Goal: Task Accomplishment & Management: Use online tool/utility

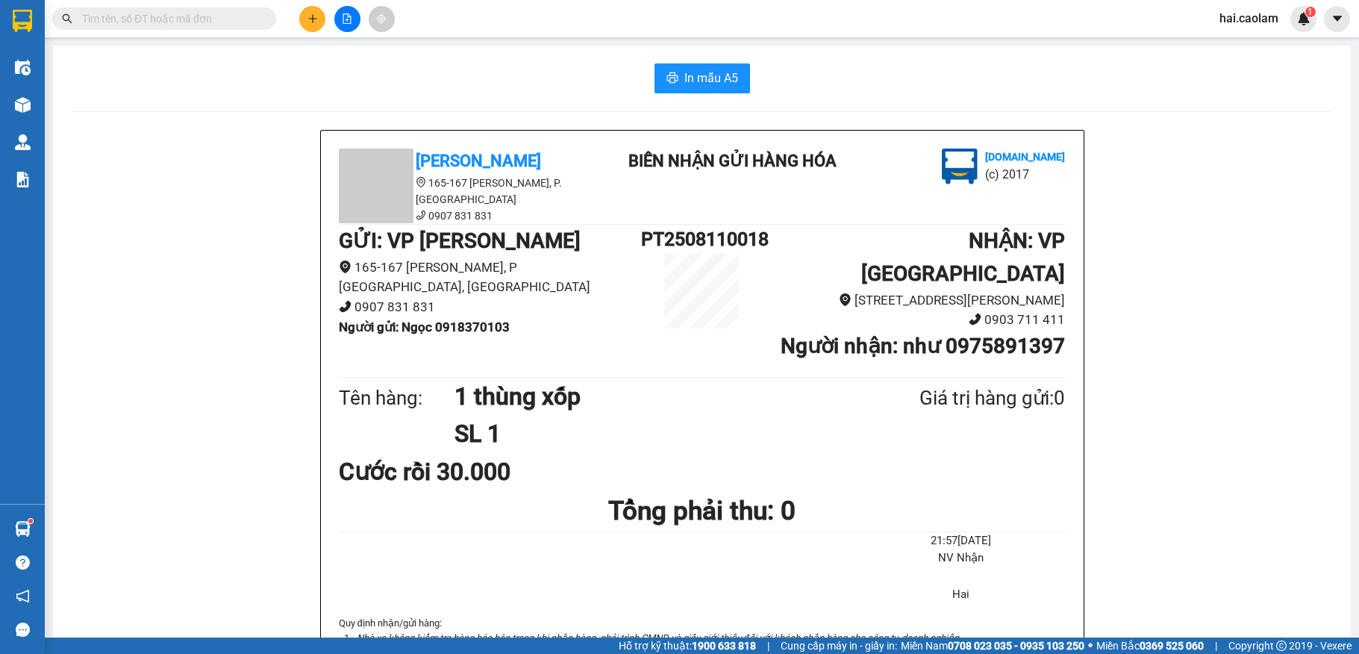
click at [236, 19] on input "text" at bounding box center [170, 18] width 176 height 16
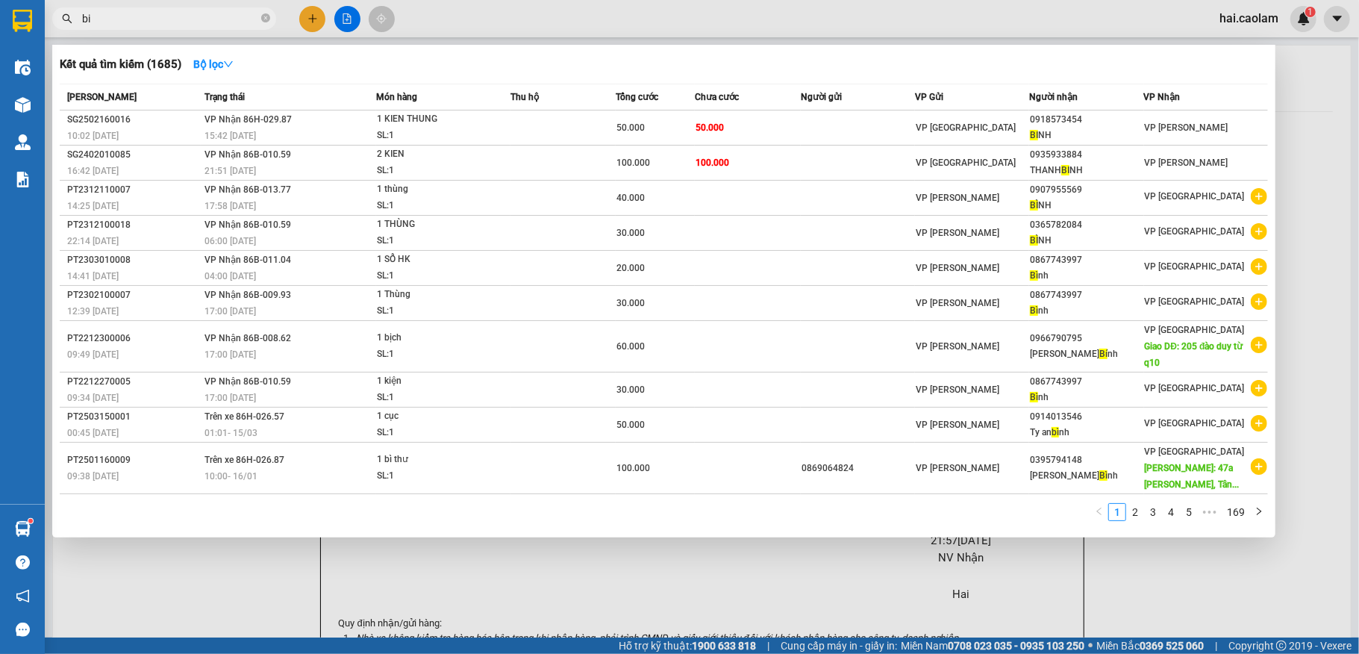
type input "b"
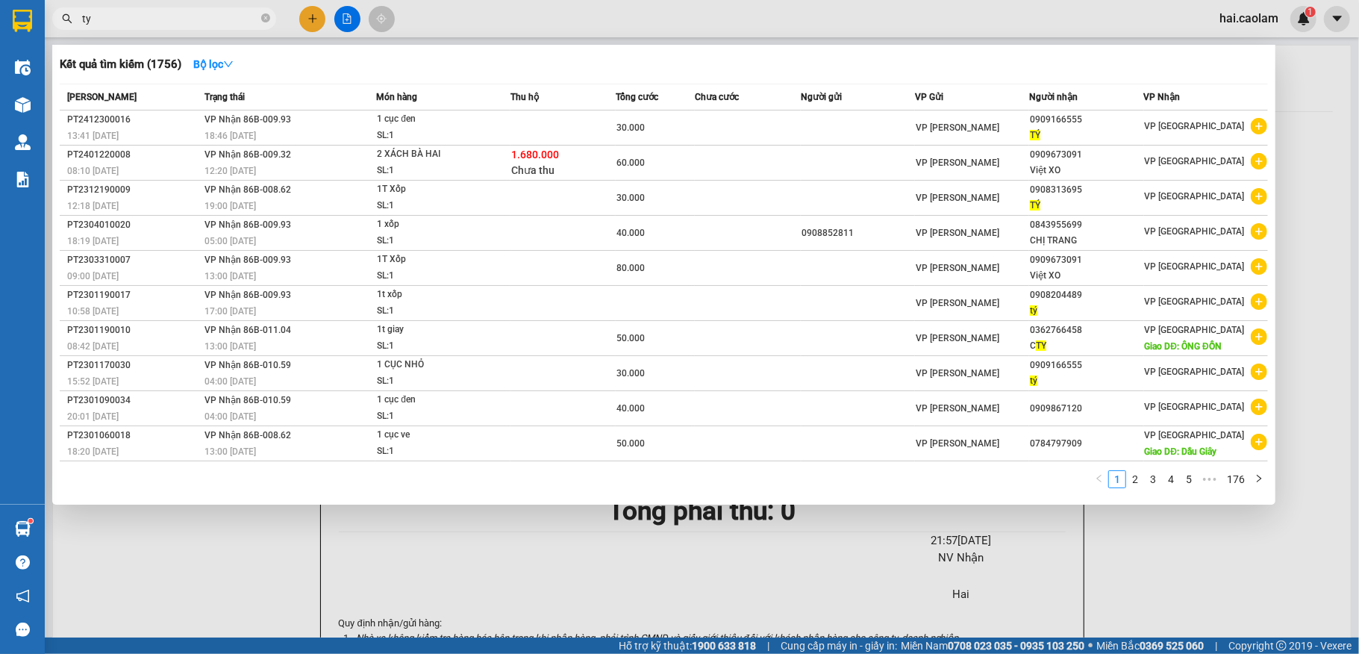
type input "t"
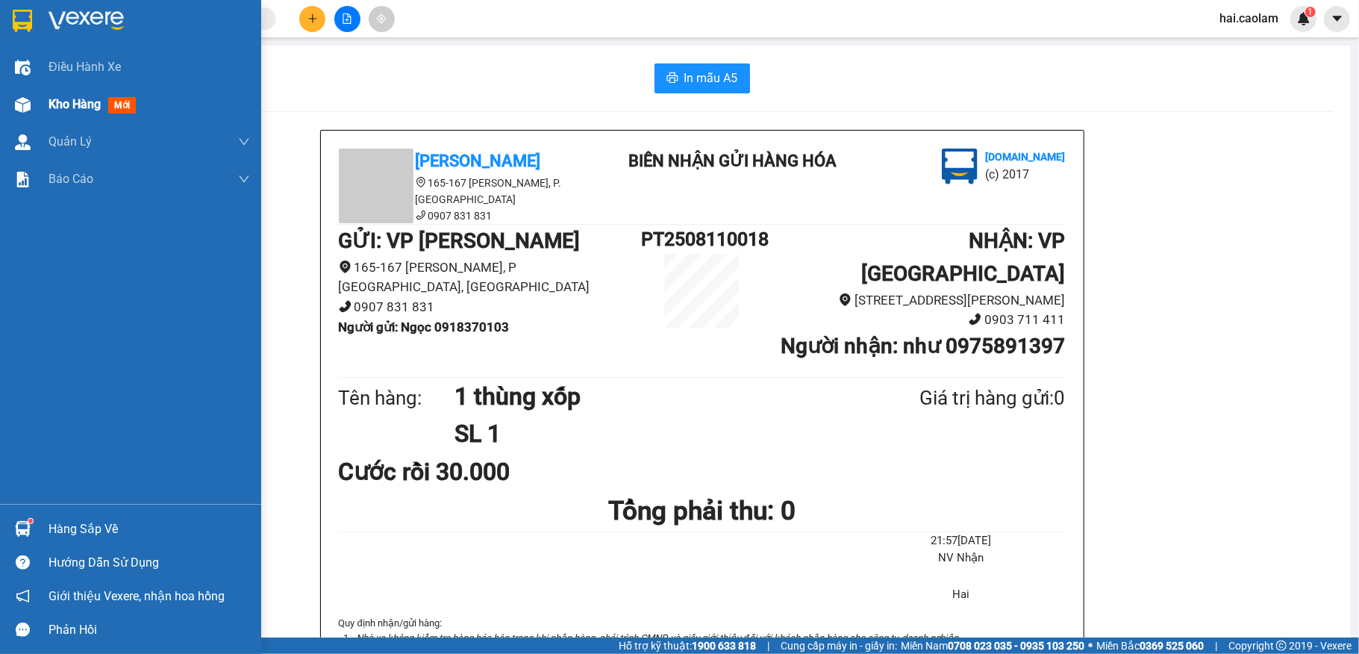
click at [88, 103] on span "Kho hàng" at bounding box center [75, 104] width 52 height 14
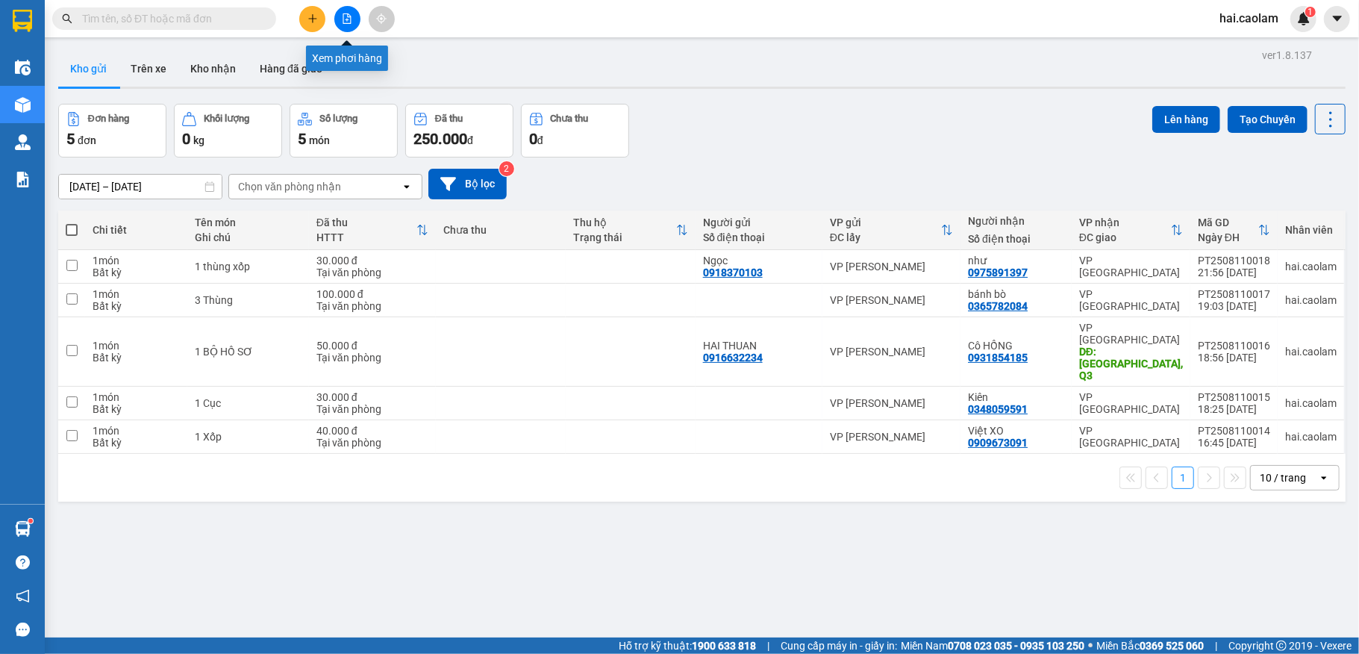
click at [359, 19] on button at bounding box center [347, 19] width 26 height 26
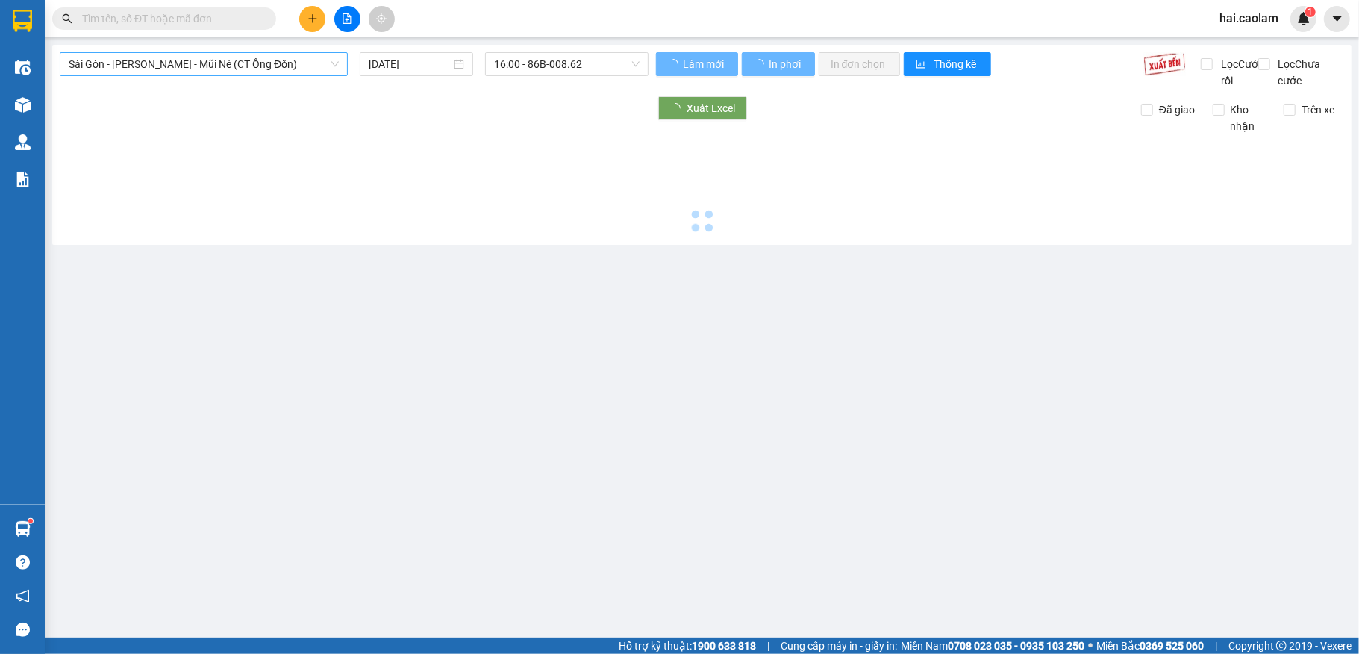
click at [174, 61] on span "Sài Gòn - [PERSON_NAME] - Mũi Né (CT Ông Đồn)" at bounding box center [204, 64] width 270 height 22
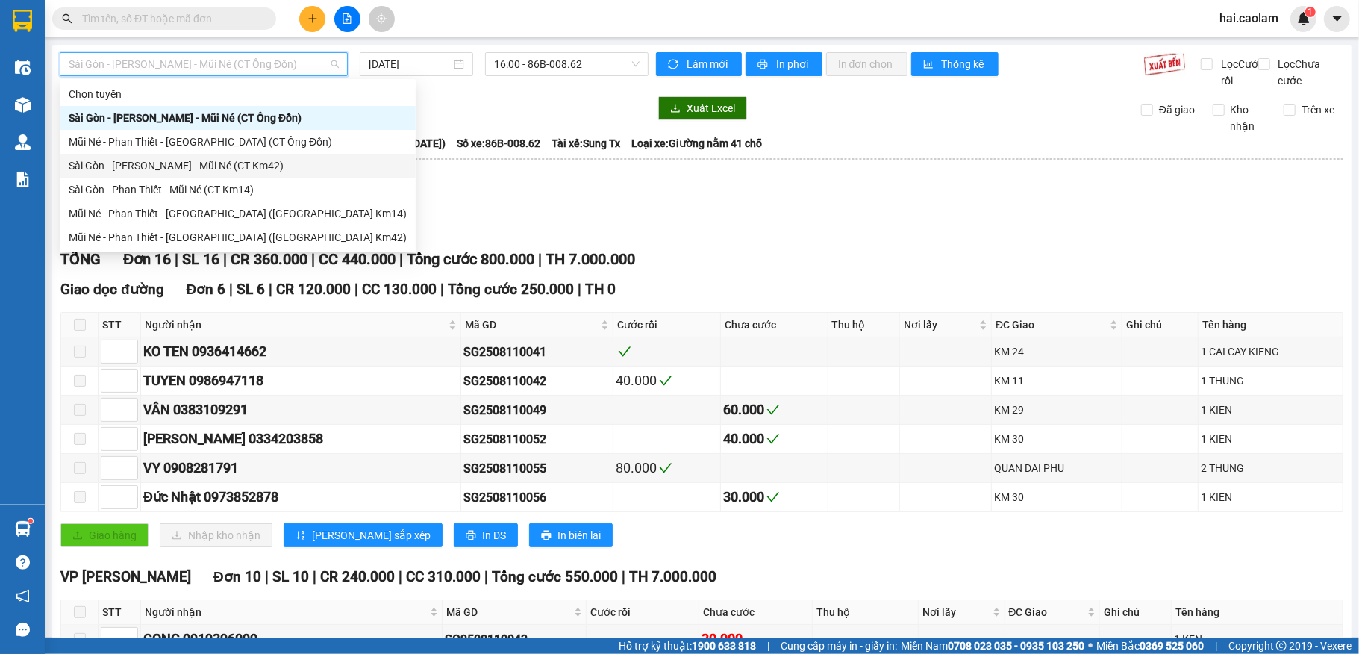
drag, startPoint x: 249, startPoint y: 166, endPoint x: 499, endPoint y: 114, distance: 255.3
click at [249, 166] on div "Sài Gòn - [PERSON_NAME] - Mũi Né (CT Km42)" at bounding box center [238, 166] width 338 height 16
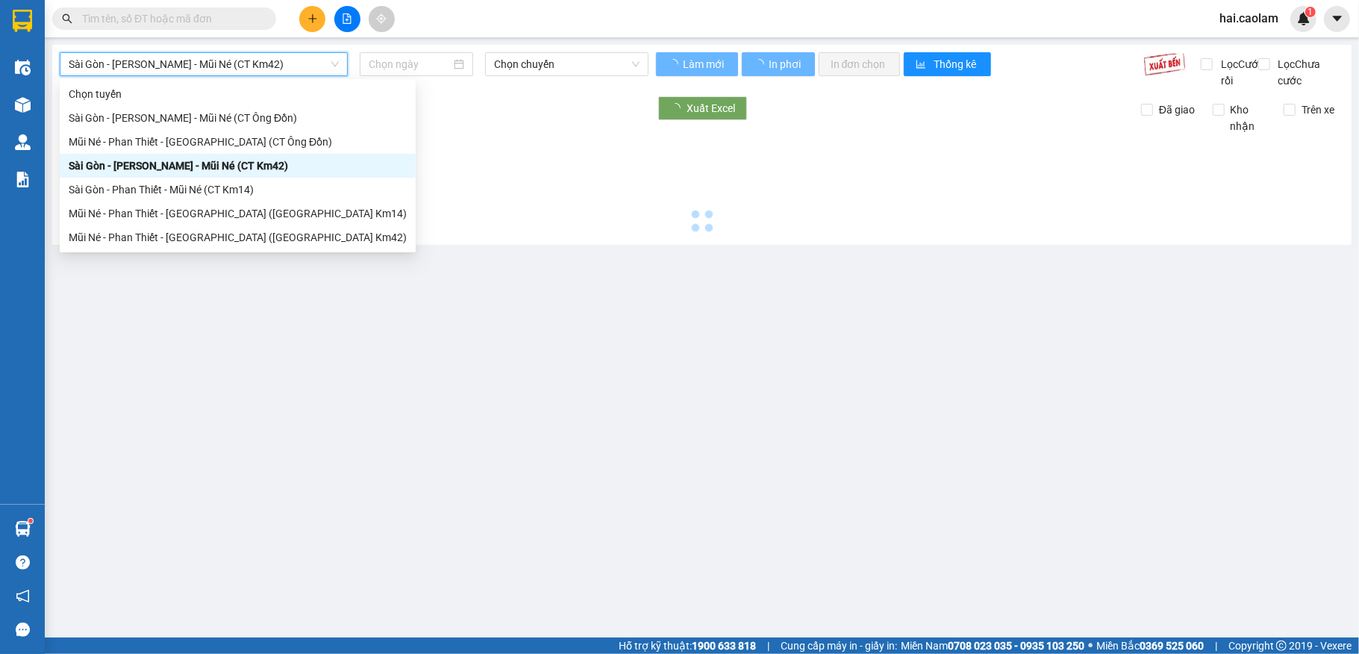
type input "[DATE]"
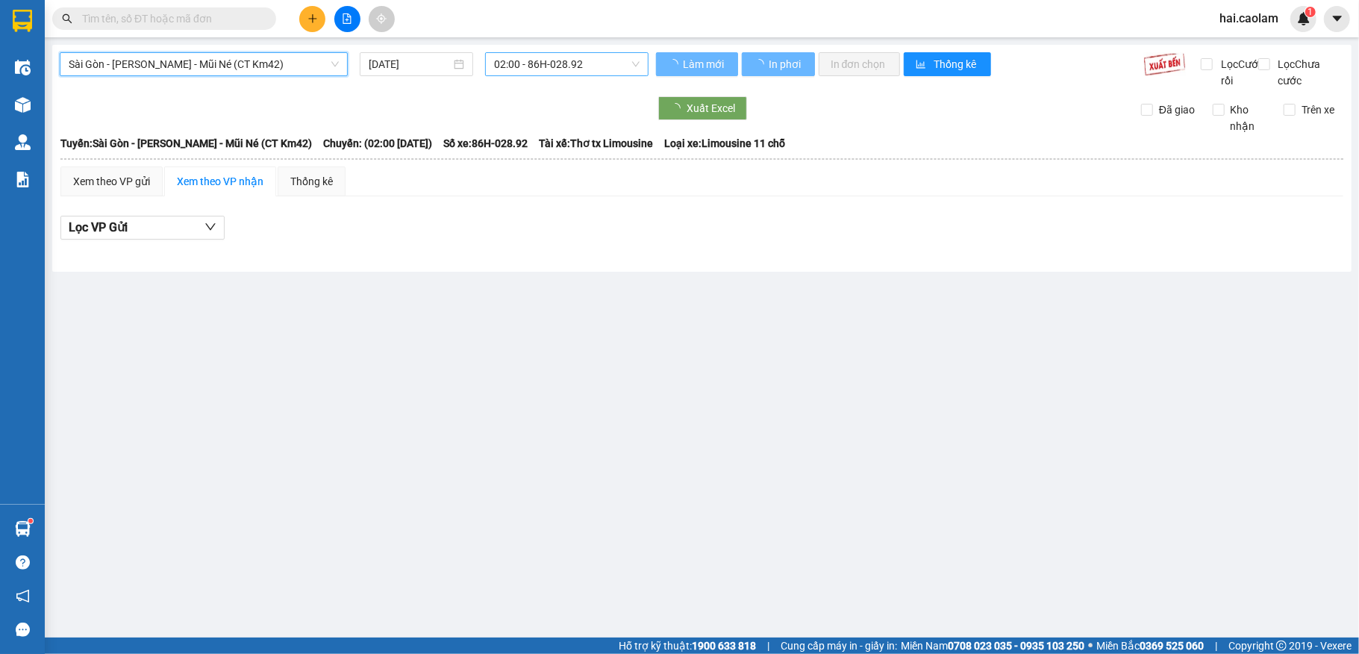
click at [546, 72] on span "02:00 - 86H-028.92" at bounding box center [567, 64] width 146 height 22
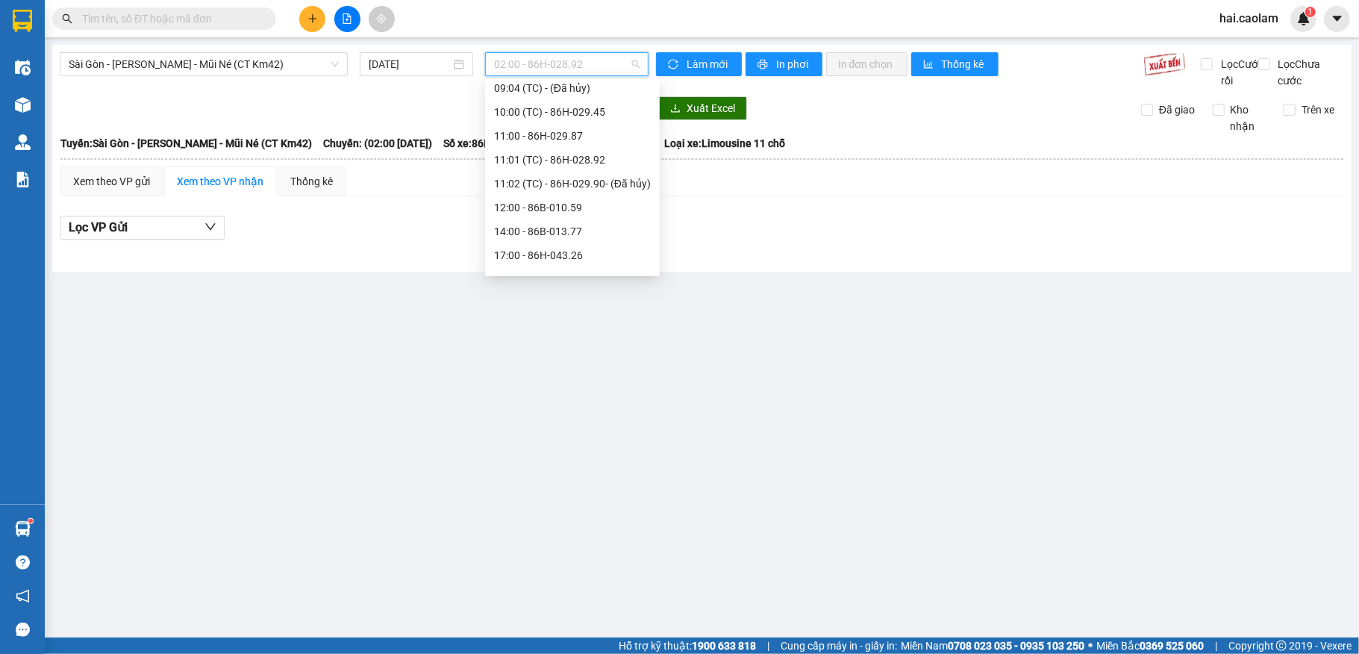
scroll to position [382, 0]
click at [560, 210] on div "18:00 - 86H-043.41" at bounding box center [572, 213] width 157 height 16
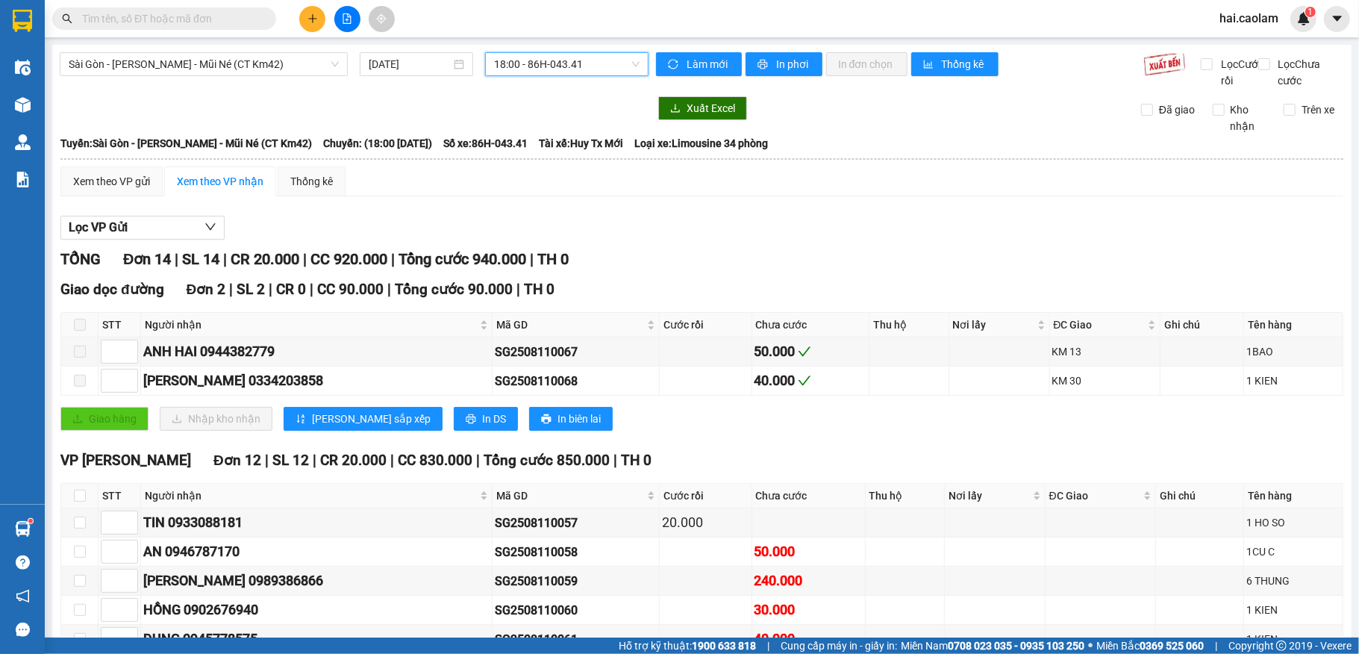
scroll to position [325, 0]
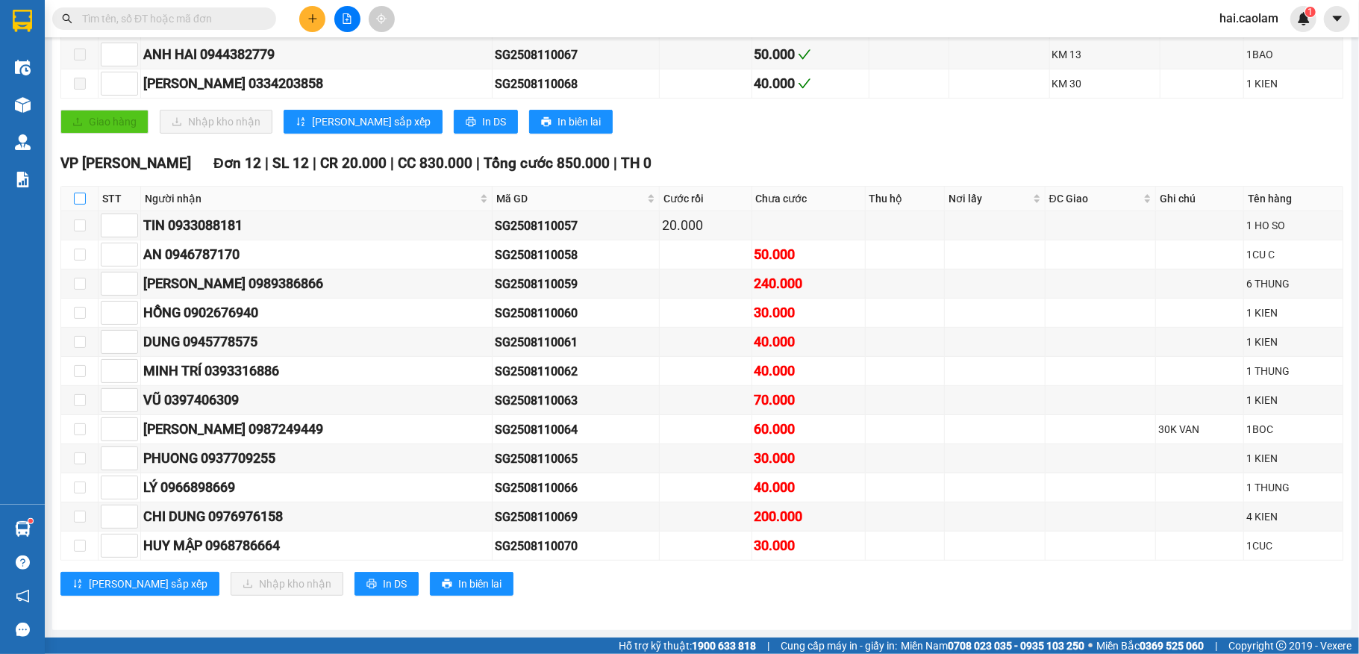
click at [76, 195] on input "checkbox" at bounding box center [80, 199] width 12 height 12
checkbox input "true"
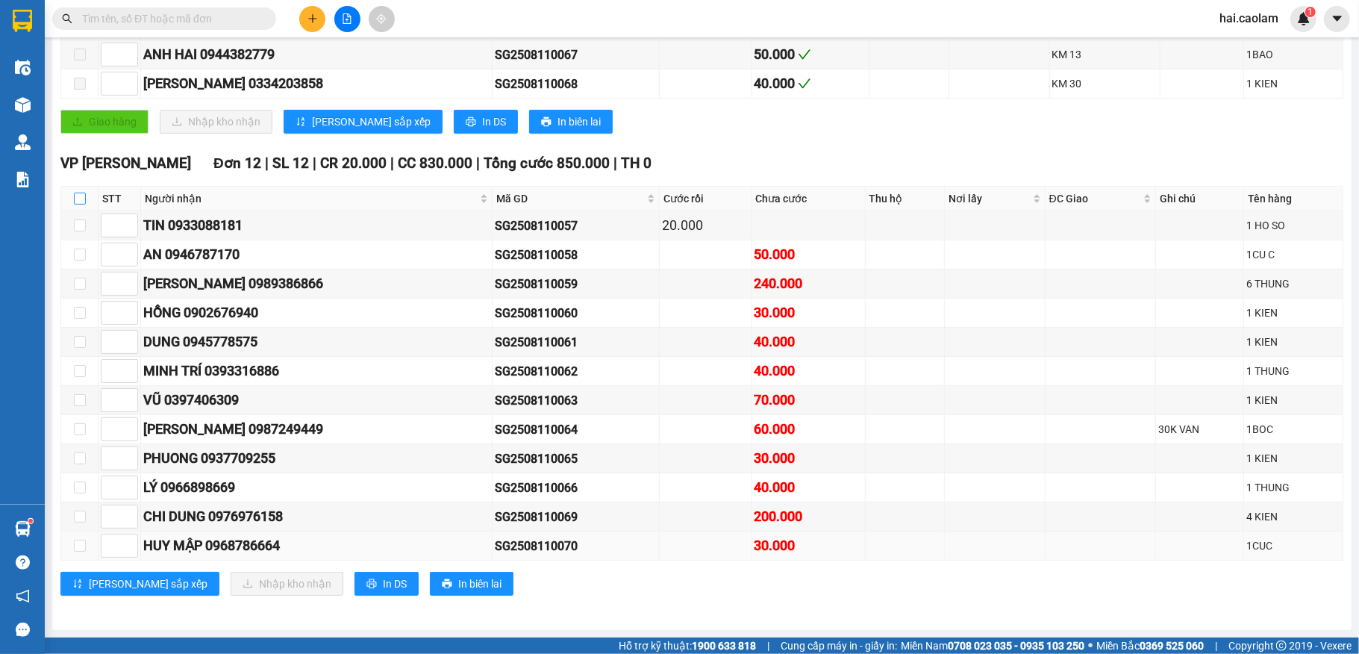
checkbox input "true"
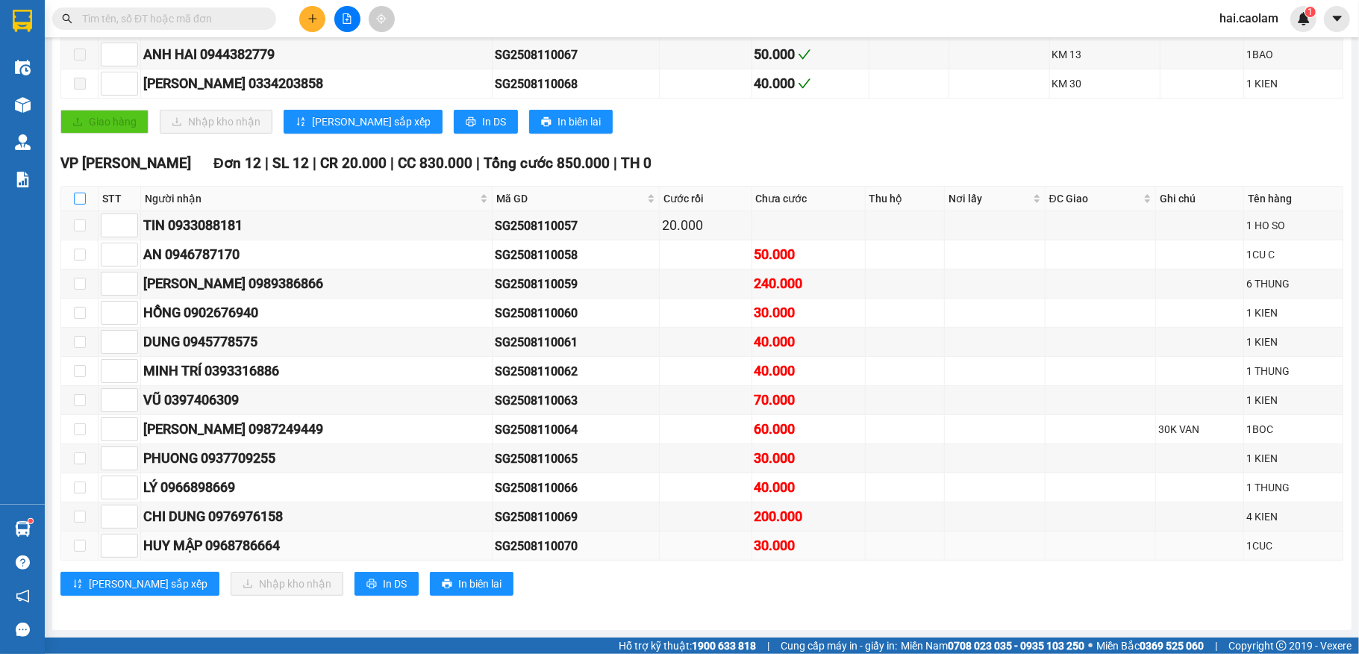
checkbox input "true"
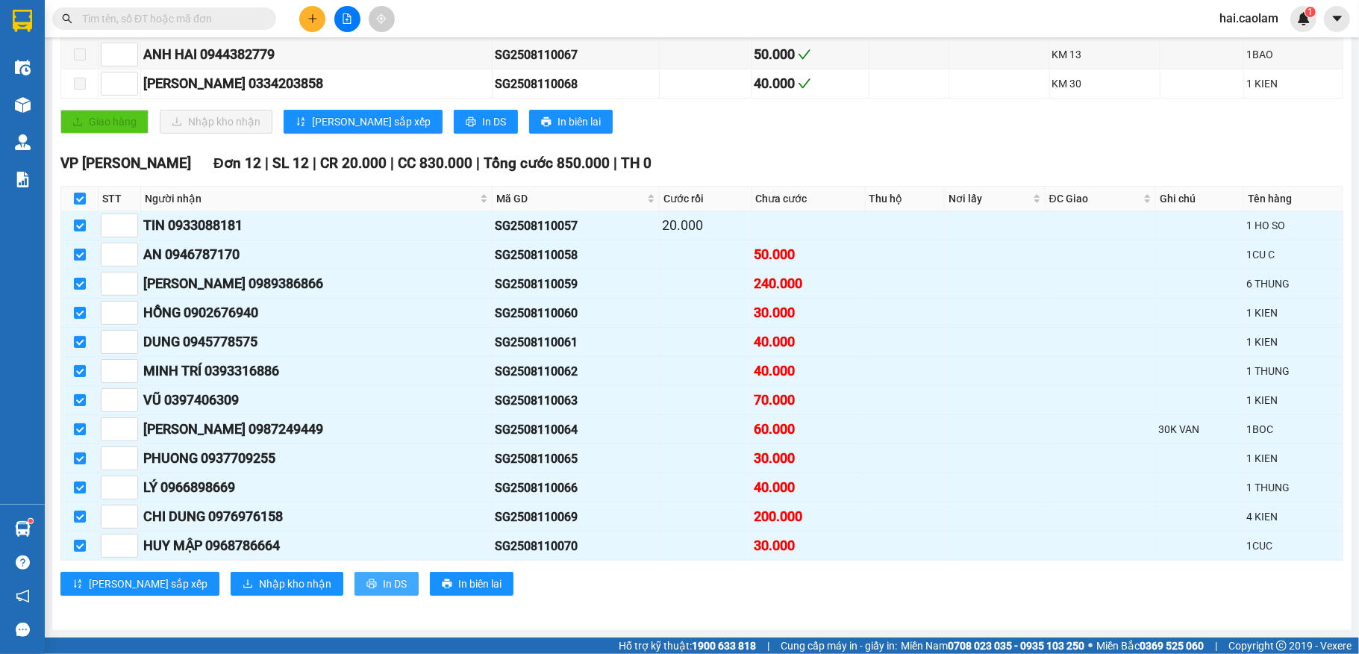
click at [383, 582] on span "In DS" at bounding box center [395, 584] width 24 height 16
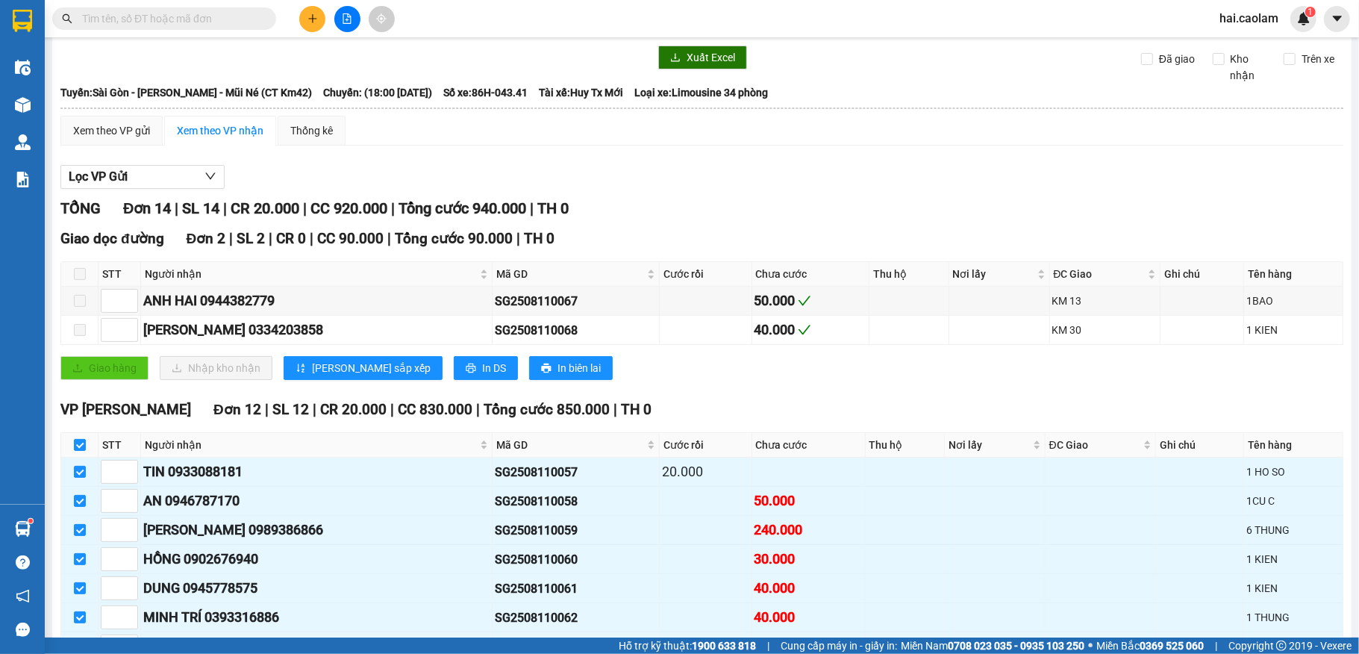
scroll to position [0, 0]
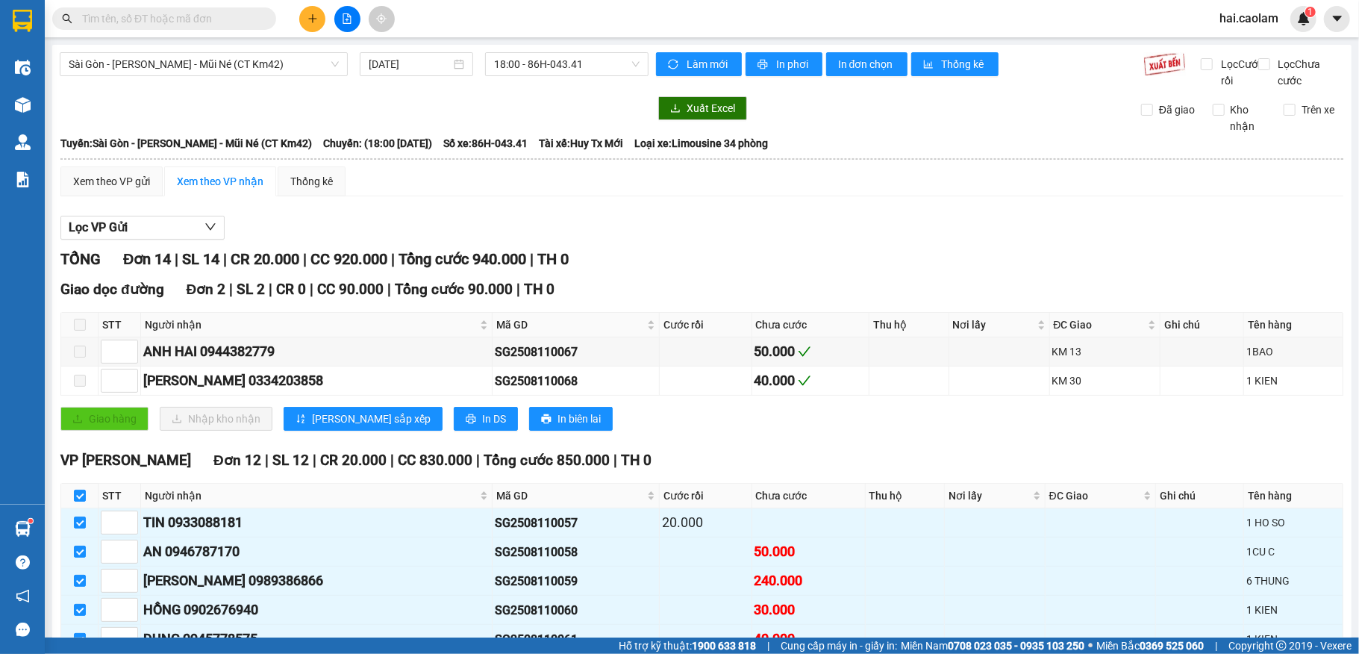
click at [22, 105] on img at bounding box center [23, 105] width 16 height 16
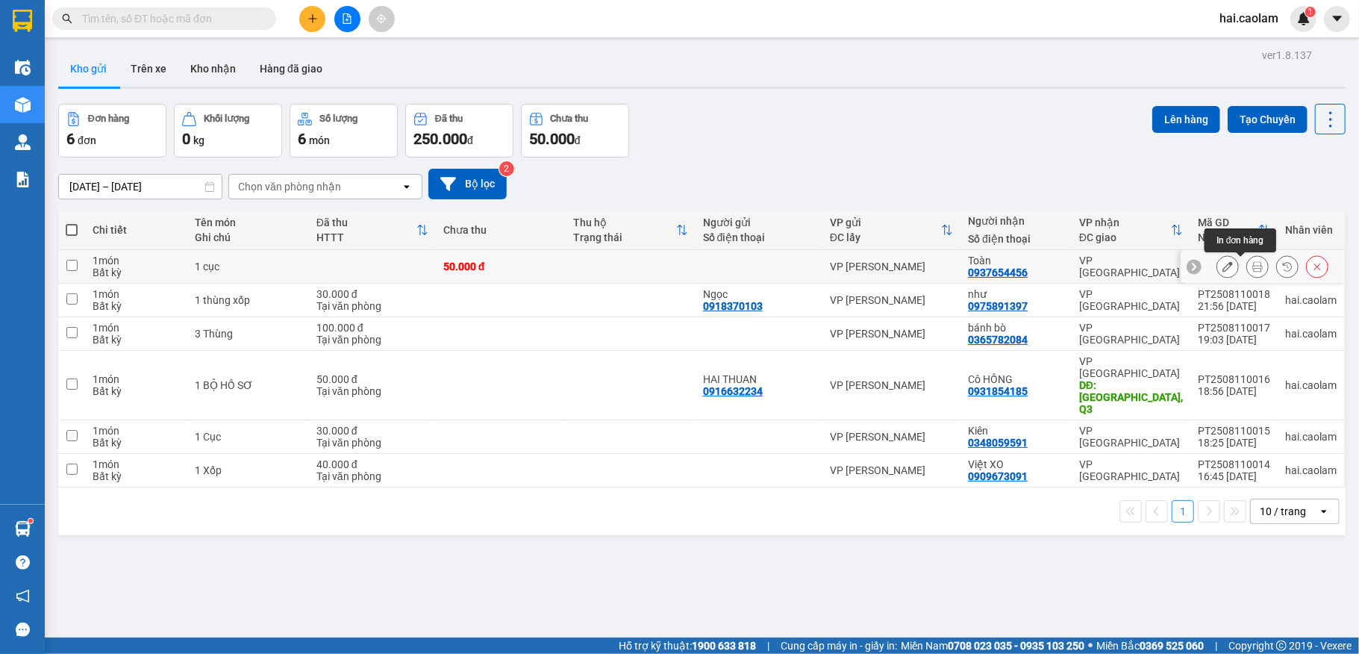
click at [1253, 267] on icon at bounding box center [1258, 266] width 10 height 10
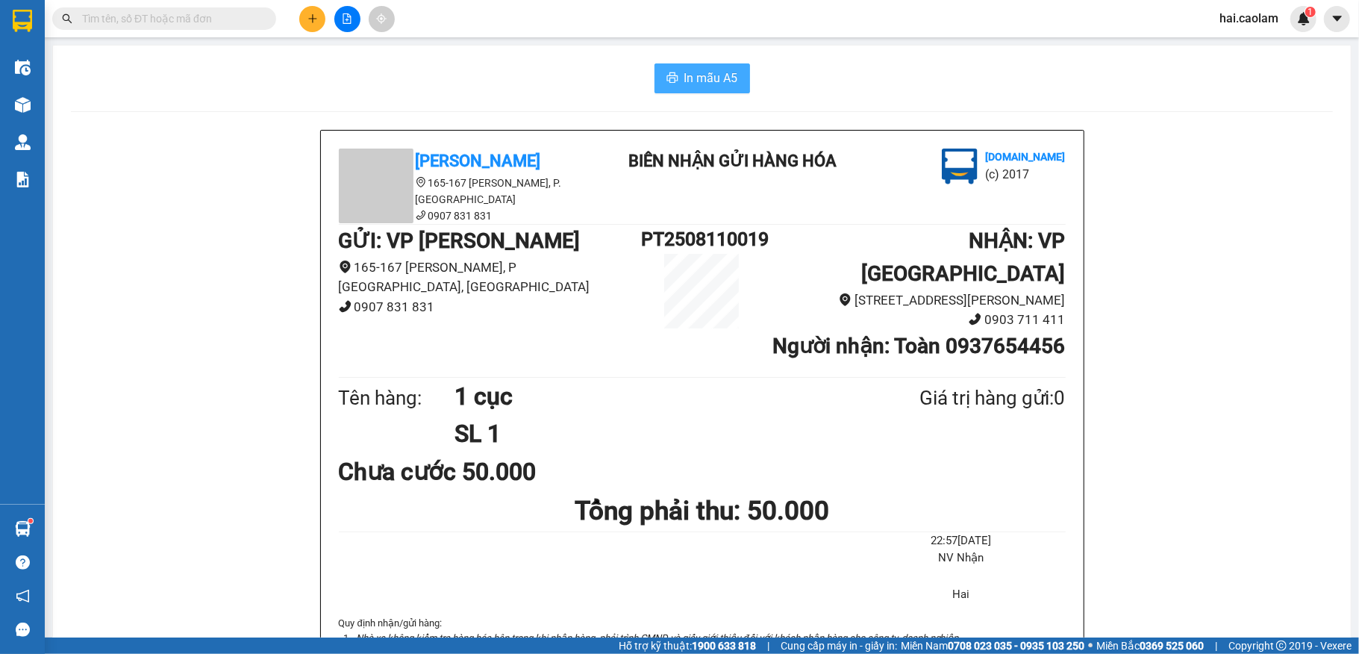
click at [708, 84] on span "In mẫu A5" at bounding box center [712, 78] width 54 height 19
click at [346, 22] on icon "file-add" at bounding box center [347, 18] width 10 height 10
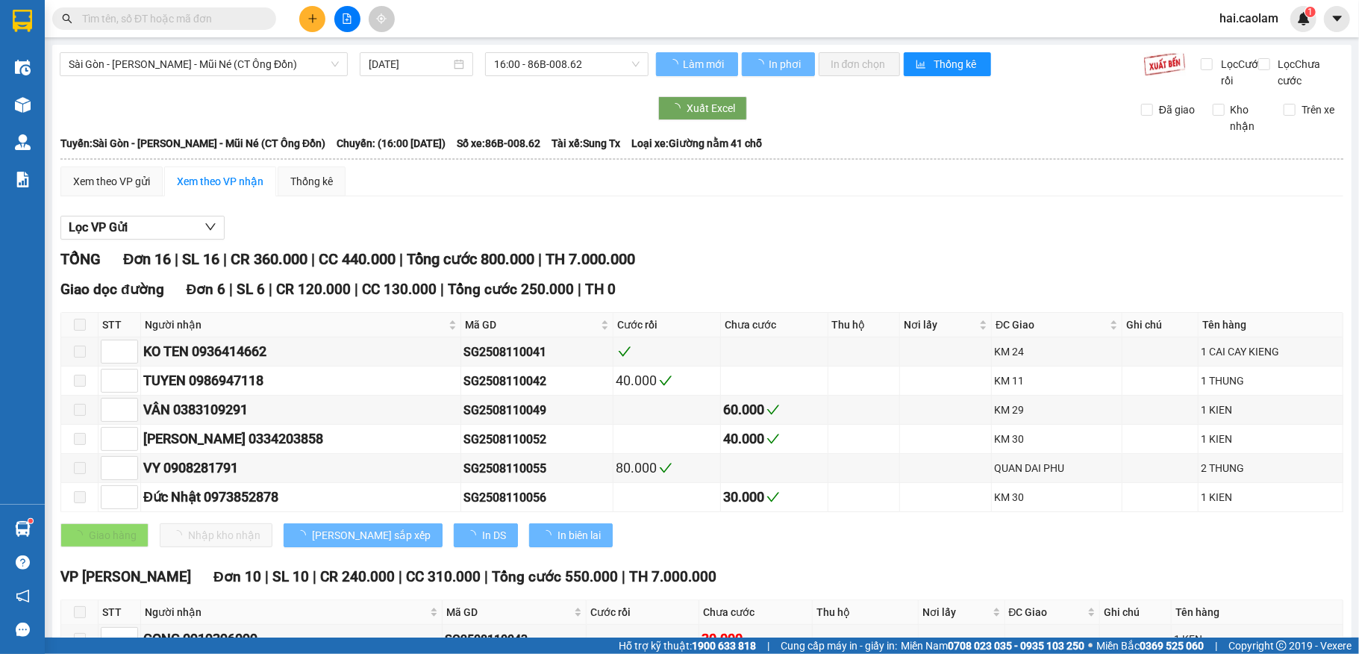
click at [302, 76] on div "Sài Gòn - [PERSON_NAME] - Mũi Né (CT Ông Đồn) [DATE] 16:00 - 86B-008.62" at bounding box center [354, 70] width 589 height 37
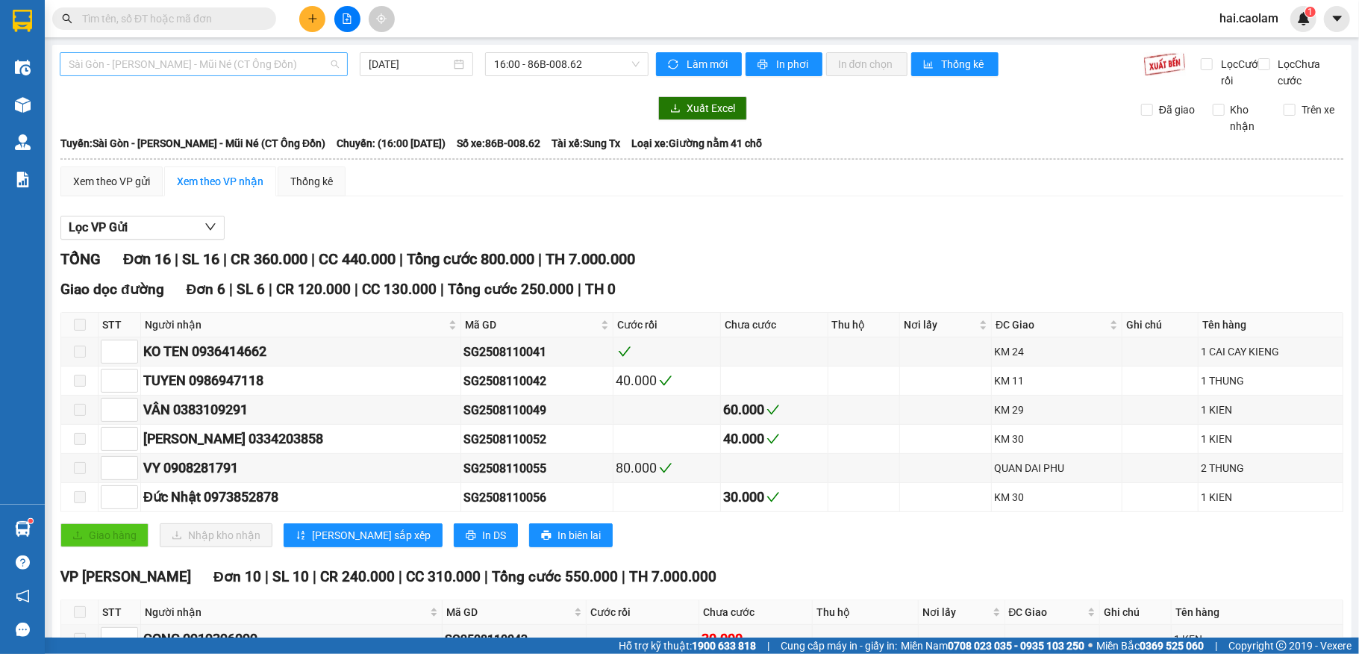
click at [249, 60] on span "Sài Gòn - [PERSON_NAME] - Mũi Né (CT Ông Đồn)" at bounding box center [204, 64] width 270 height 22
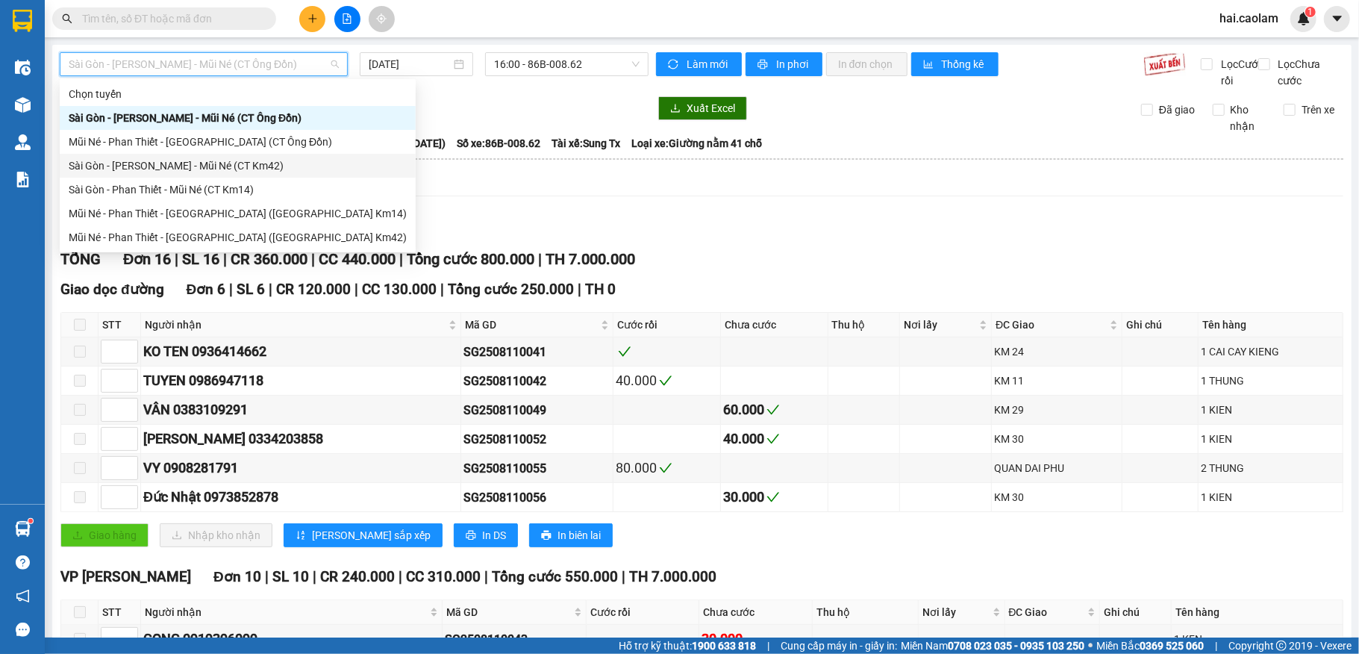
click at [260, 164] on div "Sài Gòn - [PERSON_NAME] - Mũi Né (CT Km42)" at bounding box center [238, 166] width 338 height 16
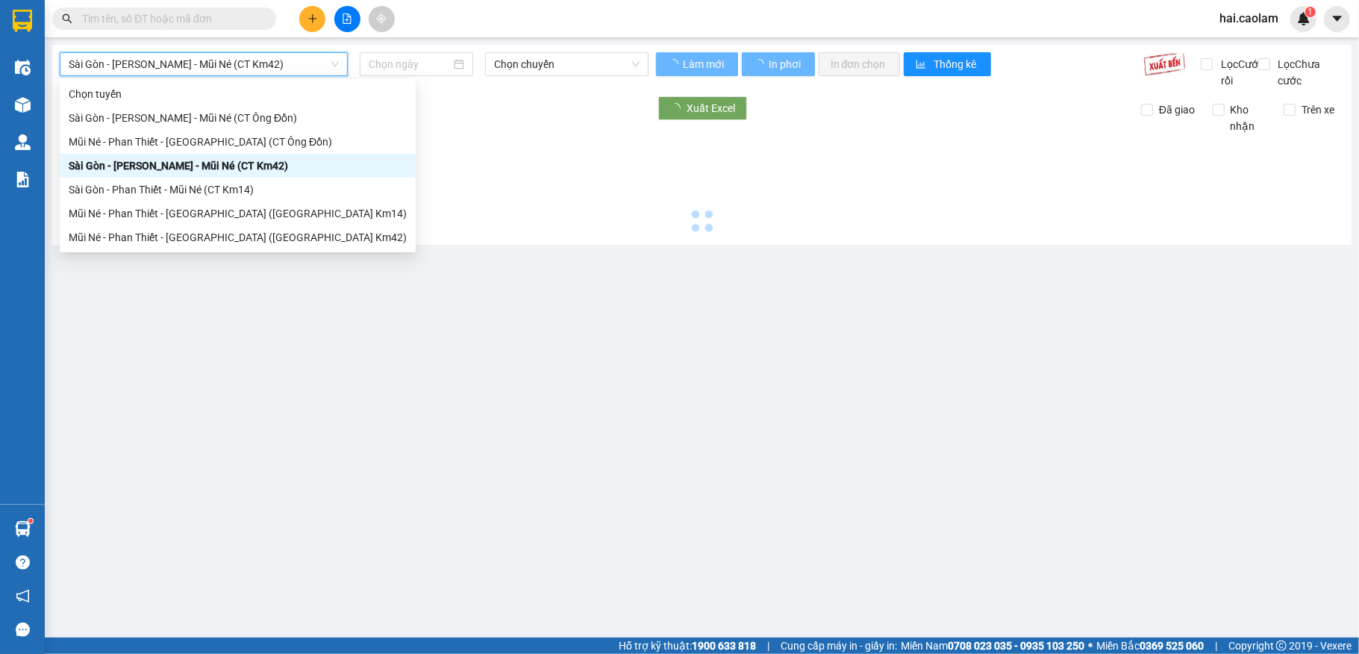
type input "[DATE]"
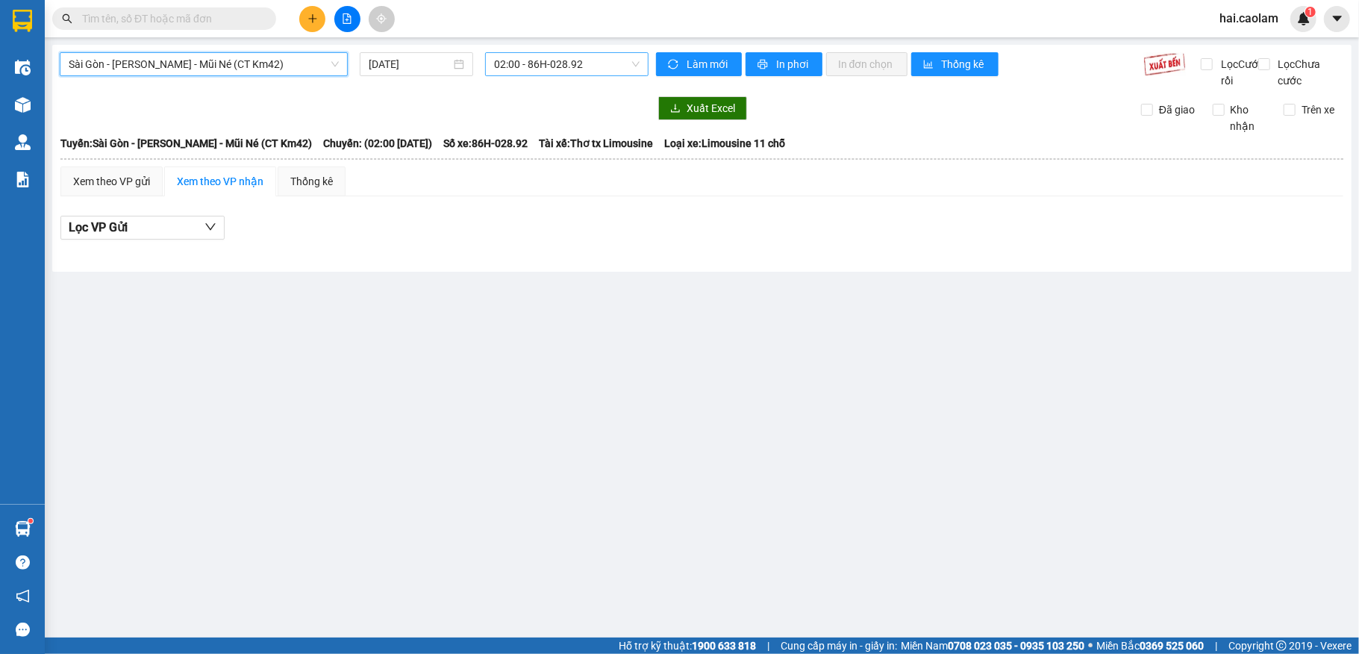
click at [562, 57] on span "02:00 - 86H-028.92" at bounding box center [567, 64] width 146 height 22
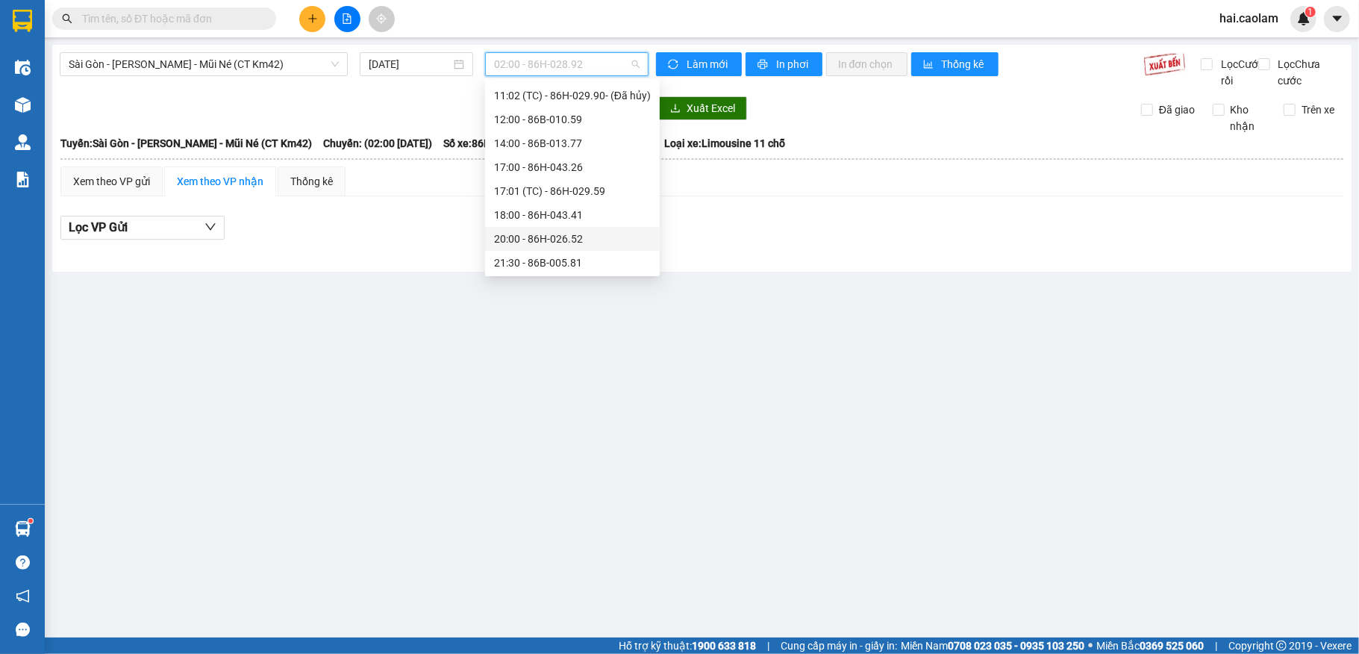
scroll to position [382, 0]
click at [557, 216] on div "18:00 - 86H-043.41" at bounding box center [572, 213] width 157 height 16
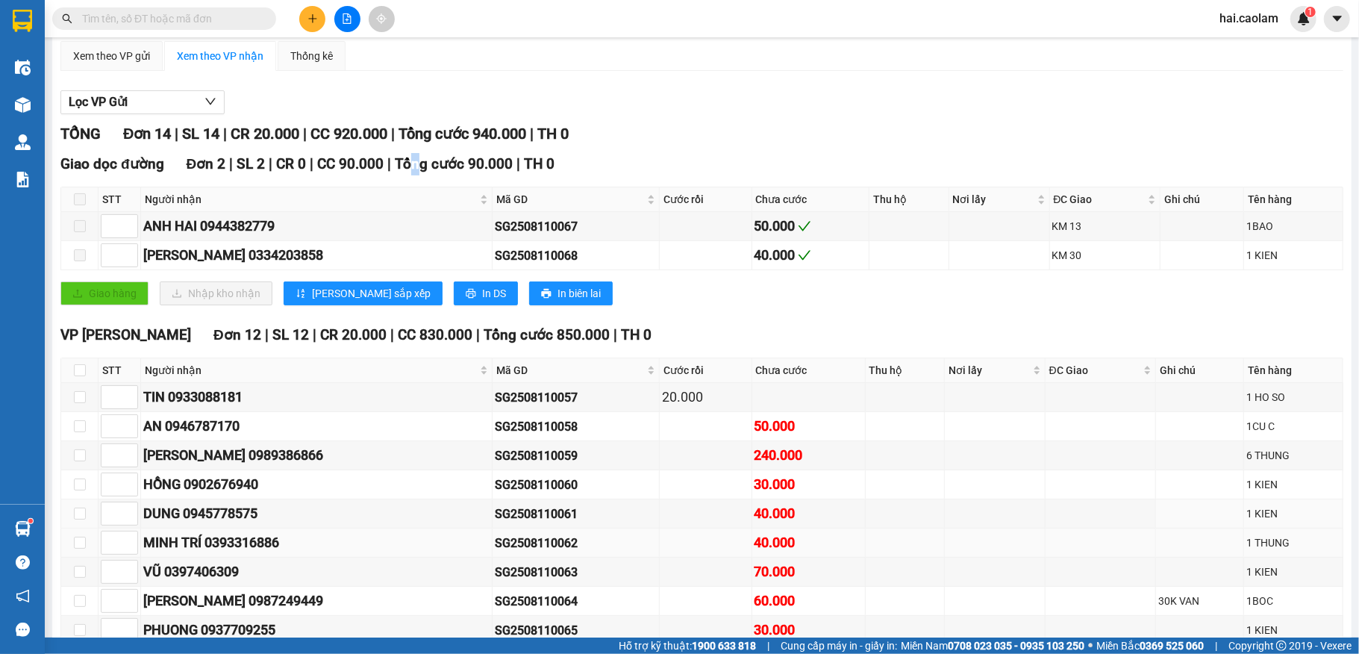
scroll to position [199, 0]
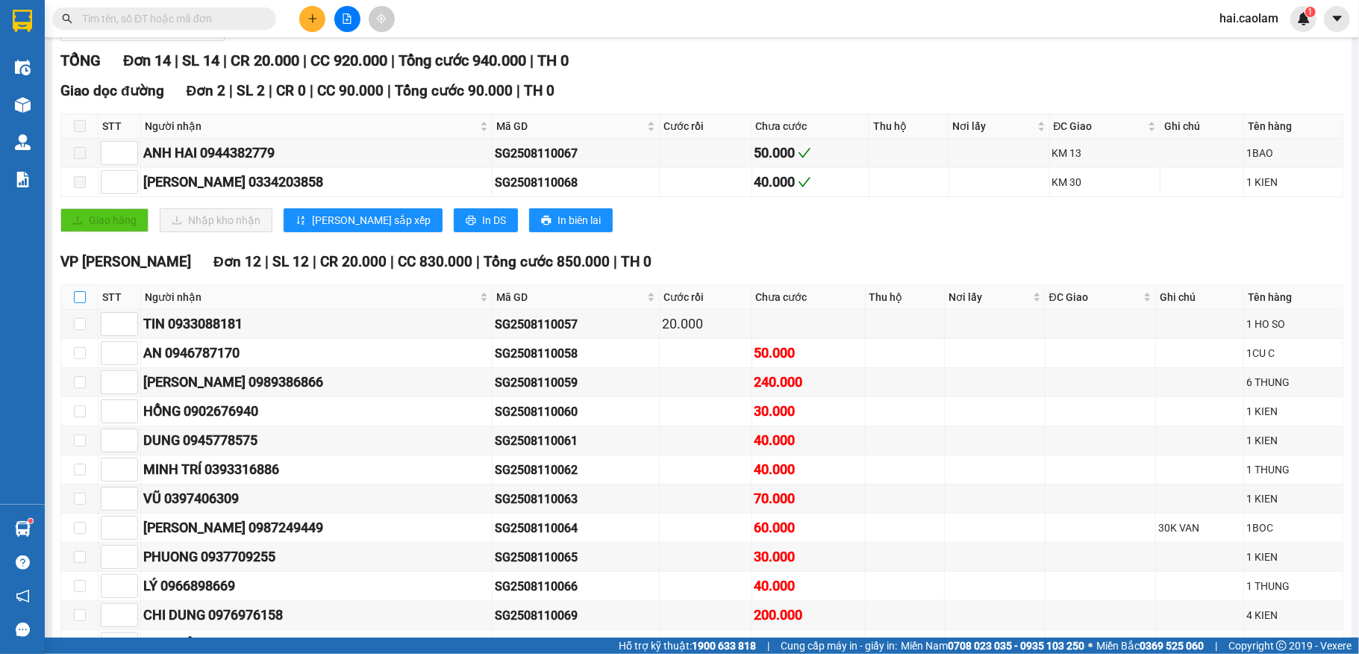
click at [78, 305] on label at bounding box center [80, 297] width 12 height 16
click at [78, 303] on input "checkbox" at bounding box center [80, 297] width 12 height 12
checkbox input "true"
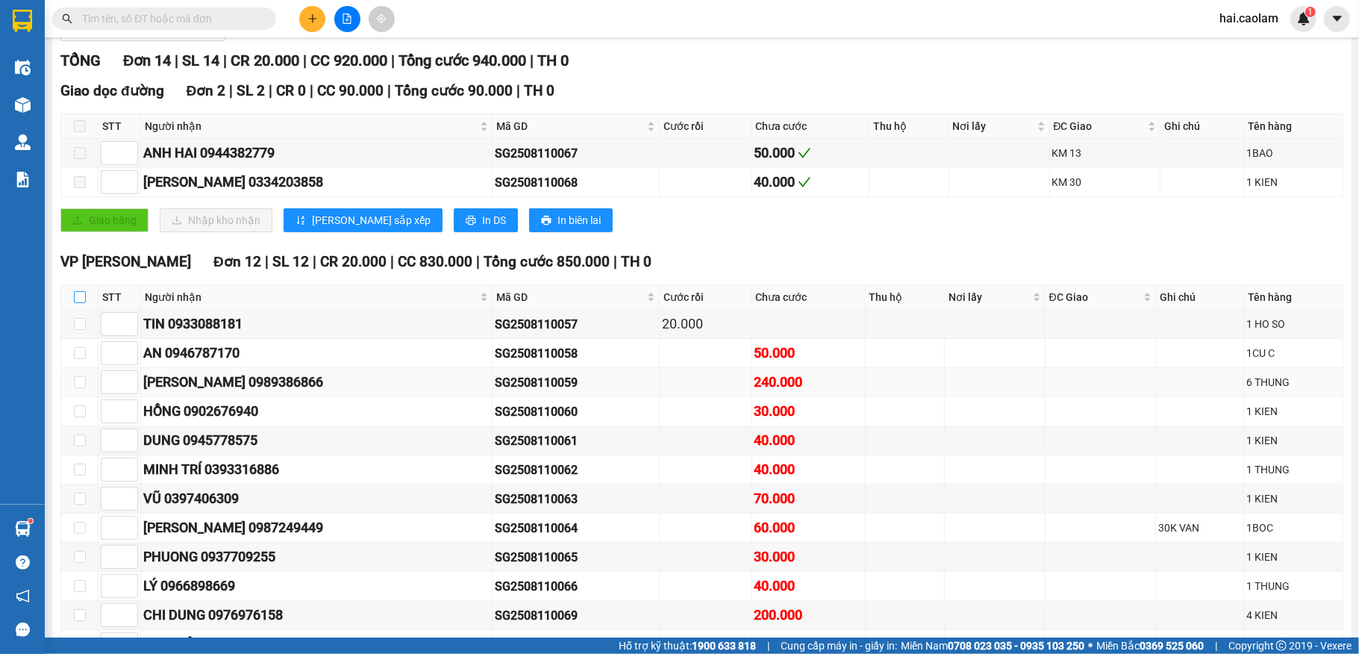
checkbox input "true"
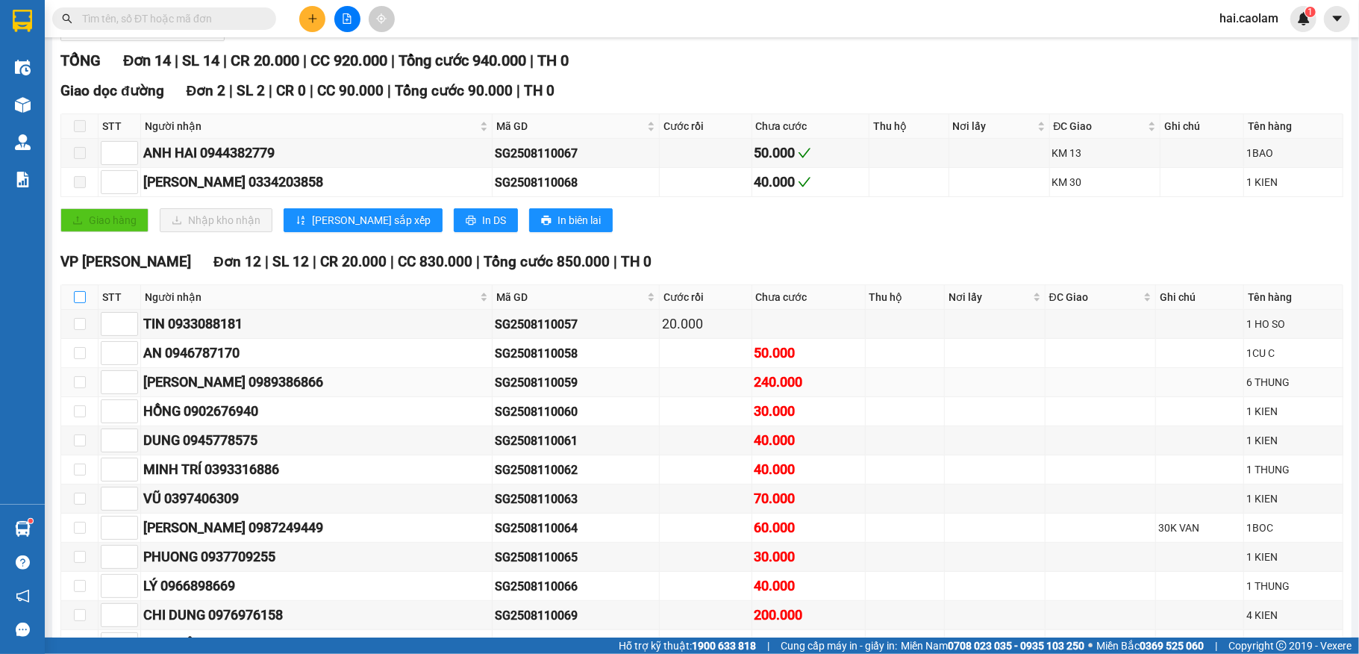
checkbox input "true"
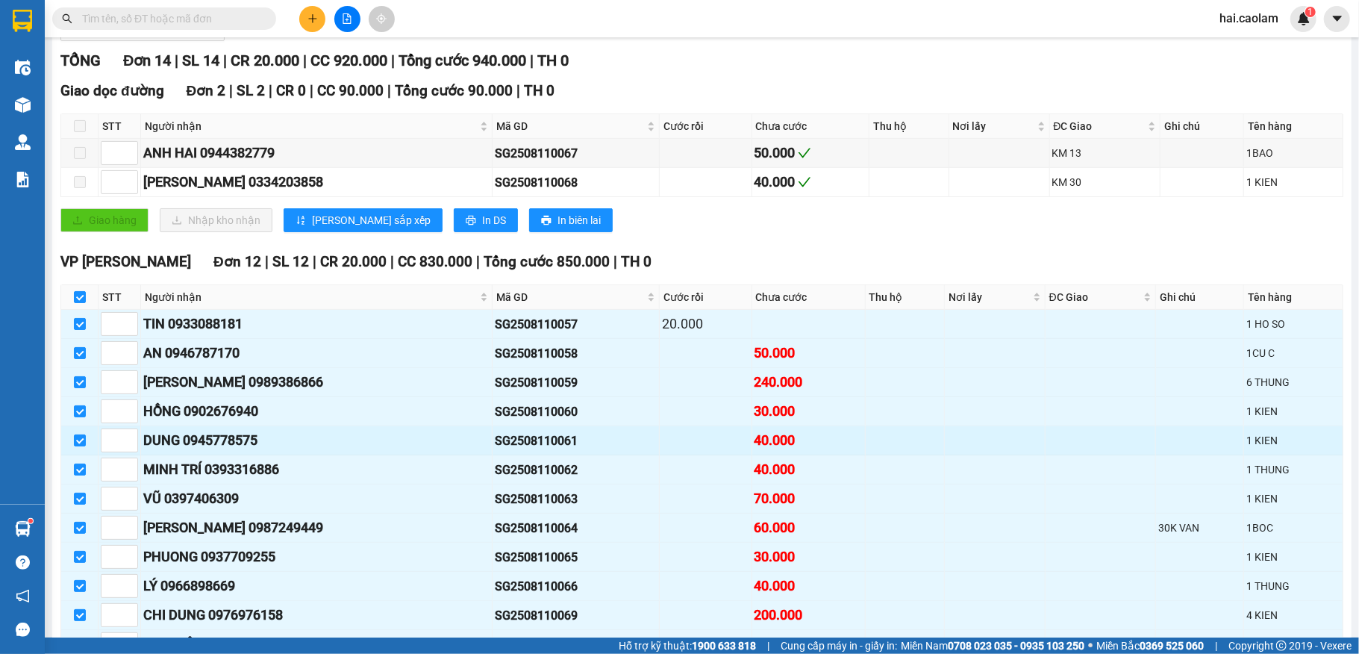
scroll to position [325, 0]
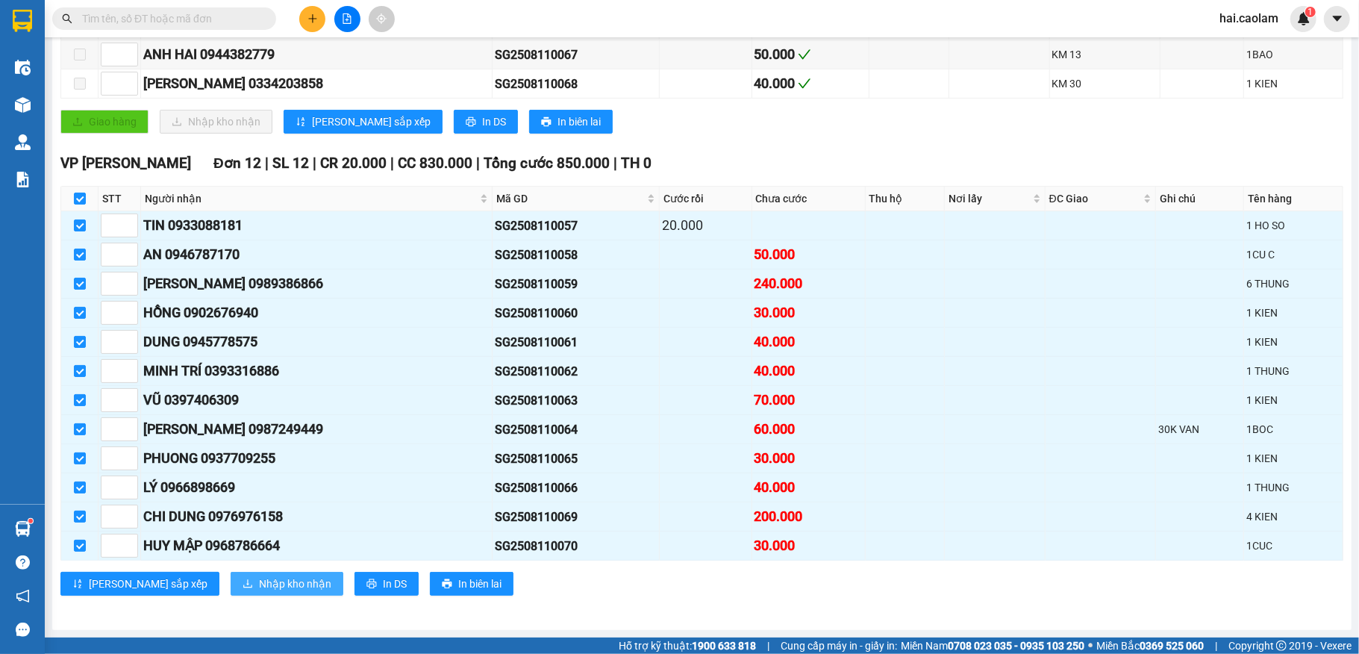
click at [259, 579] on span "Nhập kho nhận" at bounding box center [295, 584] width 72 height 16
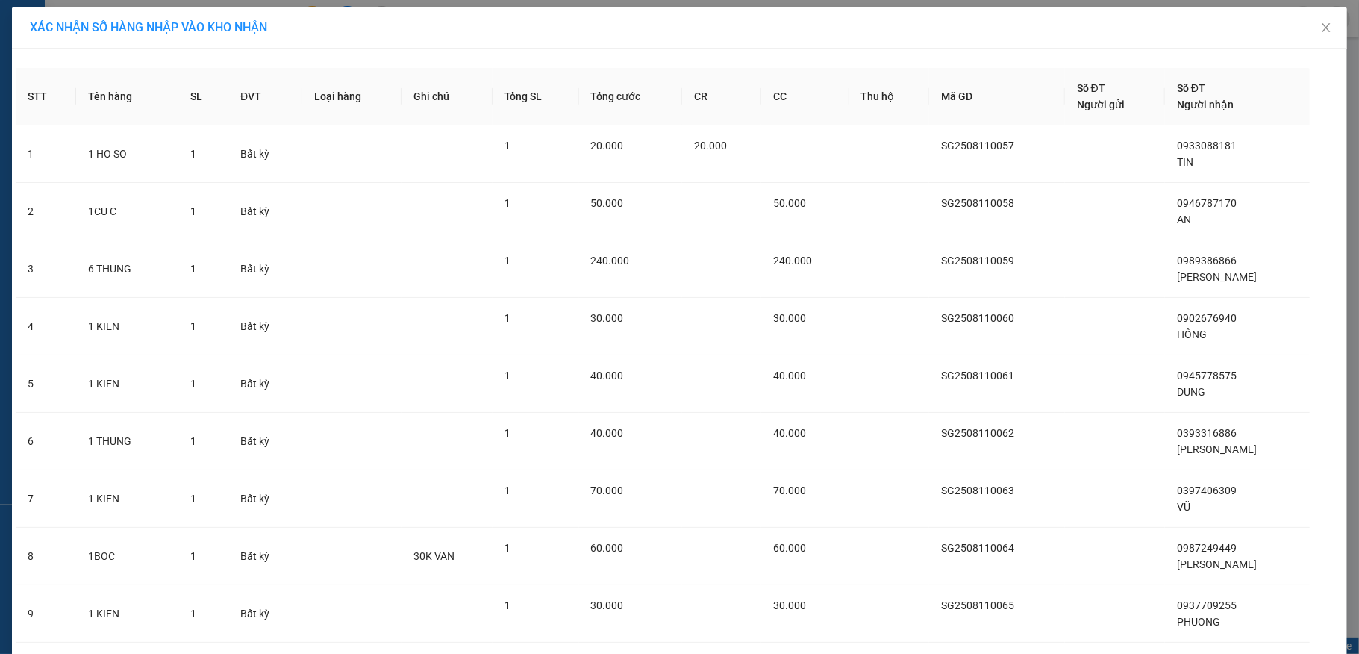
scroll to position [273, 0]
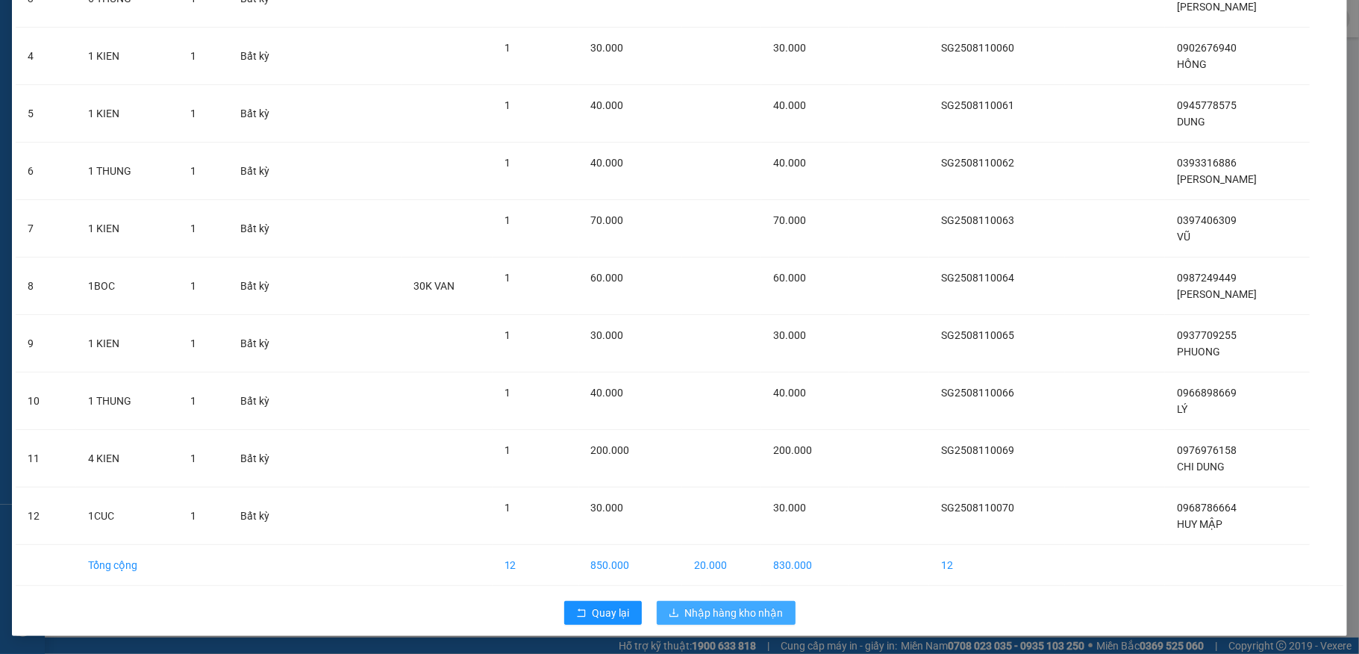
click at [769, 612] on span "Nhập hàng kho nhận" at bounding box center [734, 613] width 99 height 16
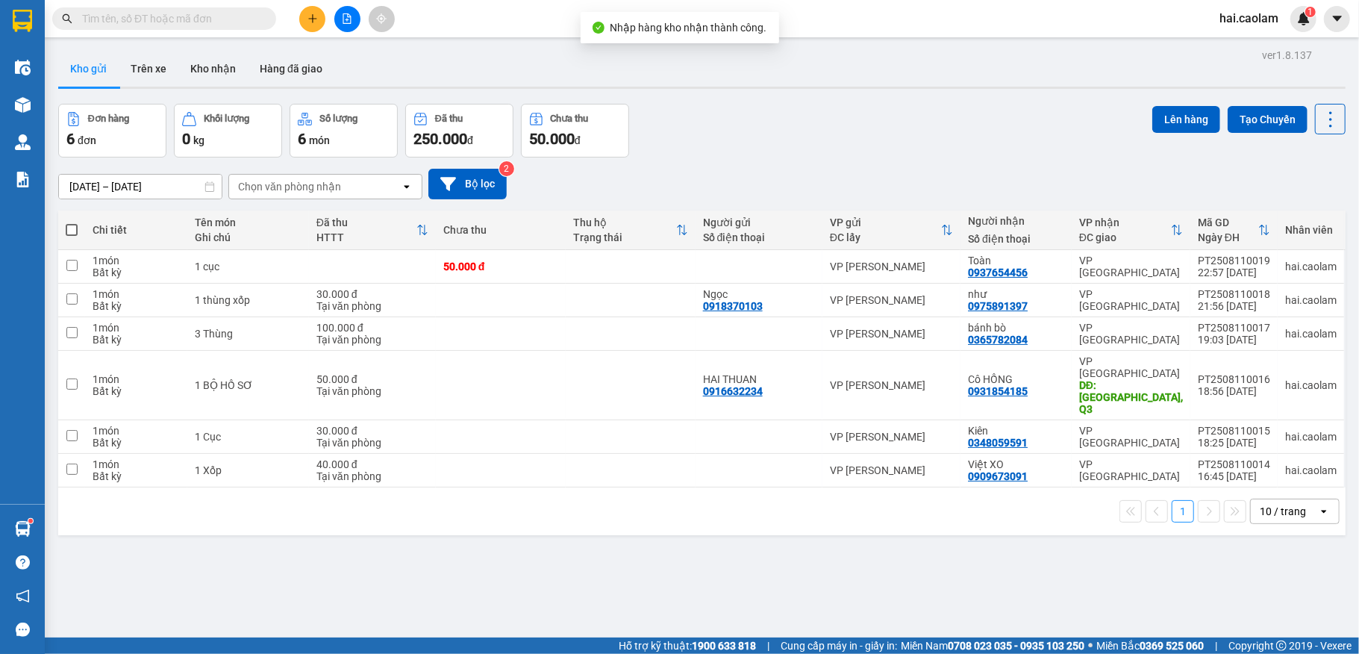
click at [336, 19] on button at bounding box center [347, 19] width 26 height 26
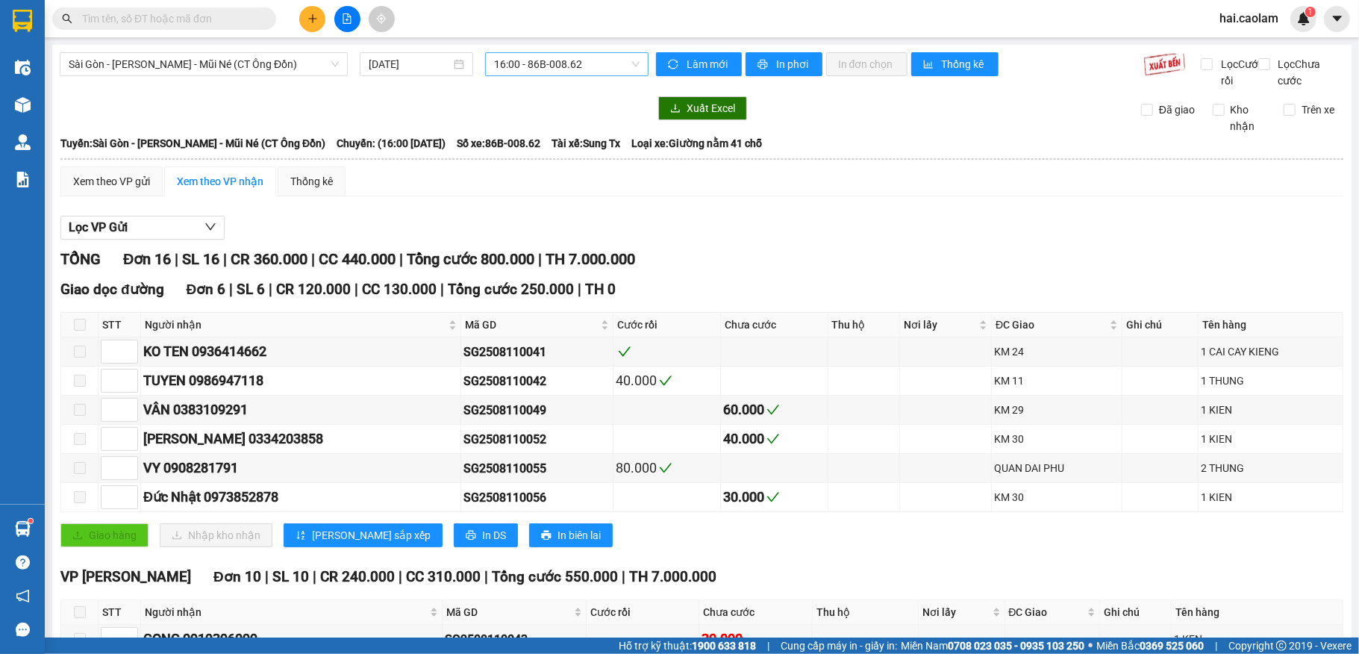
click at [566, 67] on span "16:00 - 86B-008.62" at bounding box center [567, 64] width 146 height 22
click at [227, 54] on span "Sài Gòn - [PERSON_NAME] - Mũi Né (CT Ông Đồn)" at bounding box center [204, 64] width 270 height 22
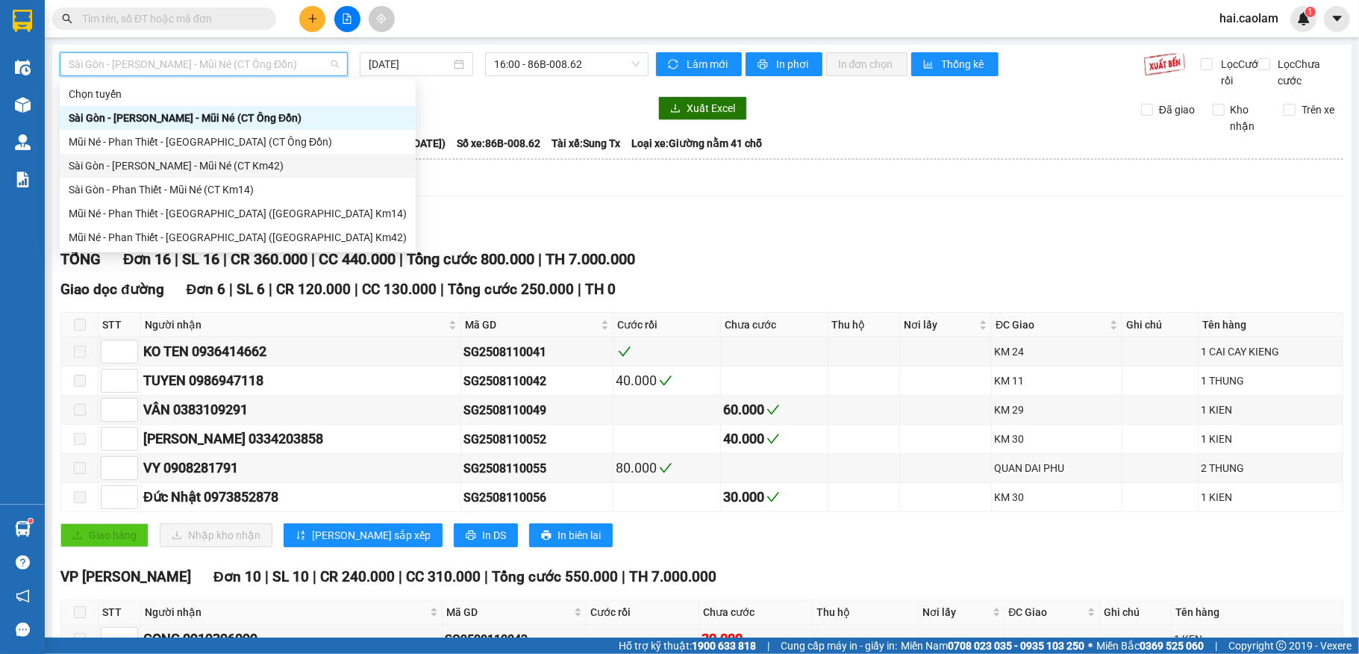
click at [224, 164] on div "Sài Gòn - [PERSON_NAME] - Mũi Né (CT Km42)" at bounding box center [238, 166] width 338 height 16
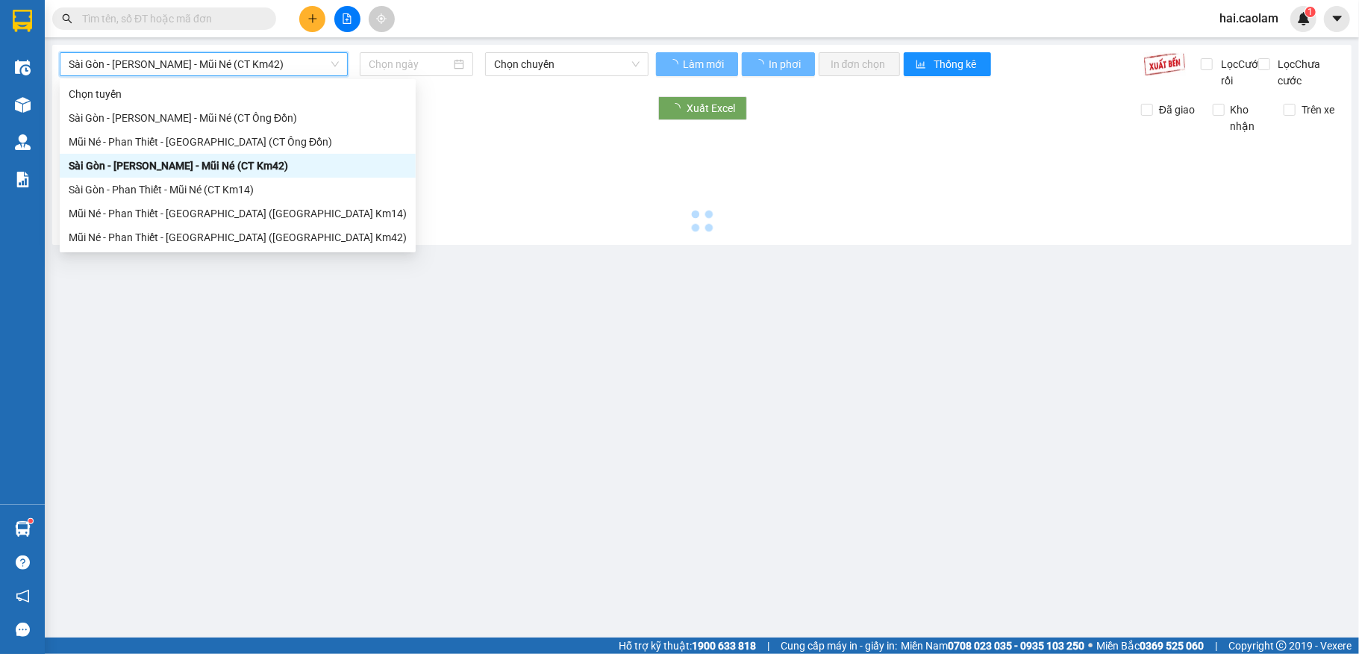
type input "[DATE]"
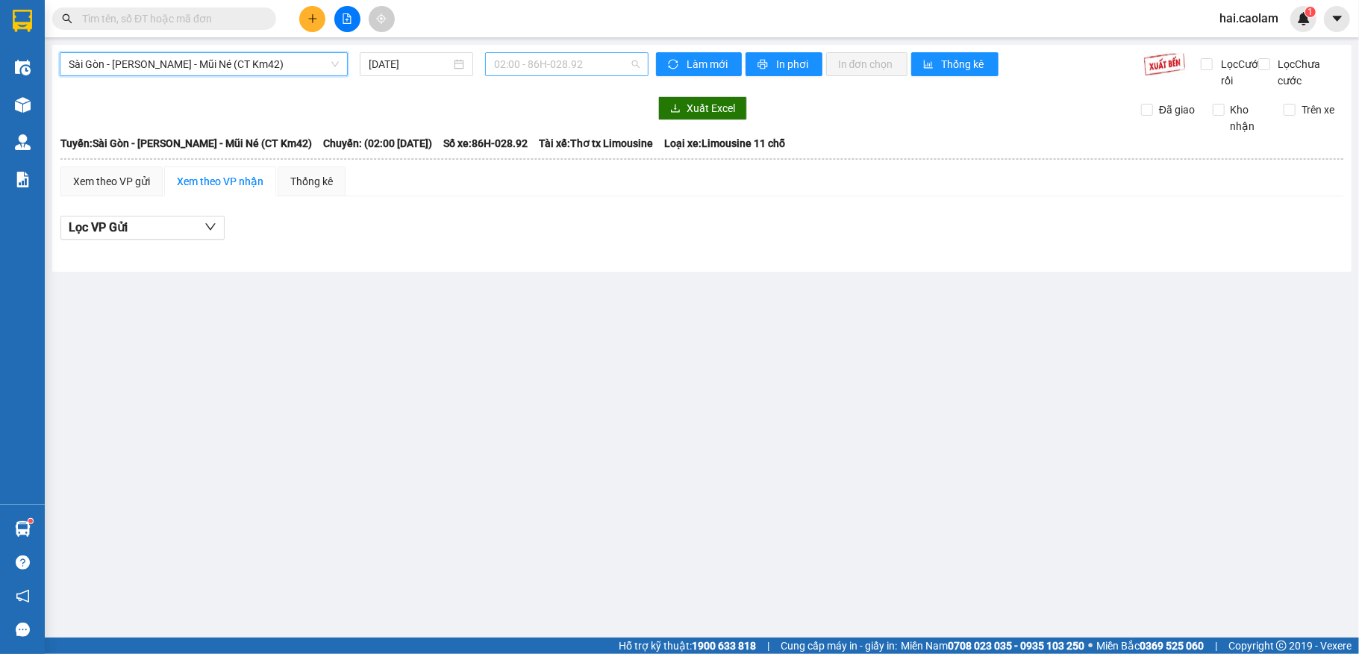
click at [541, 66] on span "02:00 - 86H-028.92" at bounding box center [567, 64] width 146 height 22
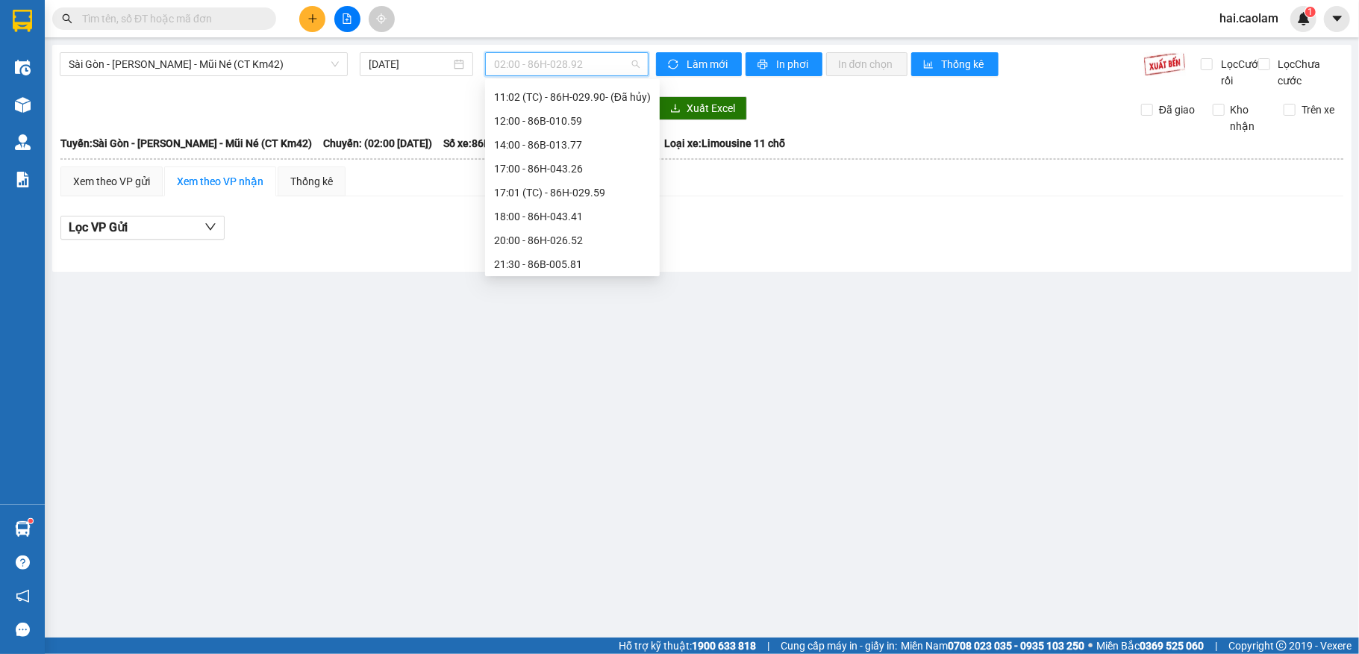
scroll to position [382, 0]
click at [556, 211] on div "18:00 - 86H-043.41" at bounding box center [572, 213] width 157 height 16
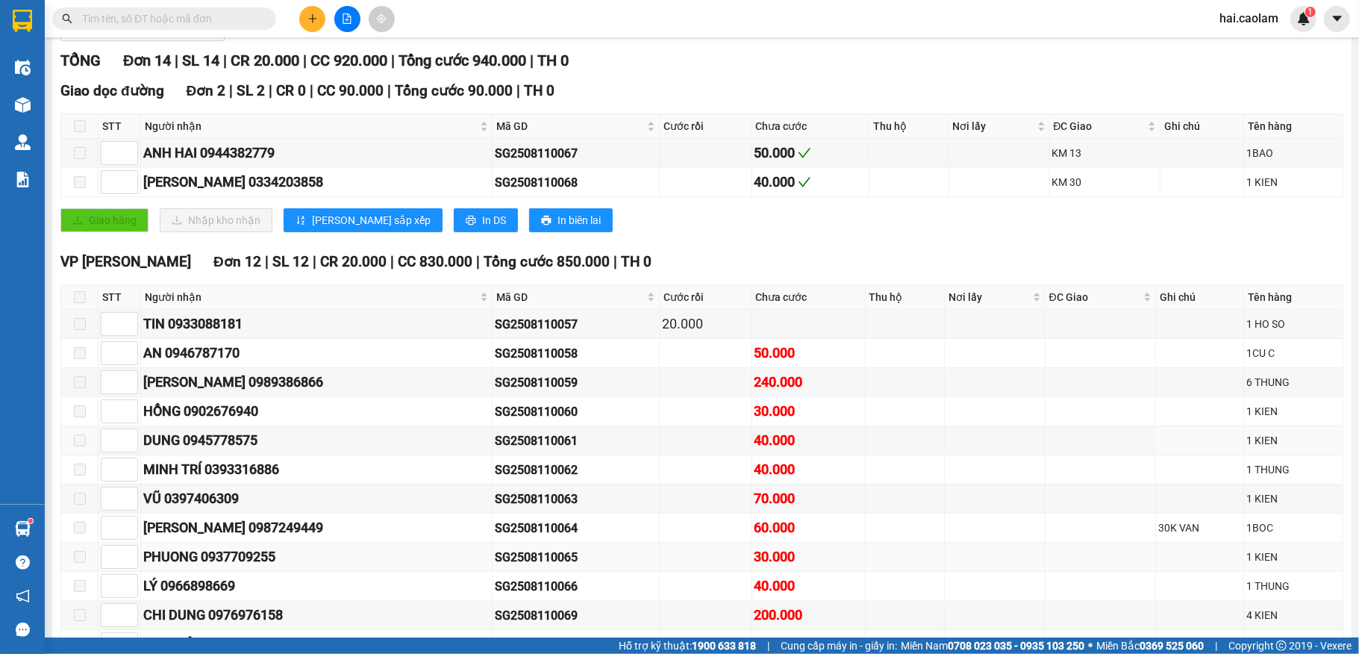
scroll to position [325, 0]
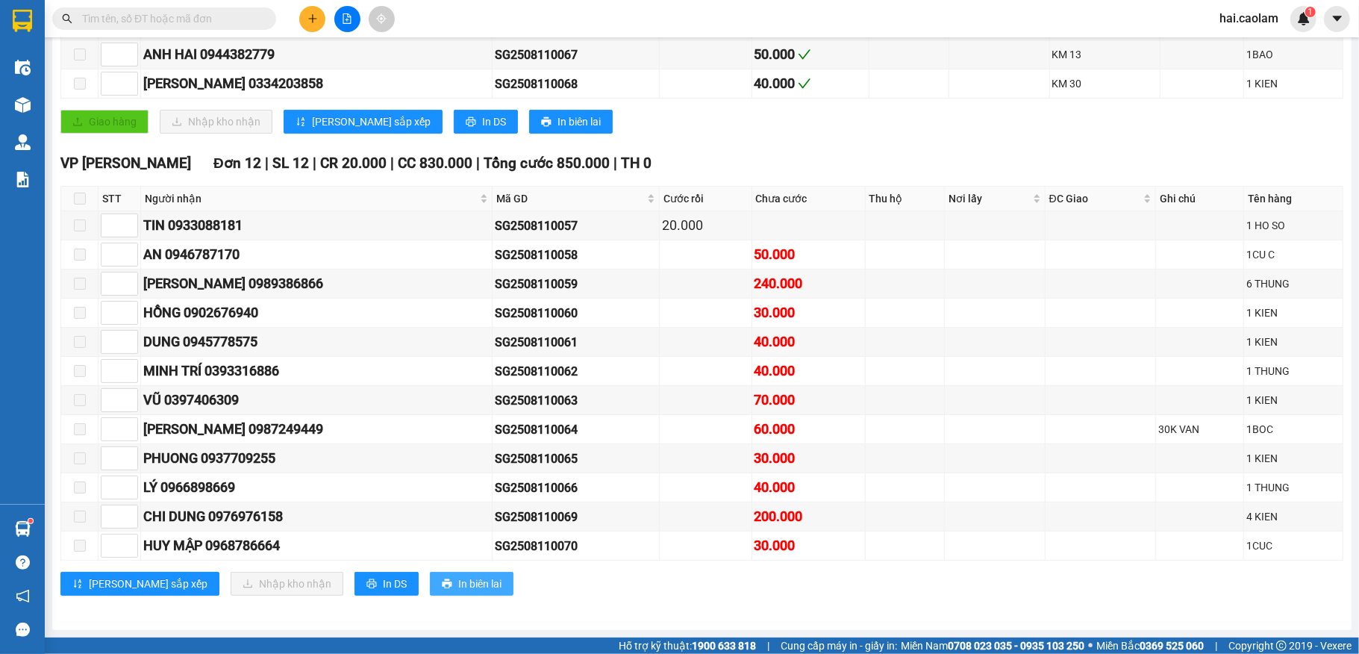
click at [458, 591] on span "In biên lai" at bounding box center [479, 584] width 43 height 16
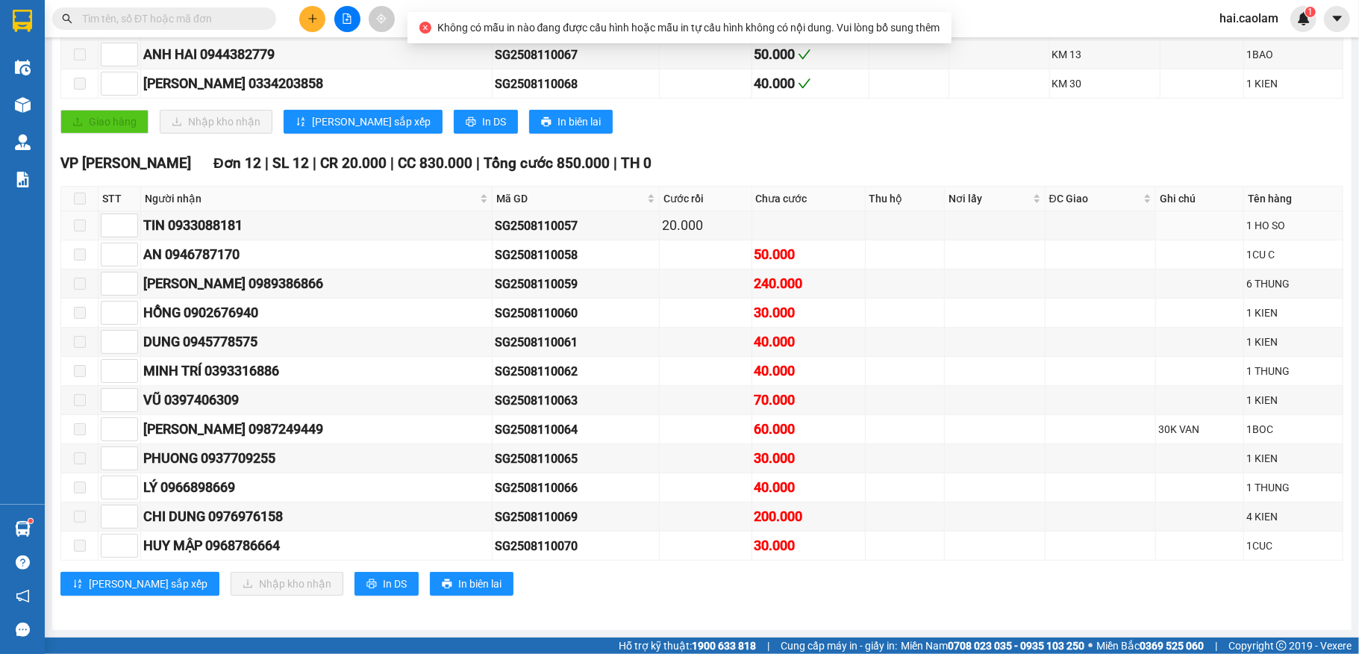
drag, startPoint x: 79, startPoint y: 195, endPoint x: 84, endPoint y: 185, distance: 11.0
click at [84, 187] on th at bounding box center [79, 199] width 37 height 25
click at [88, 187] on th at bounding box center [79, 199] width 37 height 25
click at [87, 187] on th at bounding box center [79, 199] width 37 height 25
click at [75, 193] on span at bounding box center [80, 199] width 12 height 12
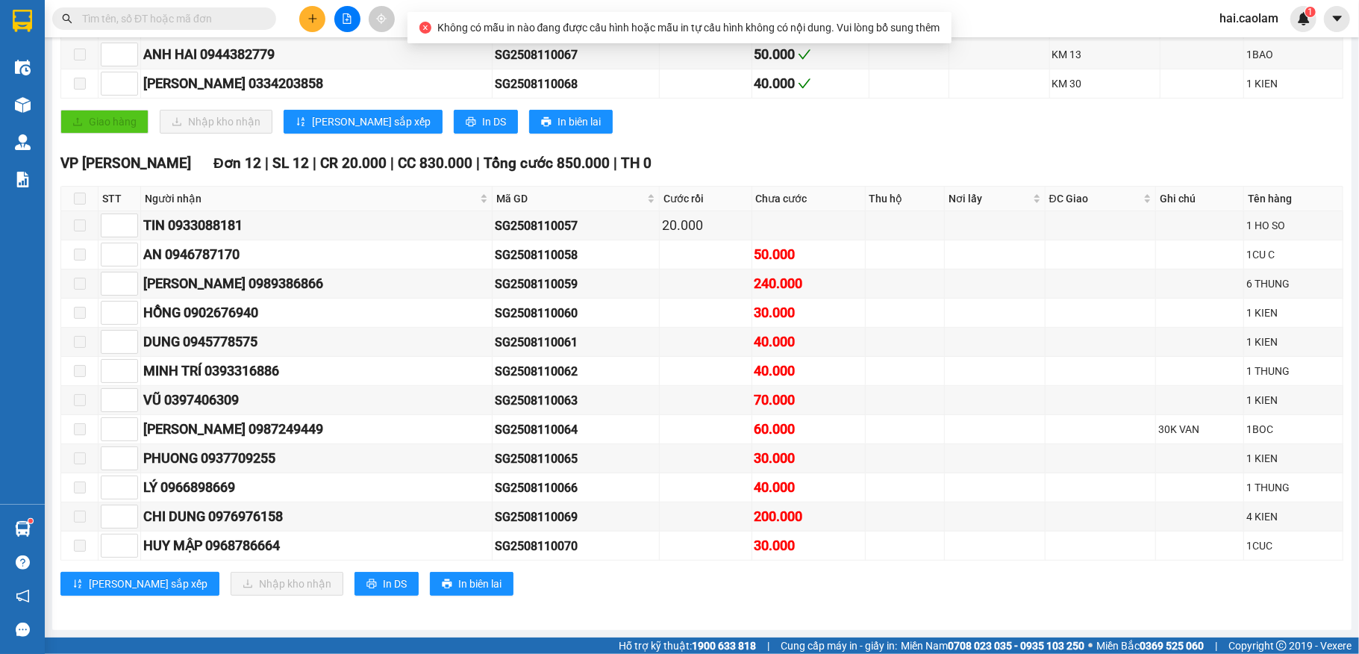
click at [84, 197] on label at bounding box center [80, 198] width 12 height 16
click at [76, 197] on label at bounding box center [80, 198] width 12 height 16
click at [76, 195] on span at bounding box center [80, 199] width 12 height 12
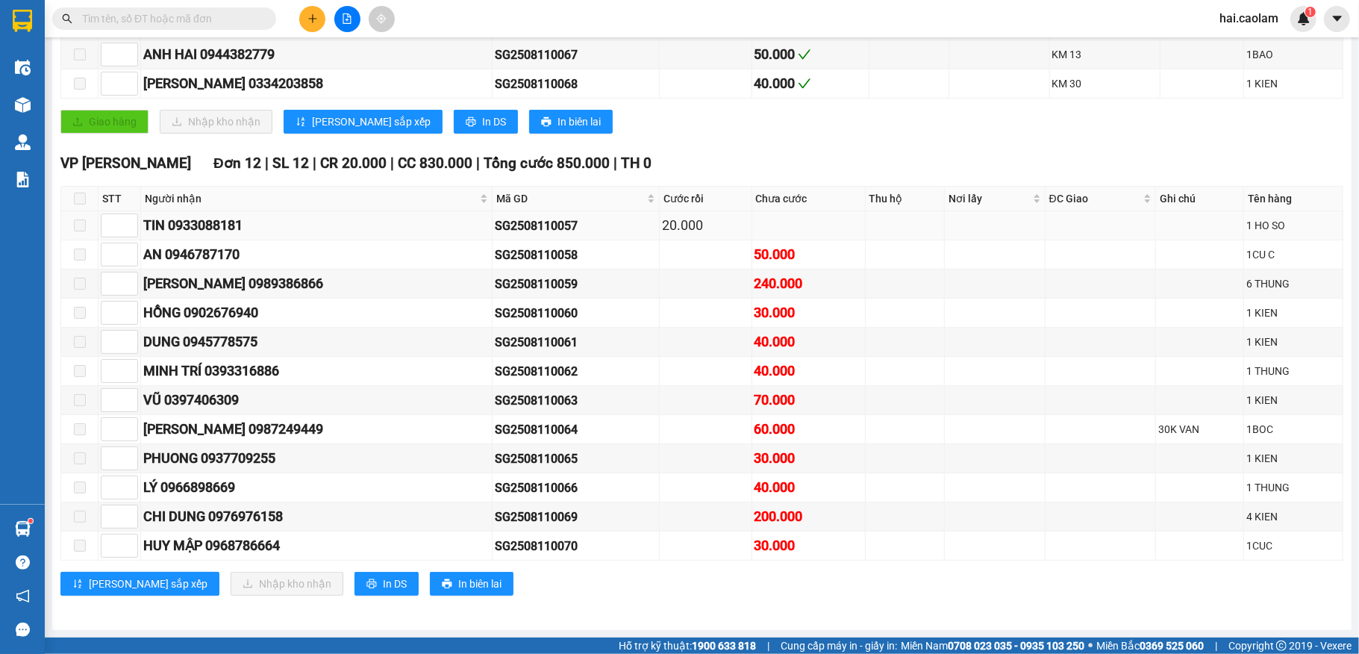
click at [81, 219] on span at bounding box center [80, 225] width 12 height 12
click at [82, 221] on span at bounding box center [80, 225] width 12 height 12
click at [163, 28] on span at bounding box center [164, 18] width 224 height 22
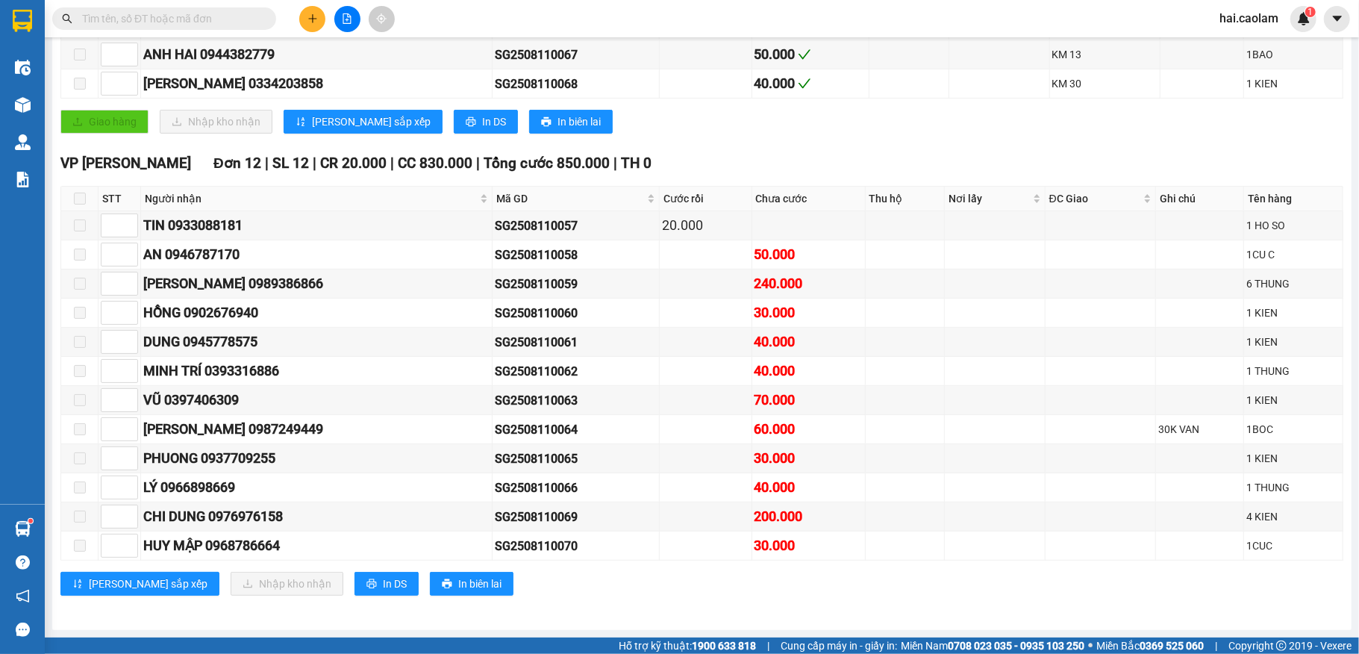
click at [174, 22] on input "text" at bounding box center [170, 18] width 176 height 16
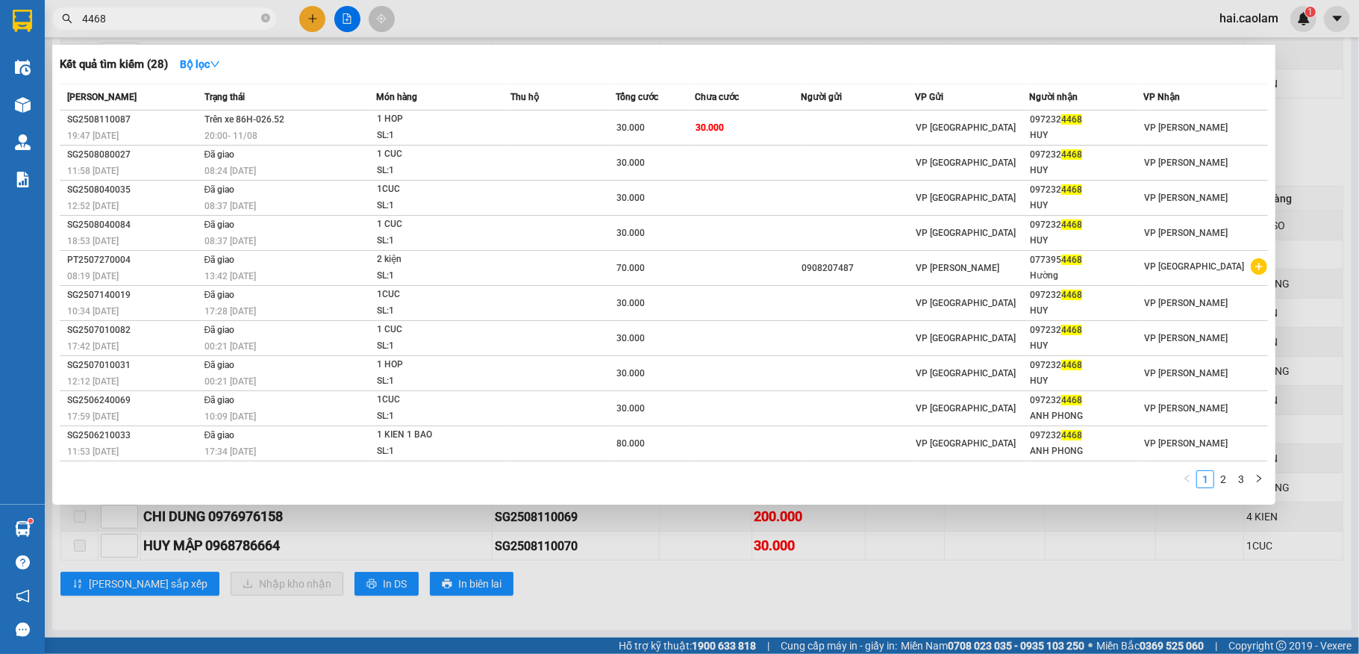
type input "4468"
click at [624, 25] on div at bounding box center [679, 327] width 1359 height 654
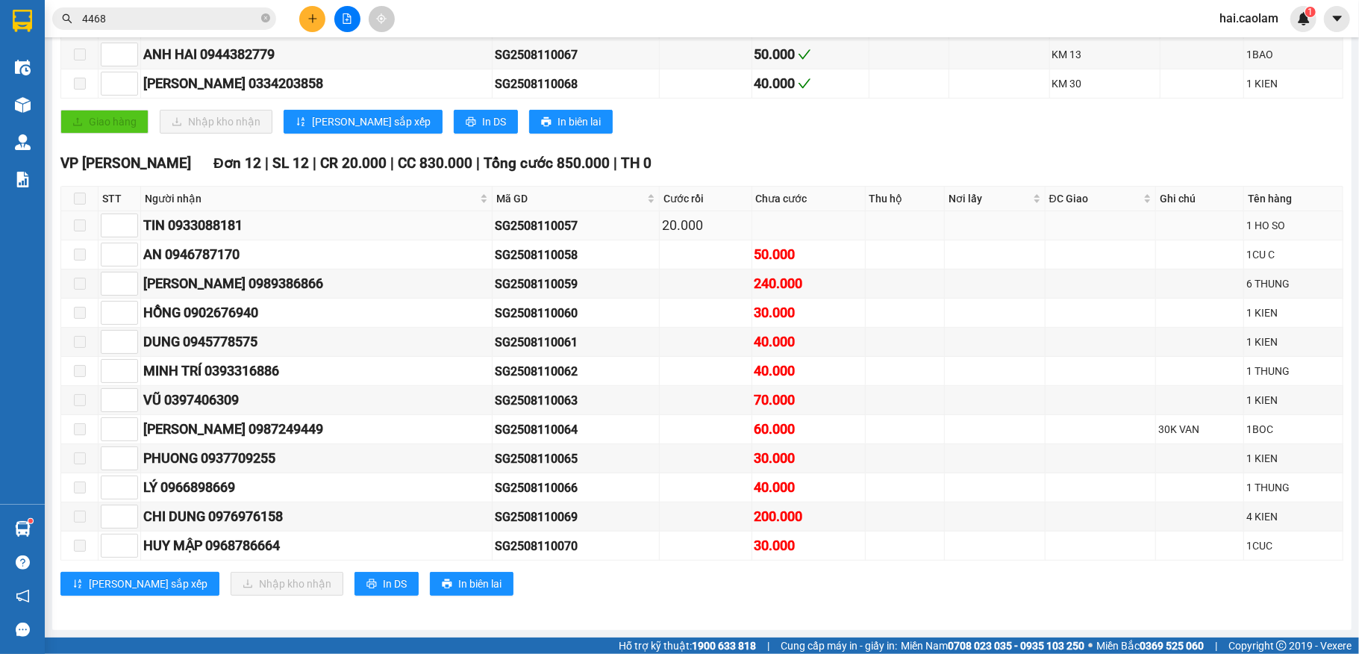
click at [84, 217] on label at bounding box center [80, 225] width 12 height 16
click at [84, 219] on span at bounding box center [80, 225] width 12 height 12
click at [81, 219] on span at bounding box center [80, 225] width 12 height 12
click at [126, 226] on span "down" at bounding box center [129, 230] width 9 height 9
type input "1"
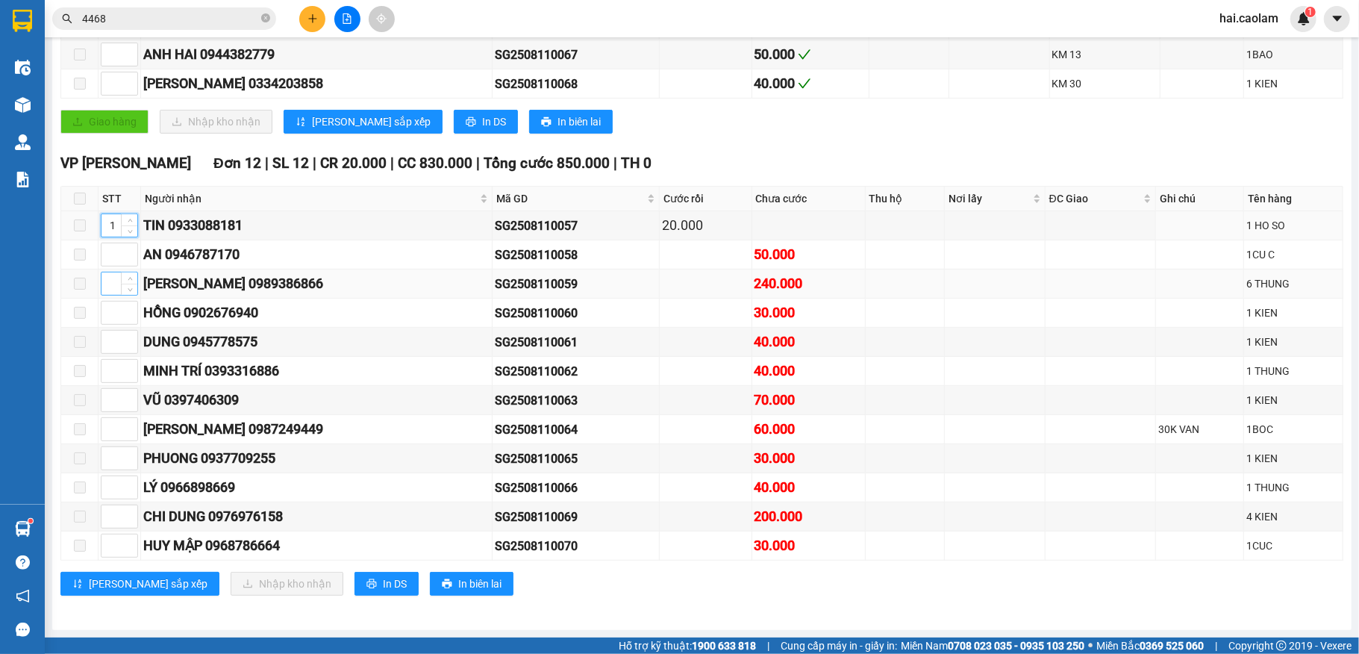
click at [135, 264] on tbody "1 TIN 0933088181 SG2508110057 20.000 1 HO SO AN 0946787170 SG2508110058 50.000 …" at bounding box center [702, 385] width 1283 height 349
type input "1"
click at [118, 278] on input at bounding box center [120, 283] width 36 height 22
drag, startPoint x: 118, startPoint y: 296, endPoint x: 121, endPoint y: 305, distance: 8.7
click at [118, 299] on td at bounding box center [120, 313] width 43 height 29
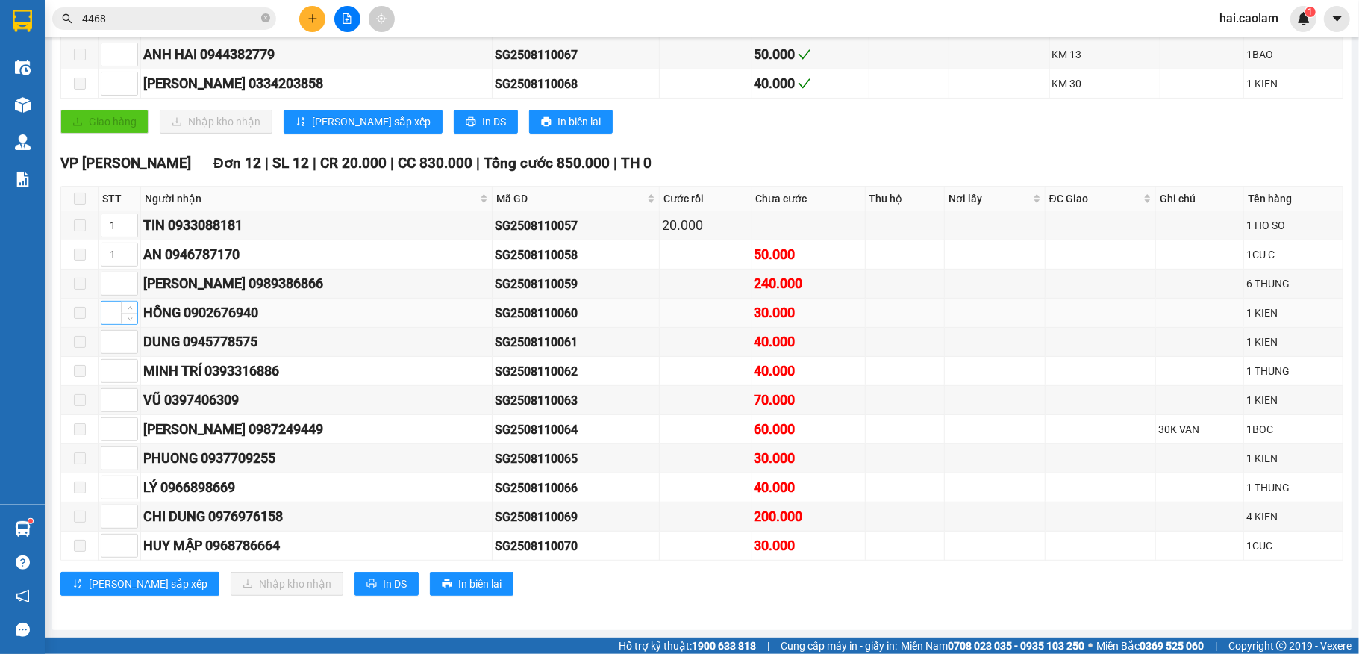
drag, startPoint x: 121, startPoint y: 305, endPoint x: 121, endPoint y: 294, distance: 11.2
click at [121, 302] on span "Increase Value" at bounding box center [129, 307] width 16 height 11
type input "1"
click at [121, 281] on span "Decrease Value" at bounding box center [129, 287] width 16 height 13
type input "1"
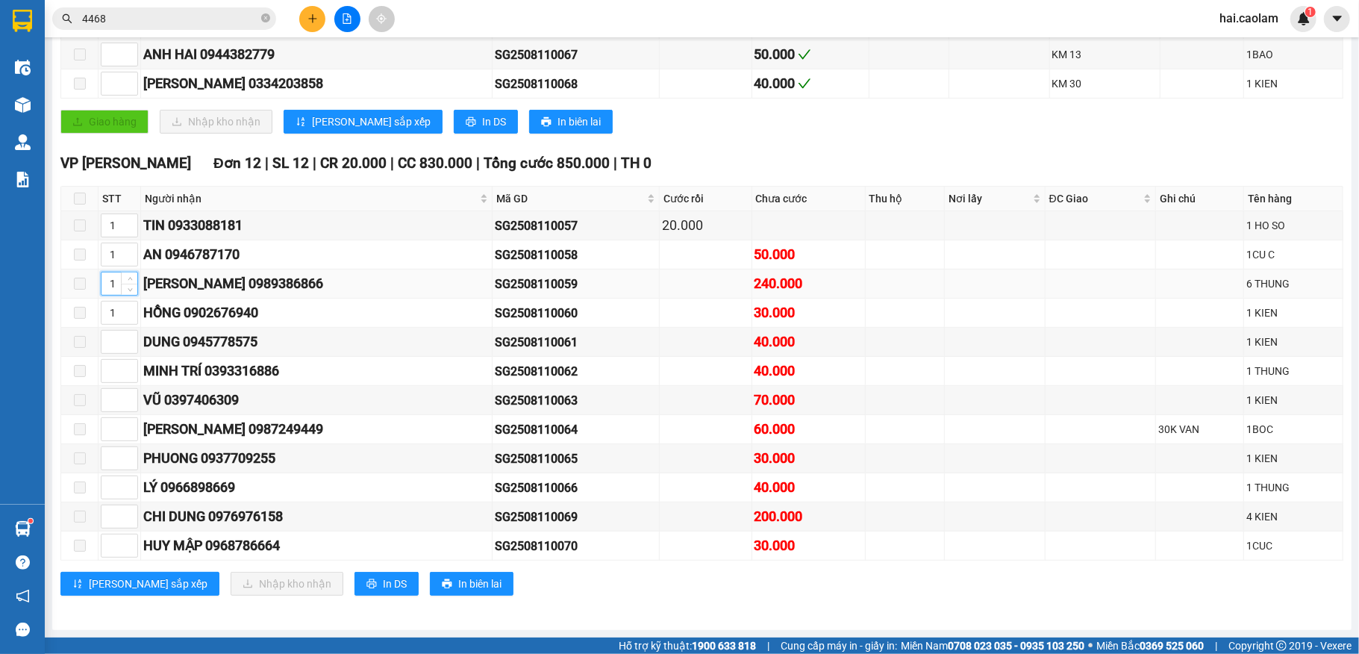
click at [88, 275] on td at bounding box center [79, 284] width 37 height 29
click at [112, 336] on input at bounding box center [120, 342] width 36 height 22
click at [111, 368] on input at bounding box center [120, 371] width 36 height 22
click at [114, 390] on input at bounding box center [120, 400] width 36 height 22
click at [116, 429] on input at bounding box center [120, 429] width 36 height 22
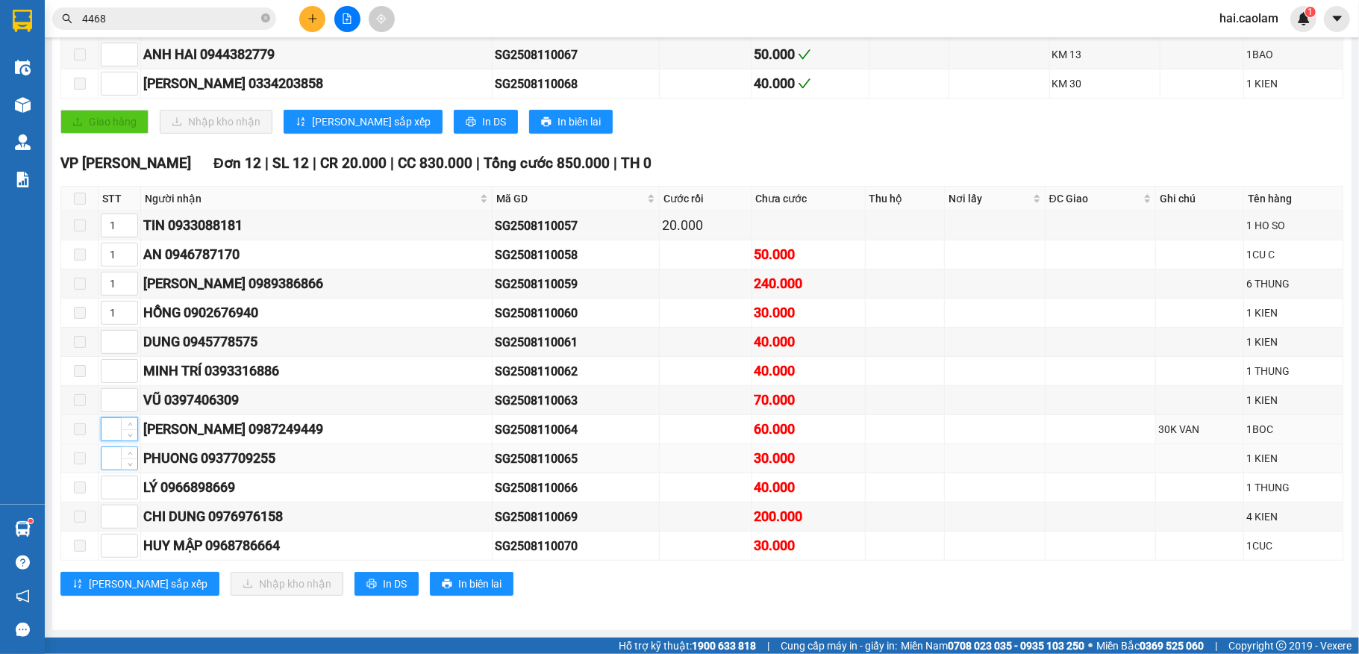
click at [114, 452] on input at bounding box center [120, 458] width 36 height 22
drag, startPoint x: 113, startPoint y: 485, endPoint x: 118, endPoint y: 415, distance: 70.3
click at [113, 487] on input at bounding box center [120, 487] width 36 height 22
click at [113, 359] on div at bounding box center [119, 371] width 37 height 24
click at [115, 342] on input at bounding box center [120, 342] width 36 height 22
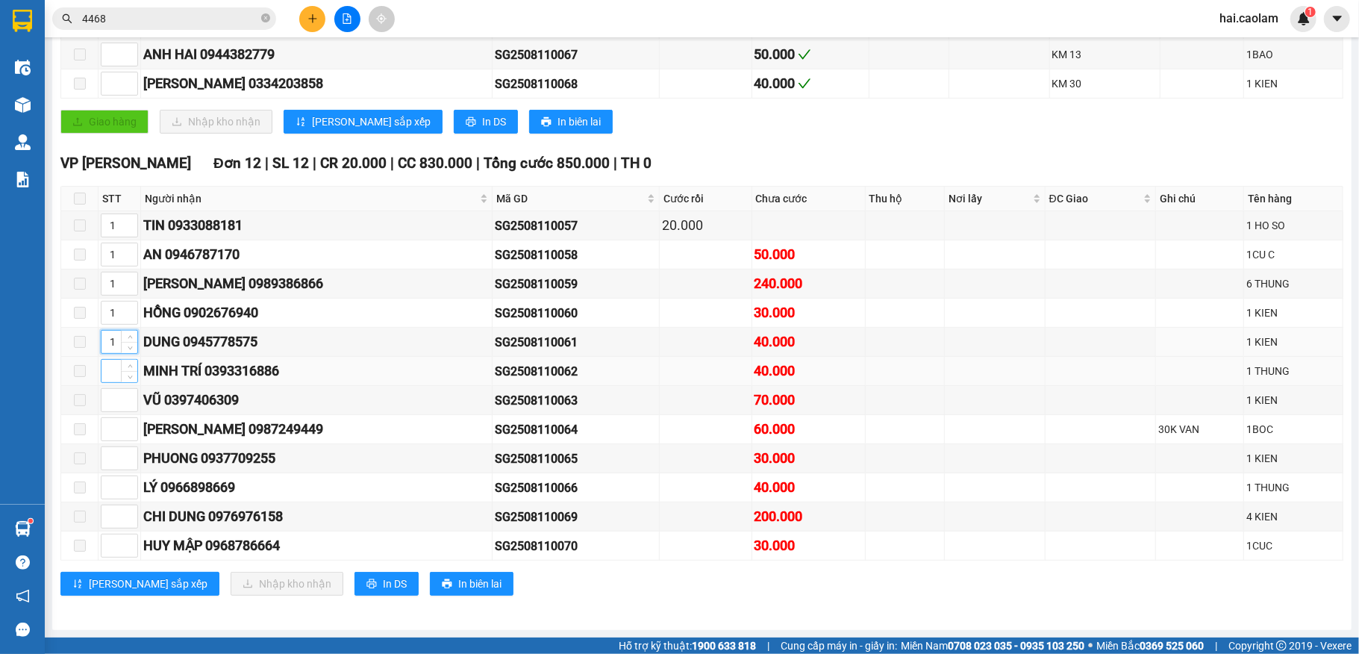
type input "1"
click at [117, 369] on input at bounding box center [120, 371] width 36 height 22
type input "1"
click at [115, 391] on input "1" at bounding box center [120, 400] width 36 height 22
click at [111, 407] on input "11" at bounding box center [120, 400] width 36 height 22
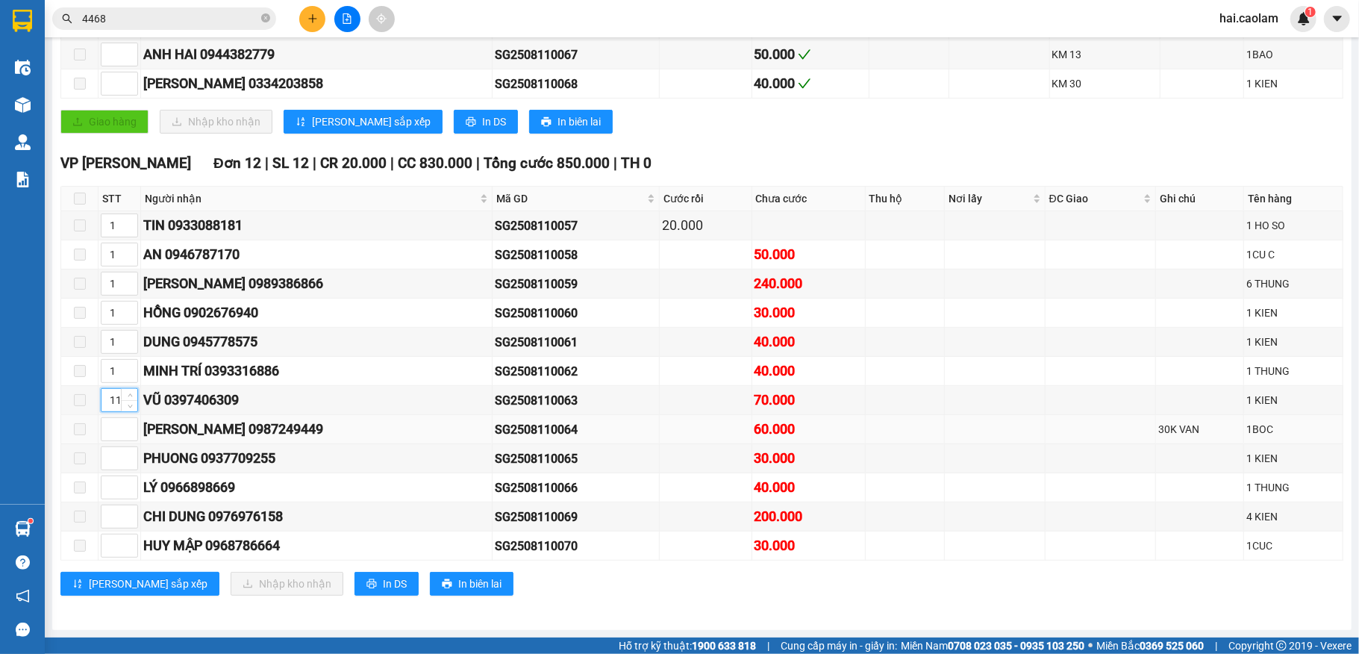
type input "11"
drag, startPoint x: 99, startPoint y: 429, endPoint x: 105, endPoint y: 437, distance: 10.8
click at [99, 430] on td at bounding box center [120, 429] width 43 height 29
click at [109, 437] on div at bounding box center [119, 429] width 37 height 24
click at [111, 437] on input at bounding box center [120, 429] width 36 height 22
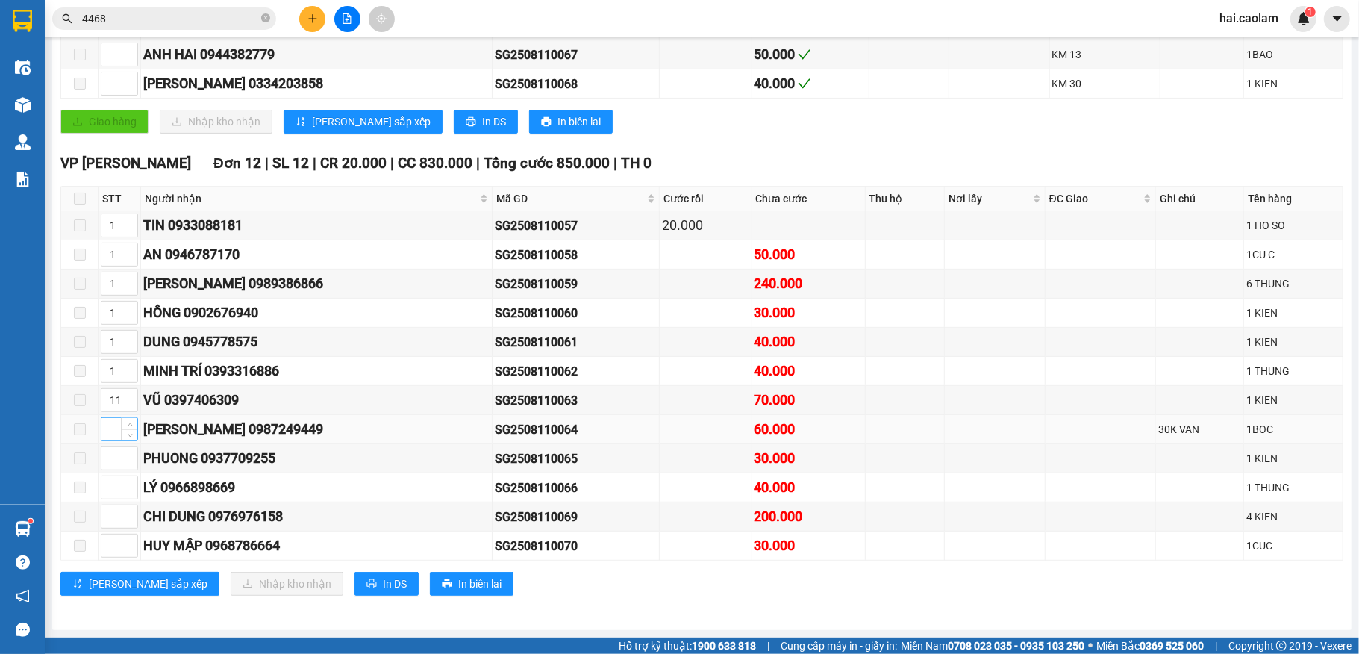
click at [112, 428] on input at bounding box center [120, 429] width 36 height 22
type input "1"
click at [116, 461] on input at bounding box center [120, 458] width 36 height 22
type input "1"
drag, startPoint x: 116, startPoint y: 469, endPoint x: 124, endPoint y: 499, distance: 31.5
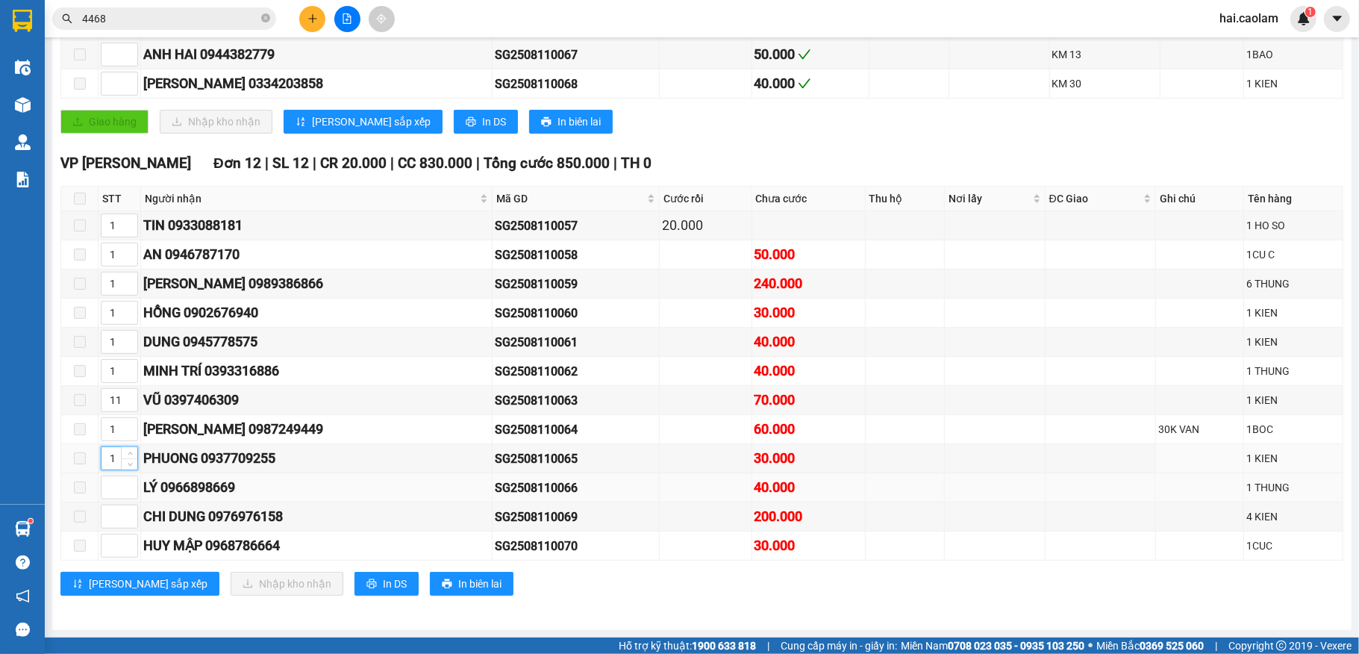
click at [117, 476] on tbody "1 TIN 0933088181 SG2508110057 20.000 1 HO SO 1 AN 0946787170 SG2508110058 50.00…" at bounding box center [702, 385] width 1283 height 349
click at [124, 499] on td at bounding box center [120, 487] width 43 height 29
click at [119, 484] on div at bounding box center [119, 488] width 37 height 24
type input "11"
drag, startPoint x: 118, startPoint y: 503, endPoint x: 118, endPoint y: 511, distance: 8.2
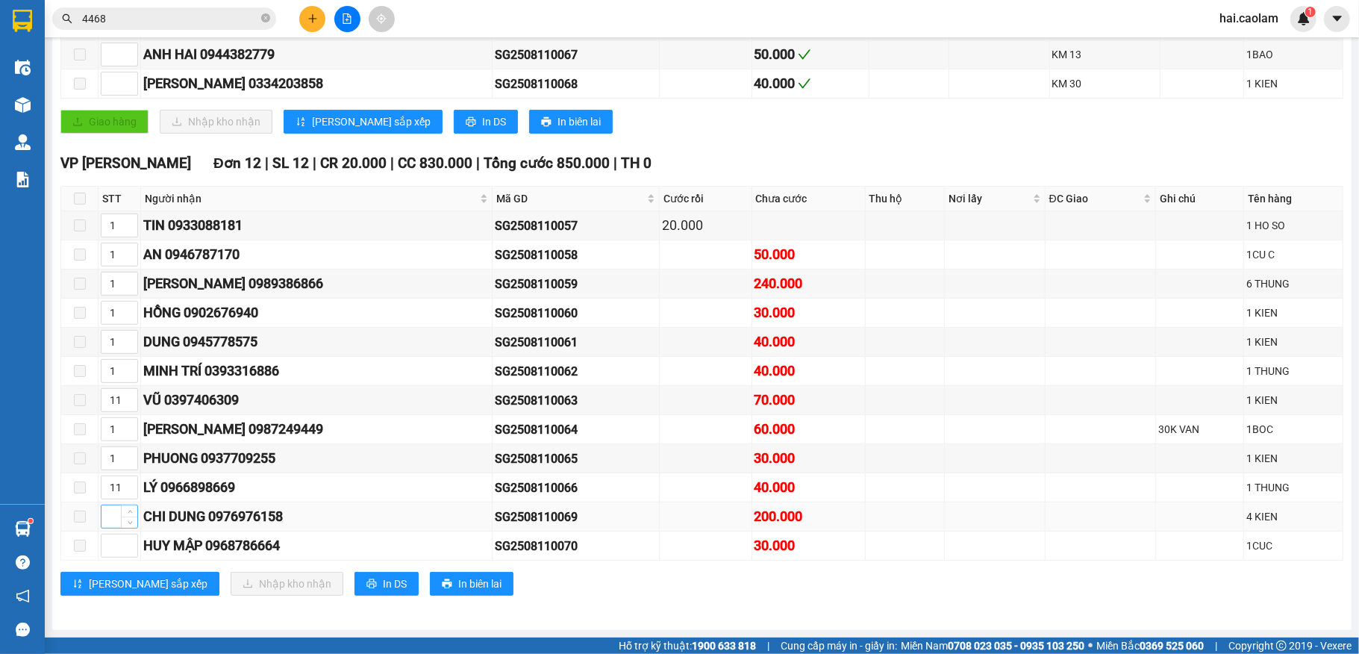
click at [118, 508] on div at bounding box center [119, 517] width 37 height 24
drag, startPoint x: 118, startPoint y: 511, endPoint x: 116, endPoint y: 543, distance: 32.1
click at [118, 512] on input at bounding box center [120, 516] width 36 height 22
click at [116, 546] on tbody "1 TIN 0933088181 SG2508110057 20.000 1 HO SO 1 AN 0946787170 SG2508110058 50.00…" at bounding box center [702, 385] width 1283 height 349
click at [115, 520] on input at bounding box center [120, 516] width 36 height 22
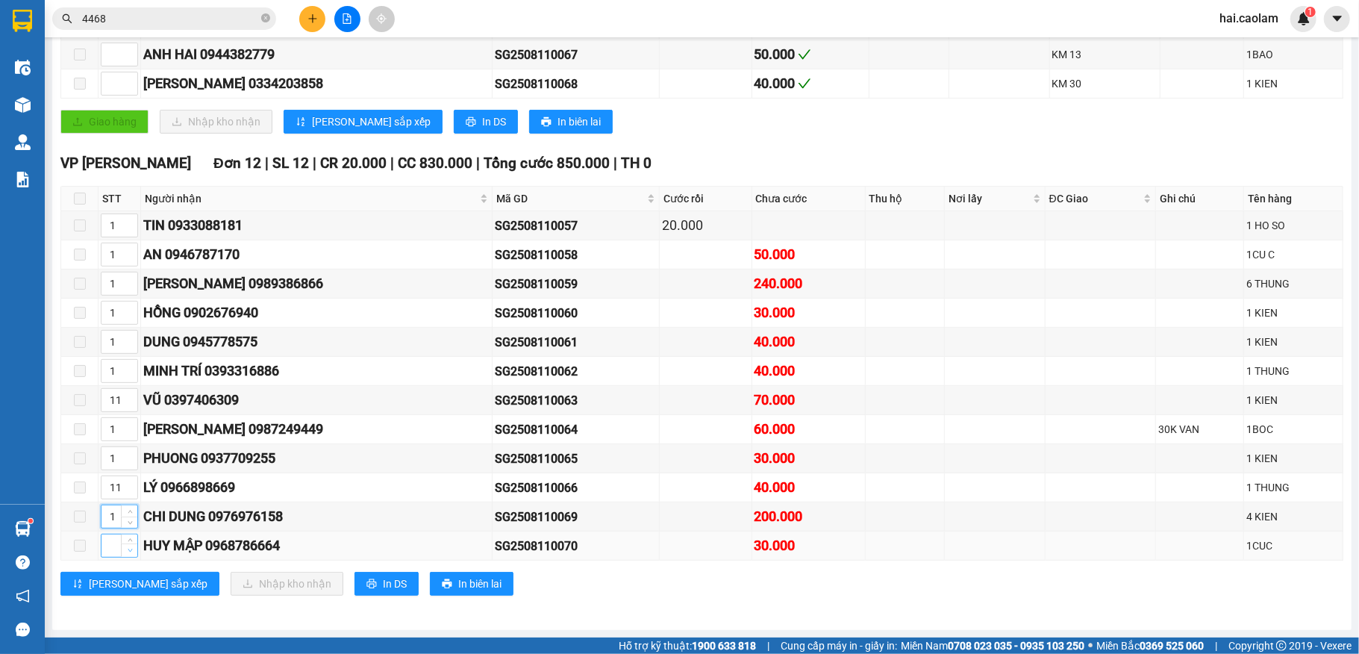
type input "1"
click at [122, 549] on span "Decrease Value" at bounding box center [129, 549] width 16 height 13
type input "11"
click at [383, 585] on span "In DS" at bounding box center [395, 584] width 24 height 16
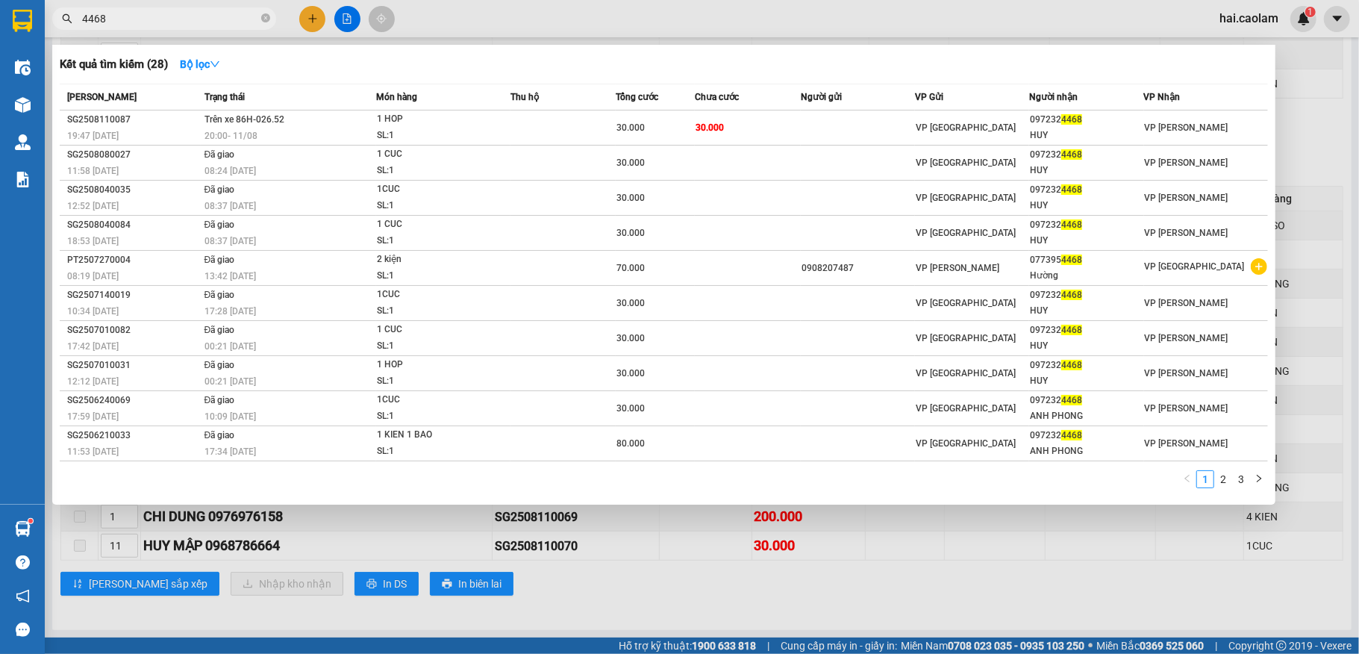
click at [192, 21] on input "4468" at bounding box center [170, 18] width 176 height 16
type input "8056"
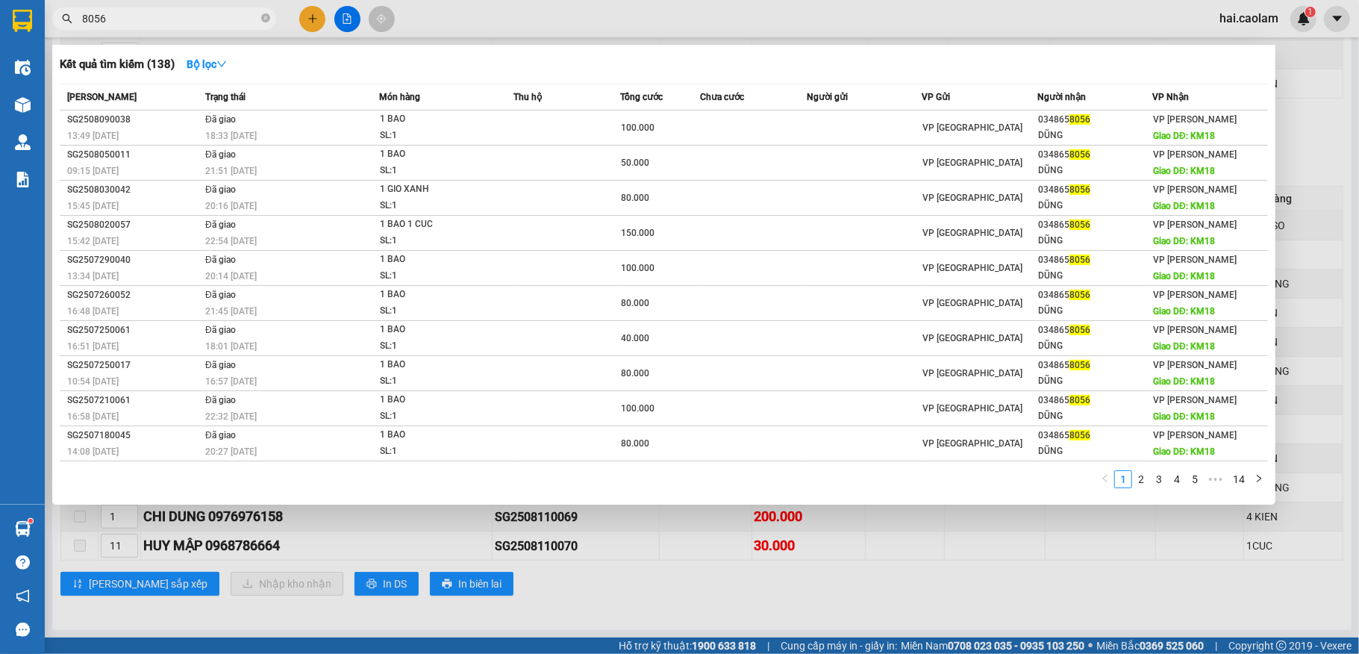
click at [169, 13] on input "8056" at bounding box center [170, 18] width 176 height 16
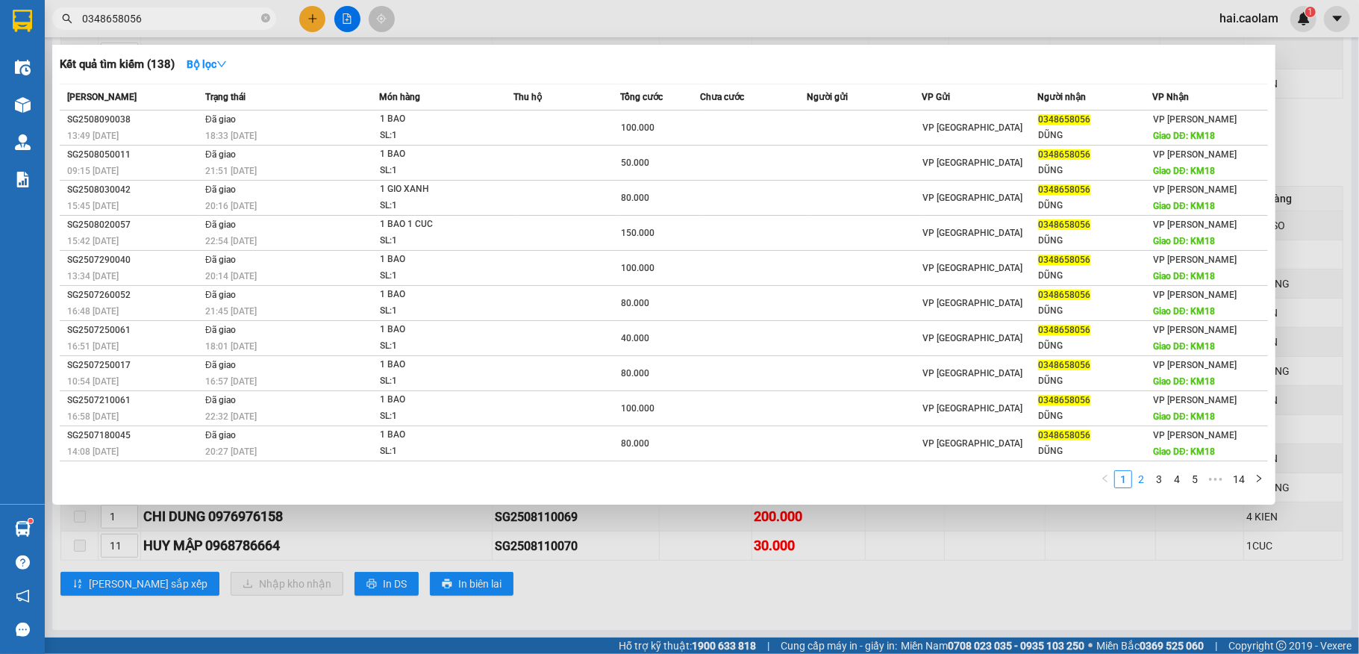
type input "0348658056"
click at [1145, 473] on link "2" at bounding box center [1141, 479] width 16 height 16
click at [1121, 473] on link "1" at bounding box center [1123, 479] width 16 height 16
click at [269, 19] on icon "close-circle" at bounding box center [265, 17] width 9 height 9
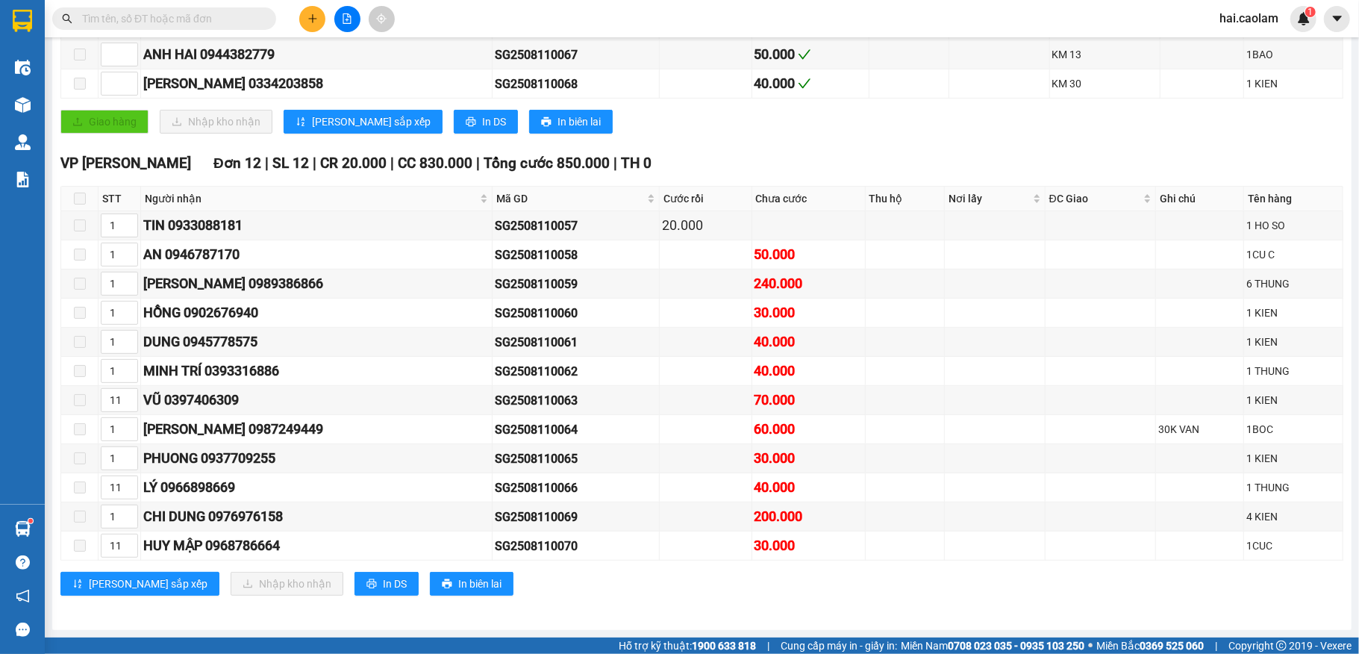
click at [590, 586] on div "[PERSON_NAME] sắp xếp Nhập kho nhận In DS In biên lai" at bounding box center [701, 584] width 1283 height 24
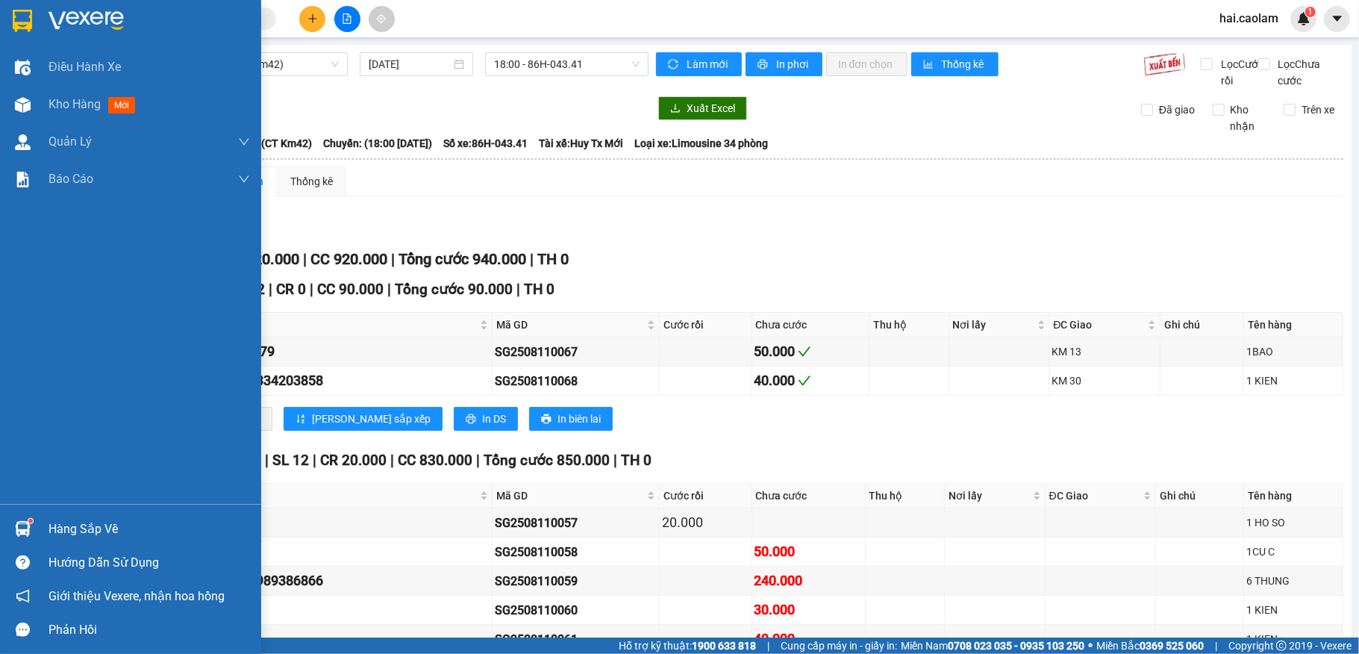
click at [121, 533] on div "Hàng sắp về" at bounding box center [150, 529] width 202 height 22
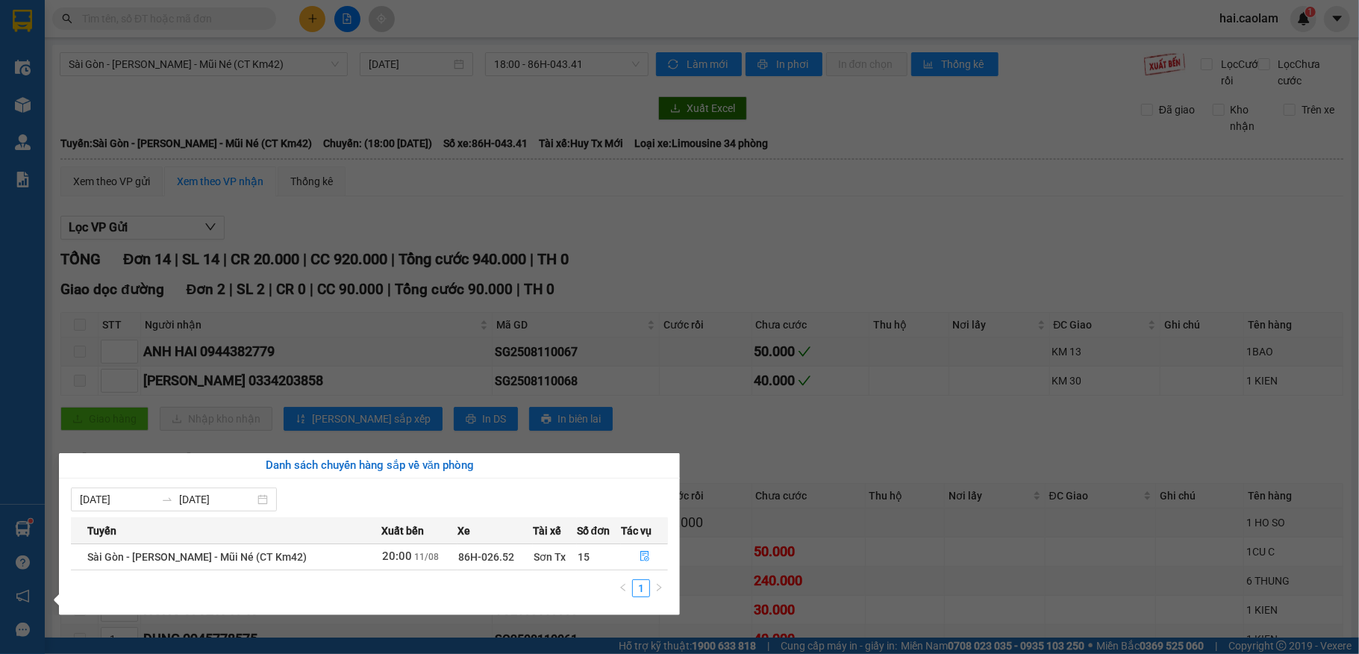
click at [609, 345] on section "Kết quả tìm kiếm ( 138 ) Bộ lọc Mã ĐH Trạng thái Món hàng Thu hộ Tổng cước Chưa…" at bounding box center [679, 327] width 1359 height 654
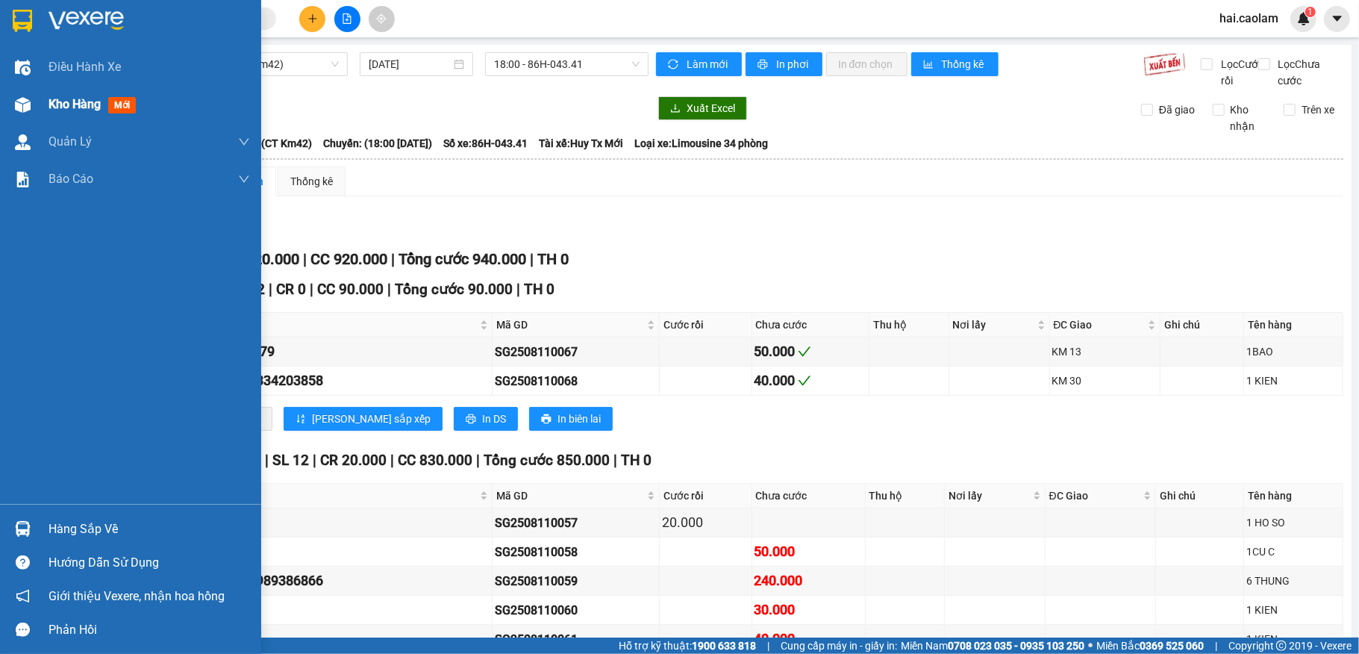
click at [85, 102] on span "Kho hàng" at bounding box center [75, 104] width 52 height 14
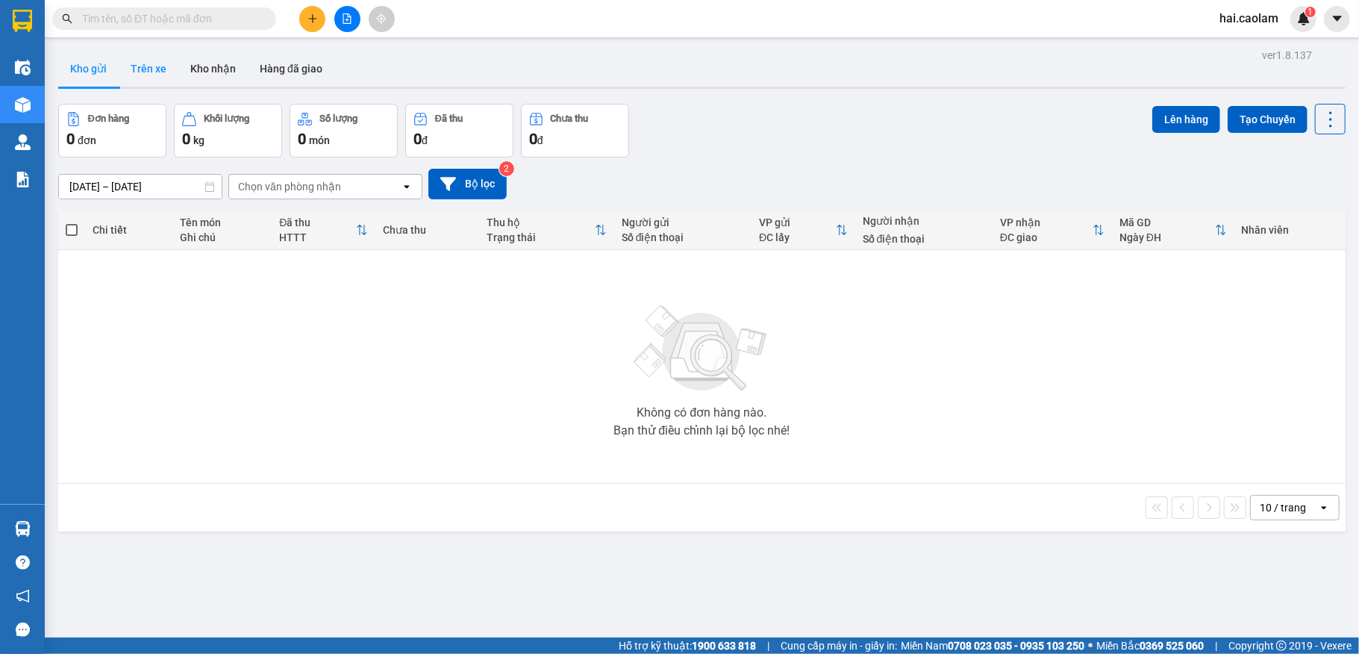
click at [143, 69] on button "Trên xe" at bounding box center [149, 69] width 60 height 36
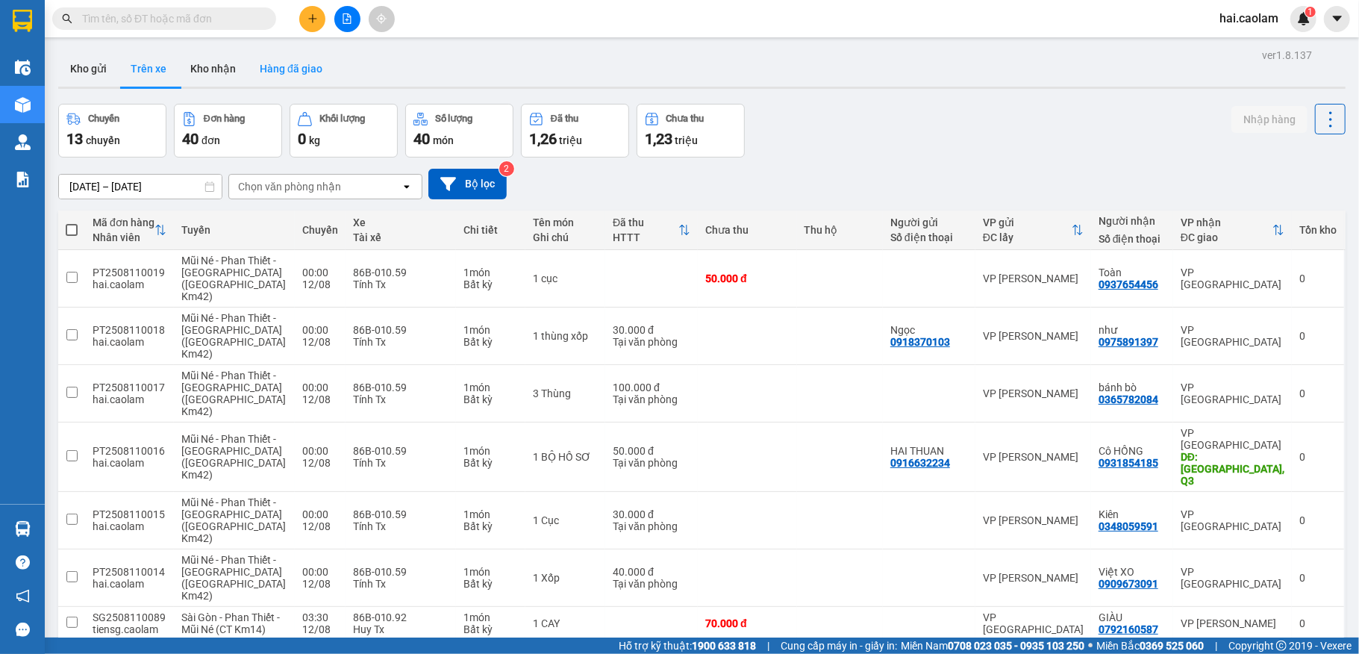
click at [252, 69] on button "Hàng đã giao" at bounding box center [291, 69] width 87 height 36
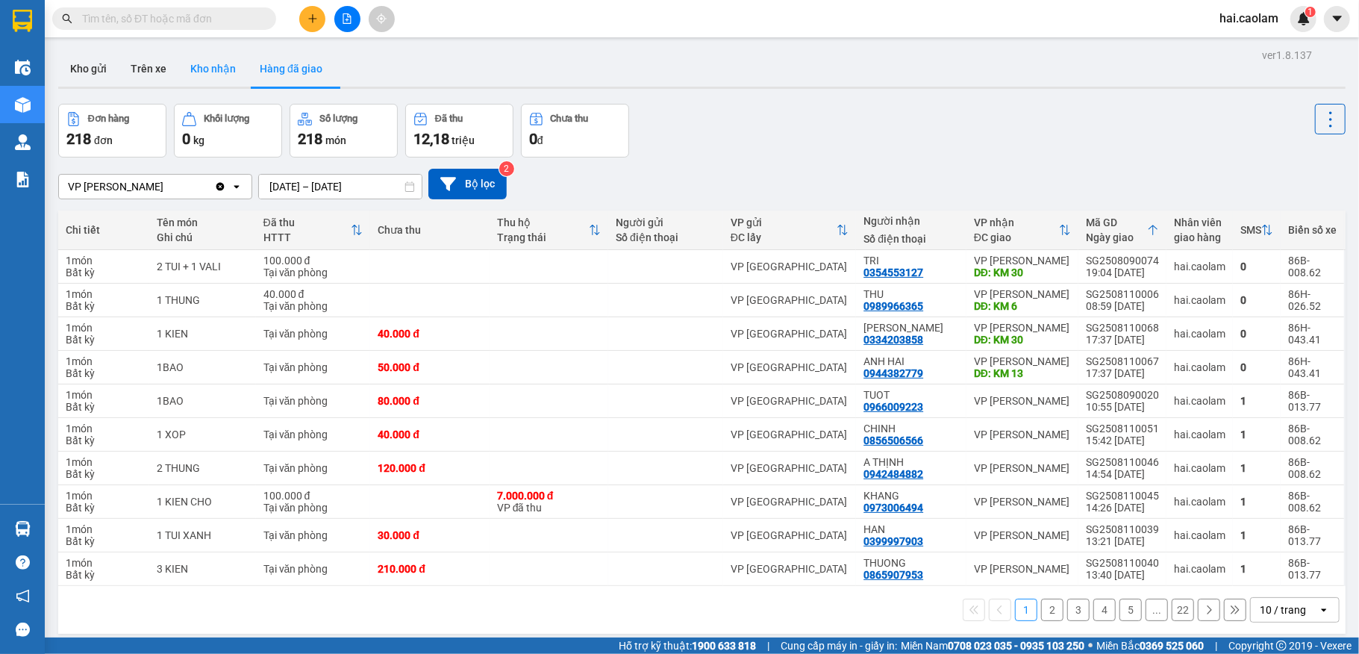
drag, startPoint x: 231, startPoint y: 72, endPoint x: 237, endPoint y: 76, distance: 8.1
click at [237, 76] on button "Kho nhận" at bounding box center [212, 69] width 69 height 36
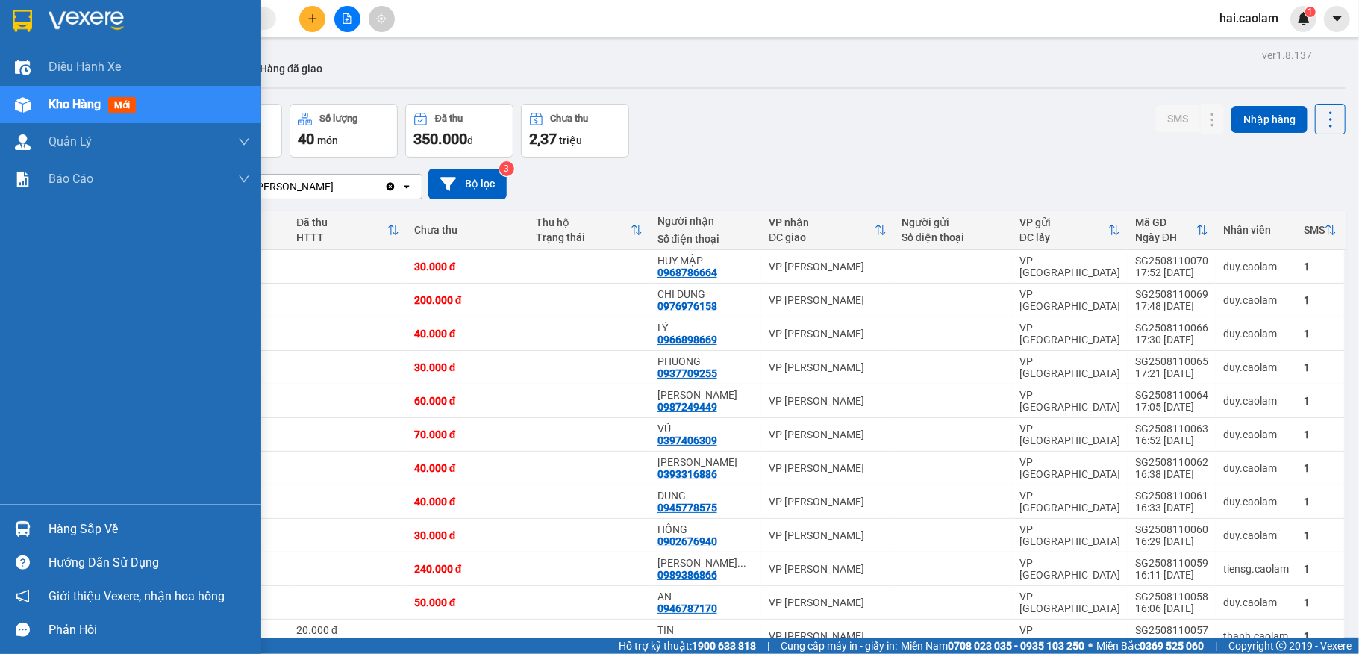
click at [34, 529] on div at bounding box center [23, 529] width 26 height 26
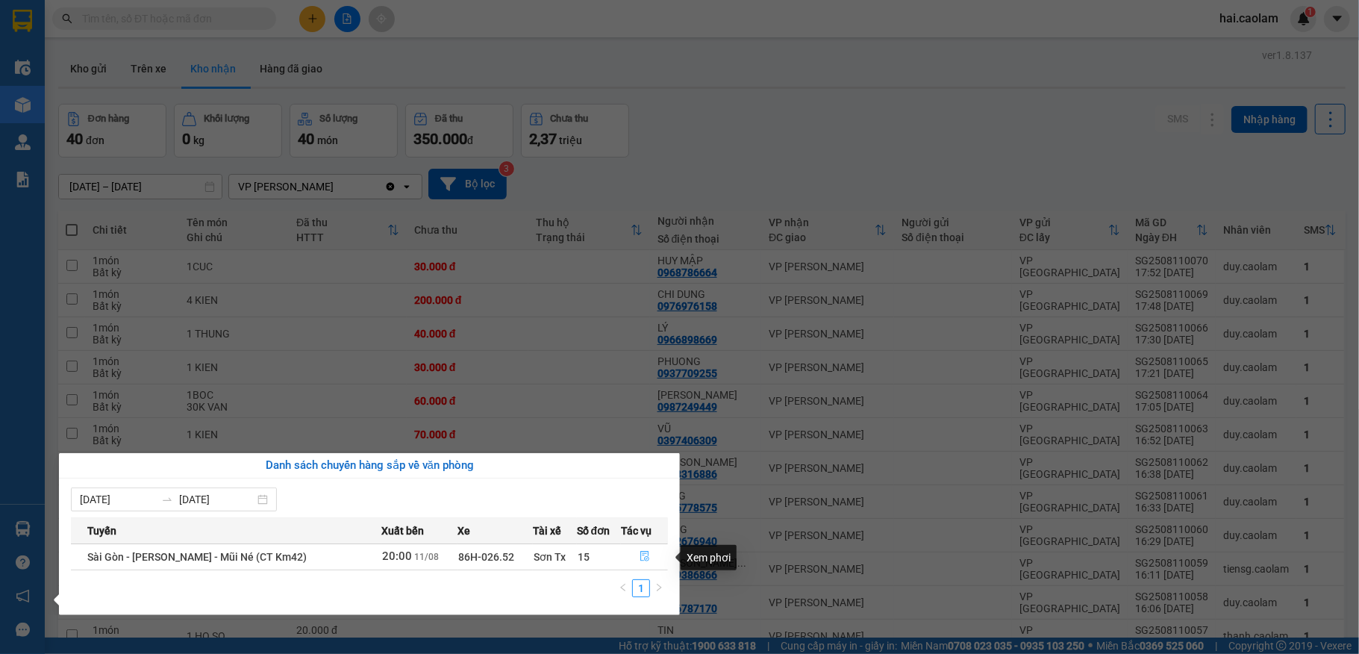
click at [640, 552] on icon "file-done" at bounding box center [645, 556] width 10 height 10
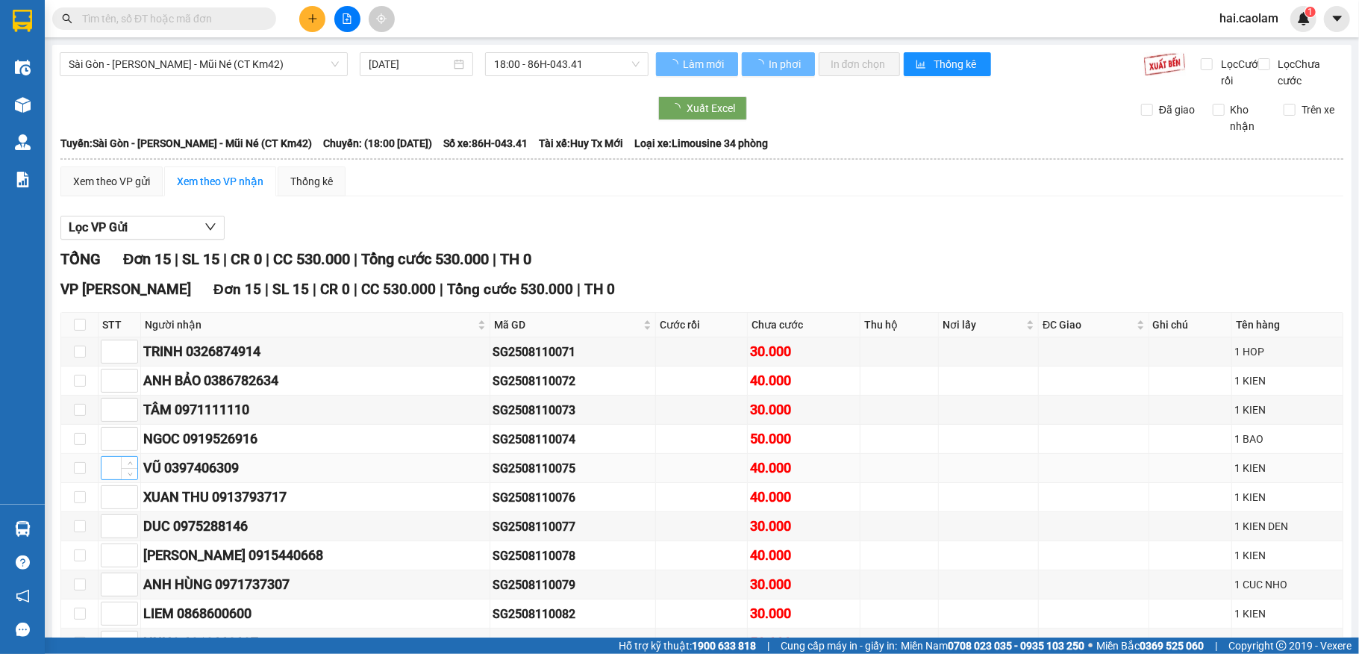
scroll to position [242, 0]
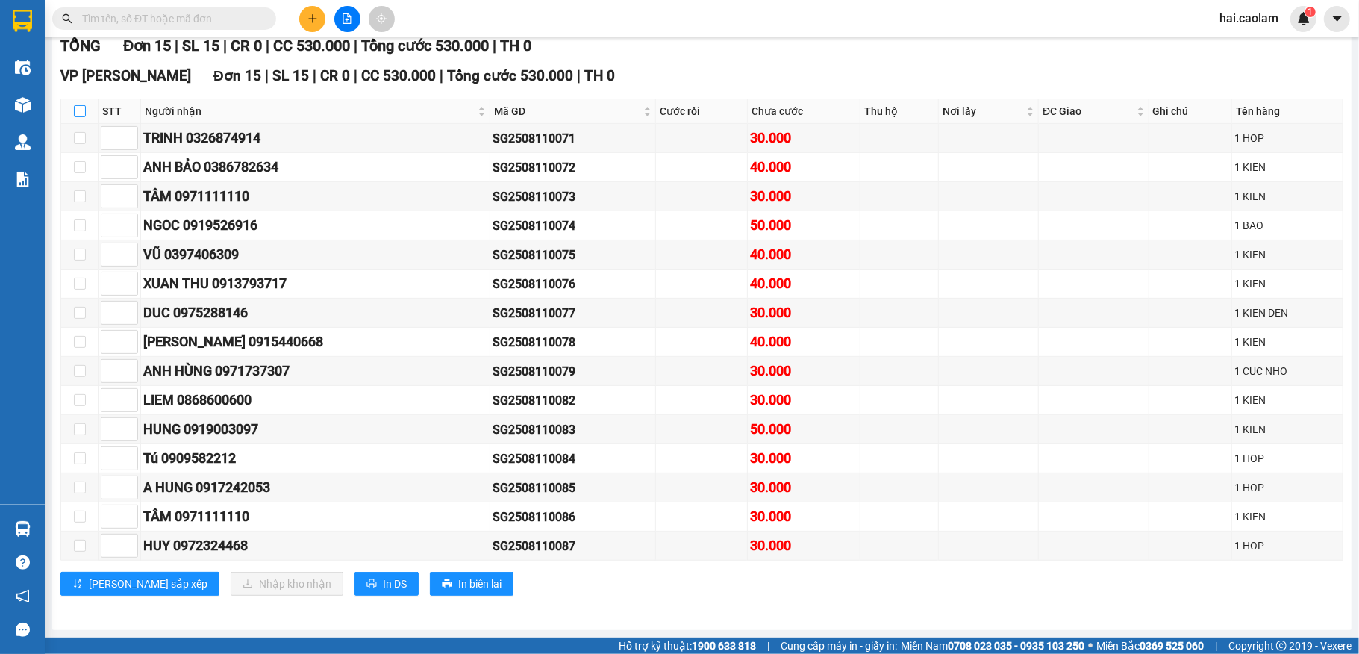
click at [79, 105] on input "checkbox" at bounding box center [80, 111] width 12 height 12
checkbox input "true"
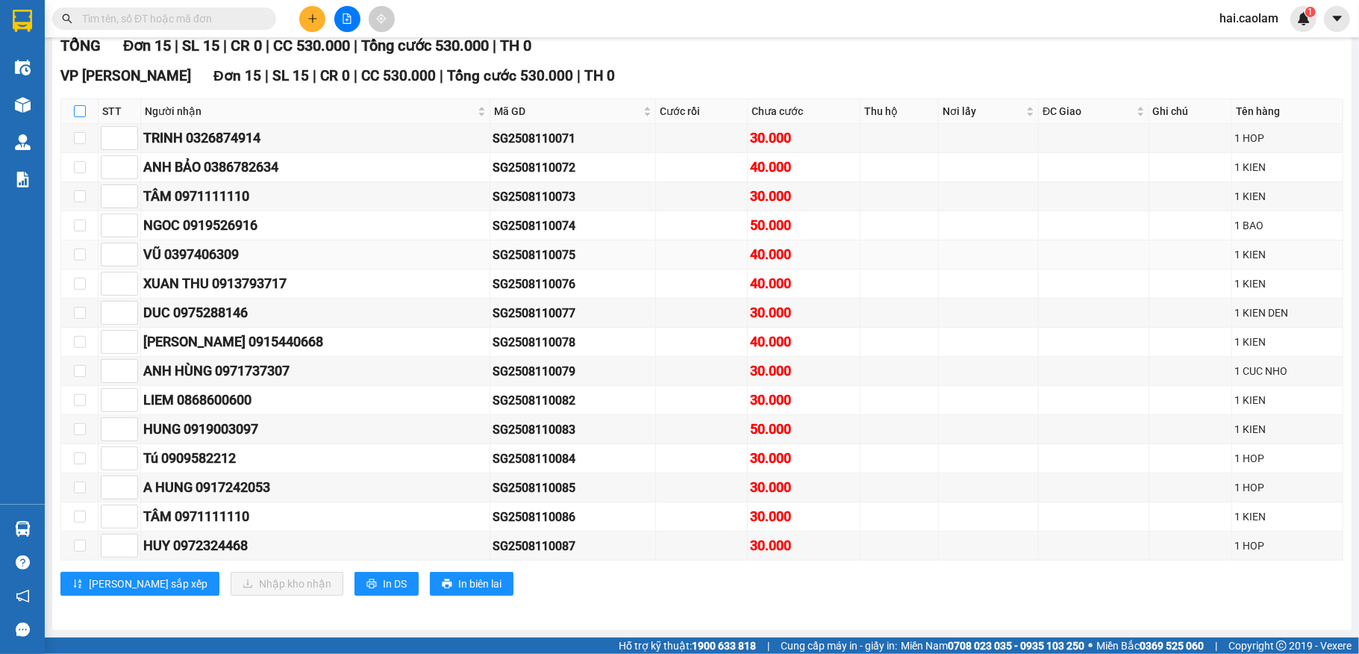
checkbox input "true"
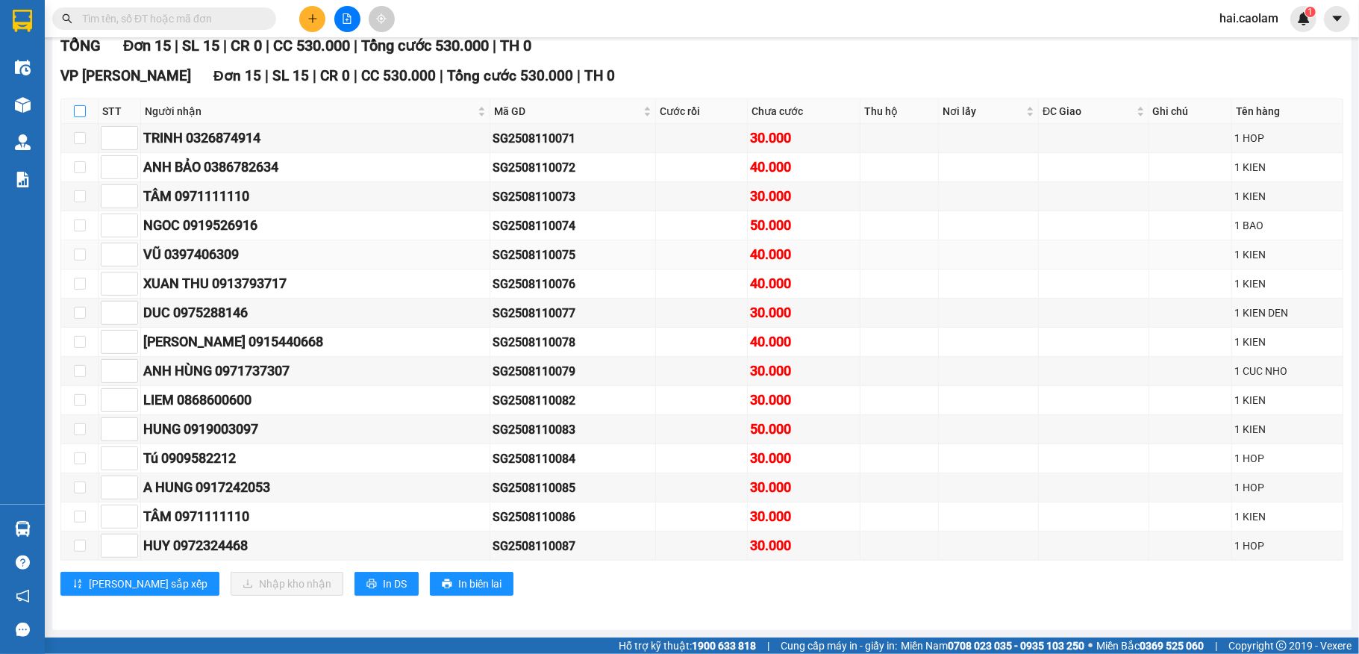
checkbox input "true"
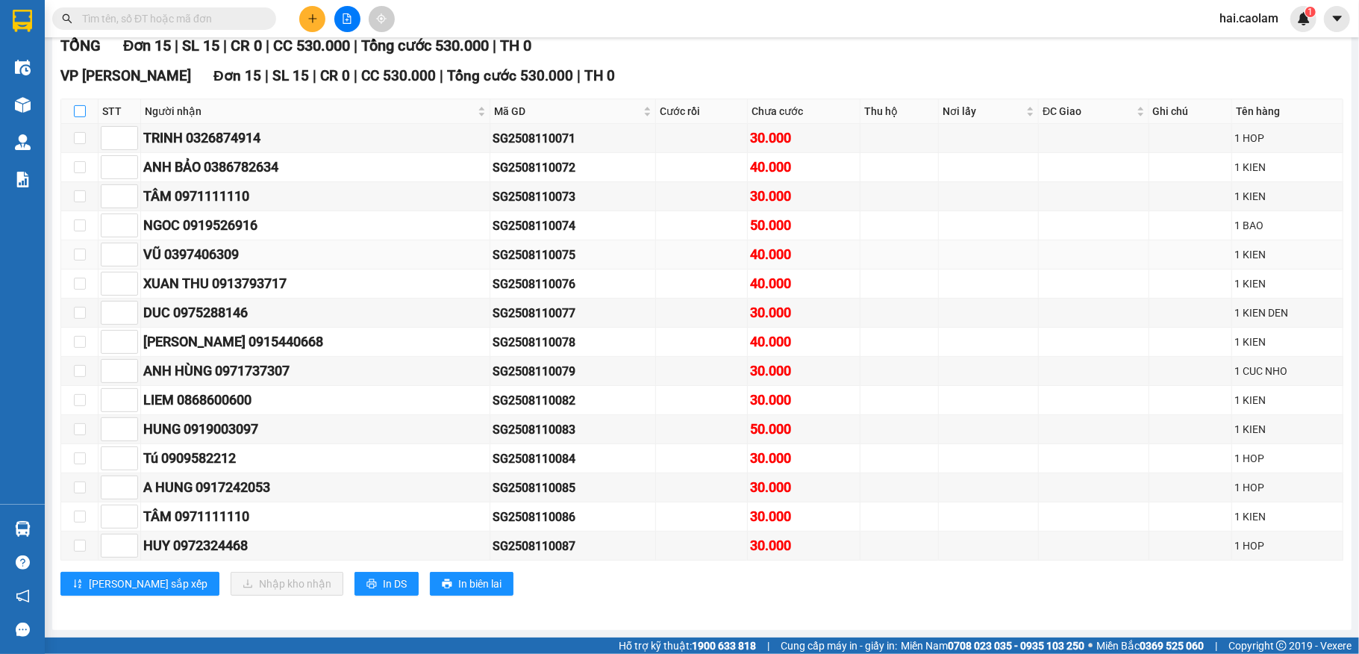
checkbox input "true"
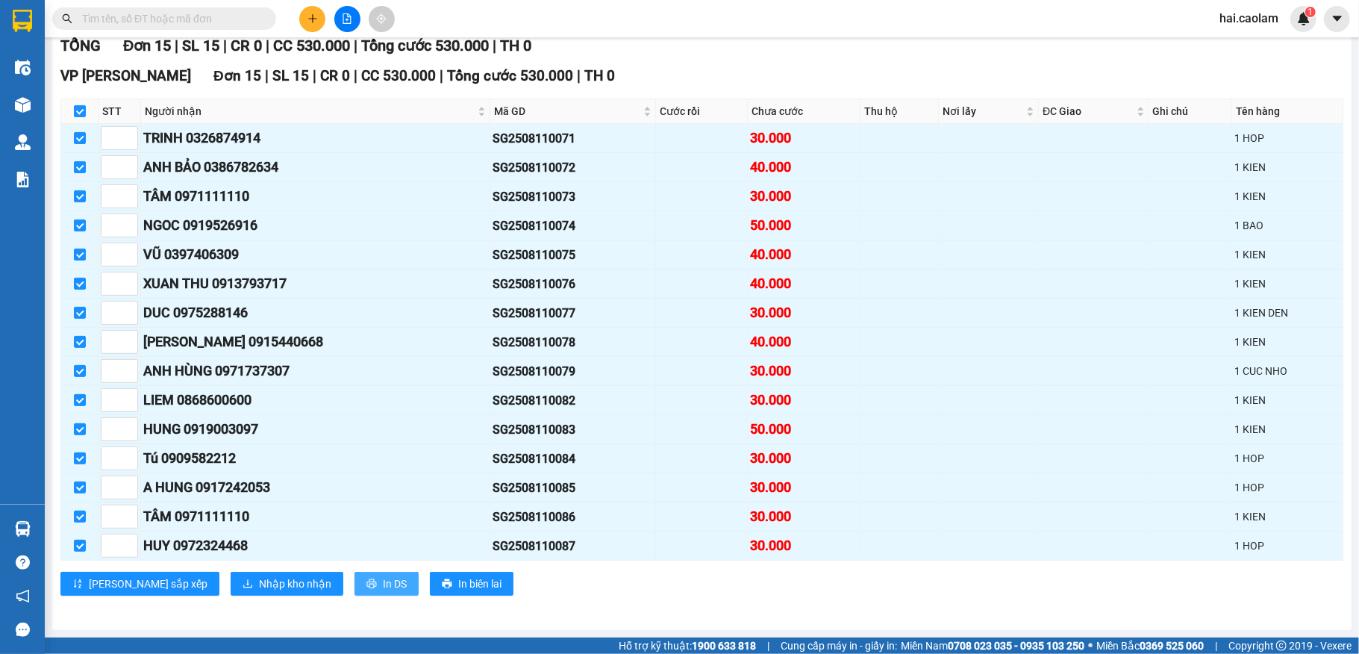
click at [383, 586] on span "In DS" at bounding box center [395, 584] width 24 height 16
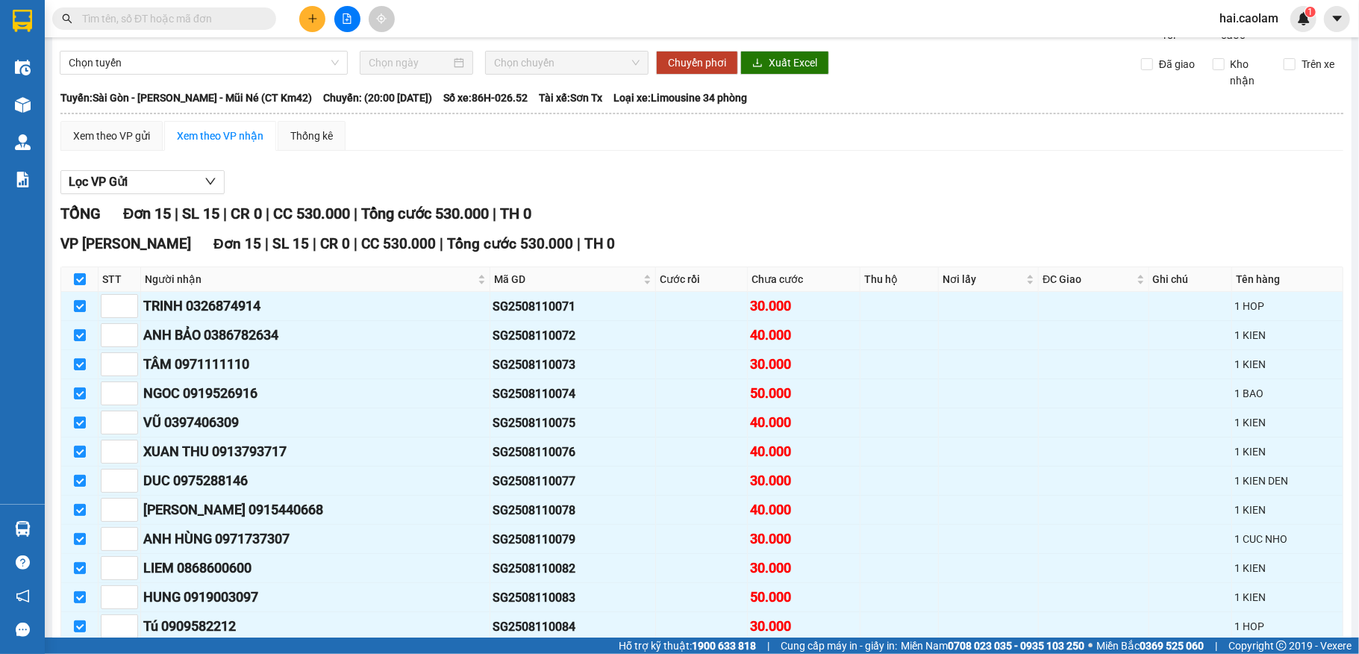
scroll to position [0, 0]
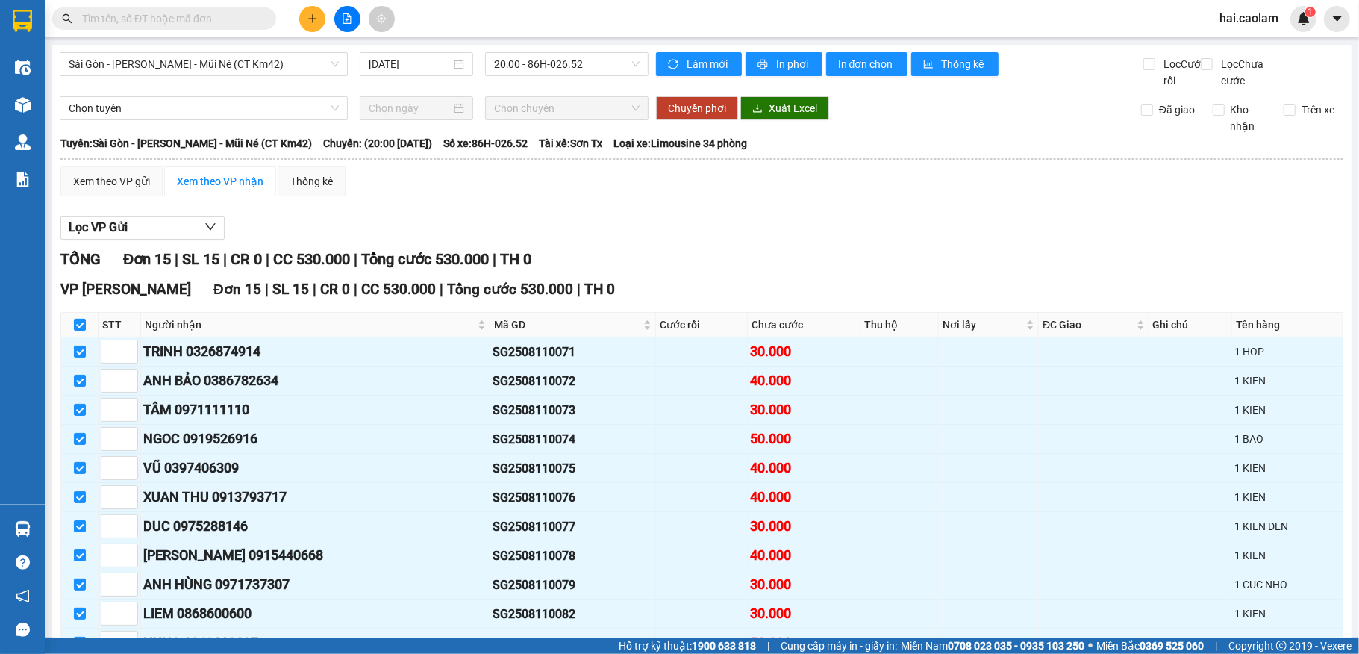
click at [81, 331] on input "checkbox" at bounding box center [80, 325] width 12 height 12
checkbox input "false"
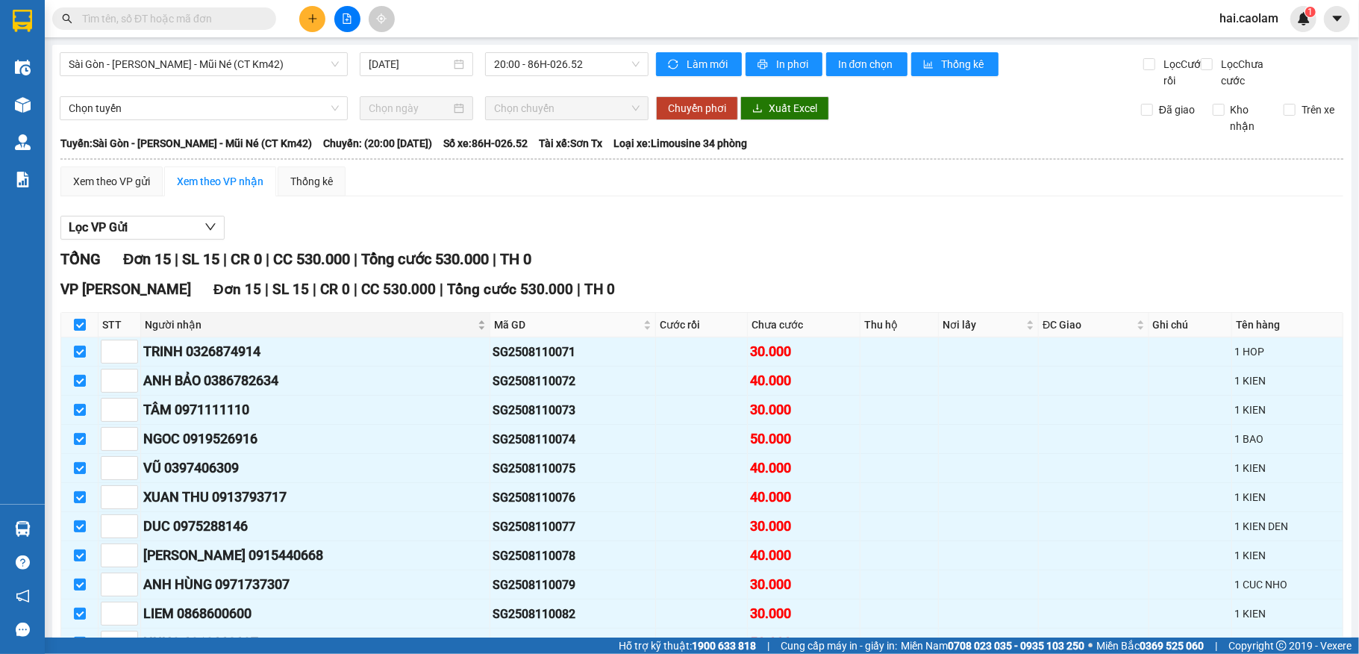
checkbox input "false"
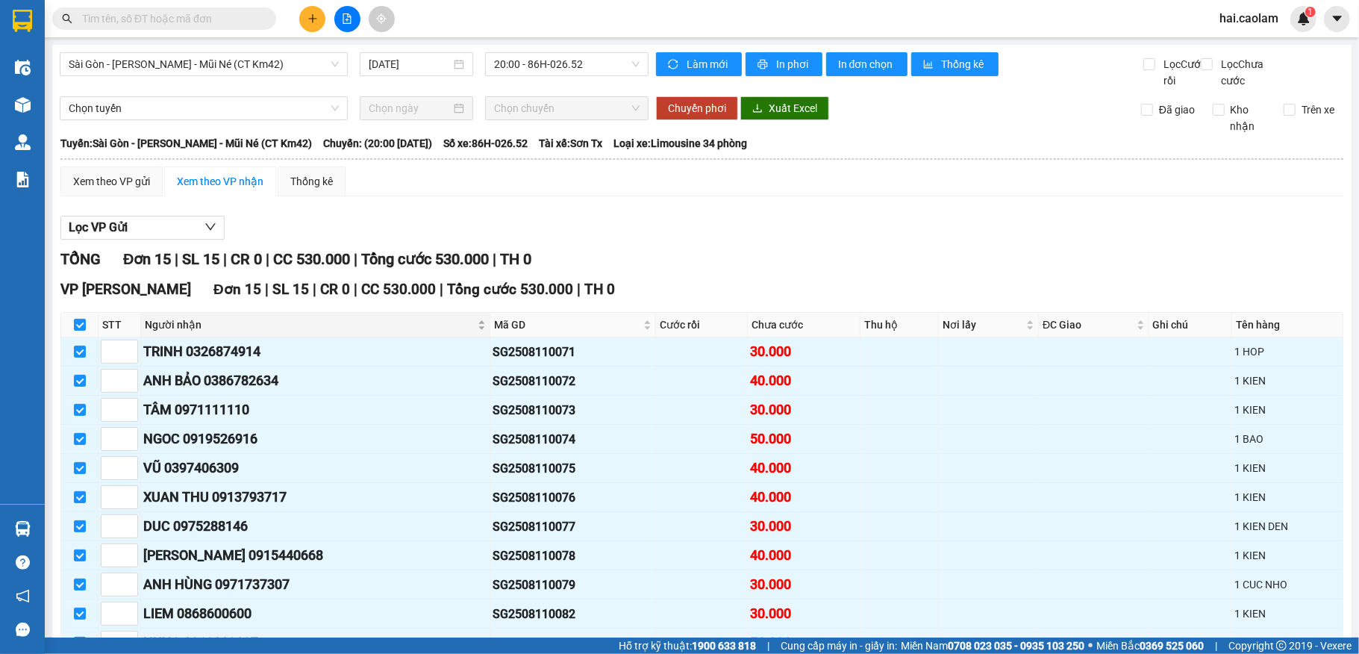
checkbox input "false"
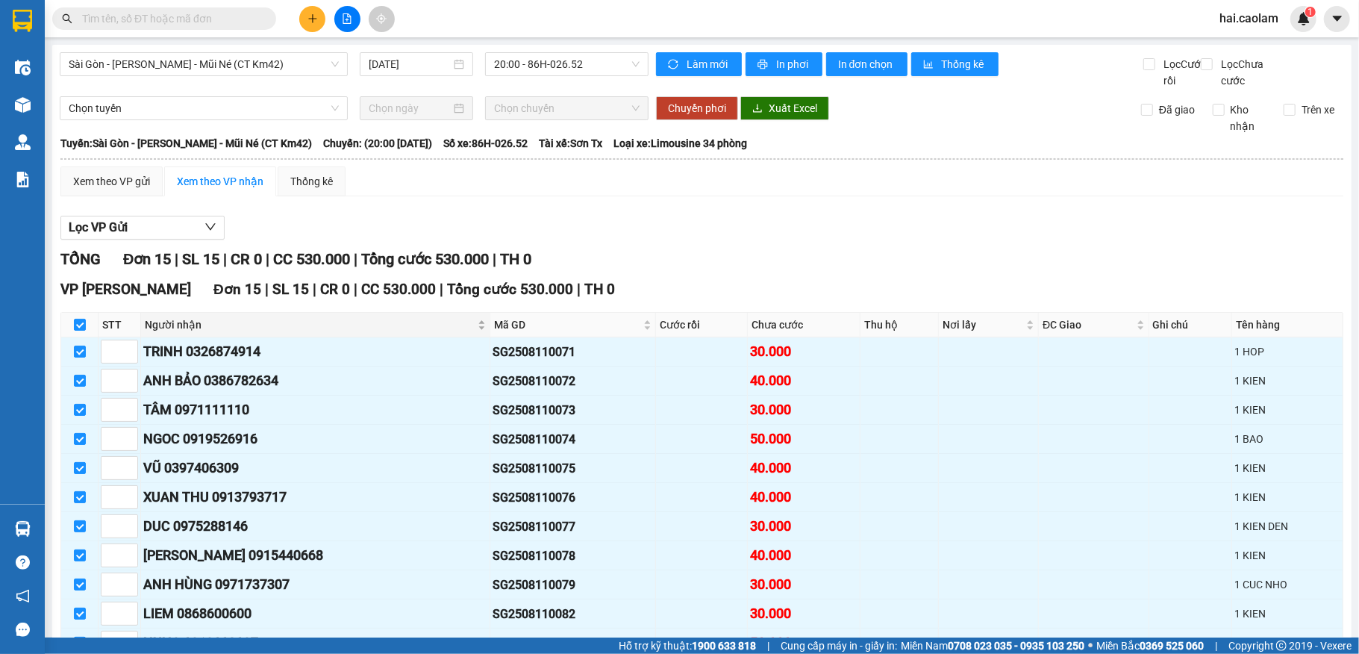
checkbox input "false"
